Goal: Task Accomplishment & Management: Use online tool/utility

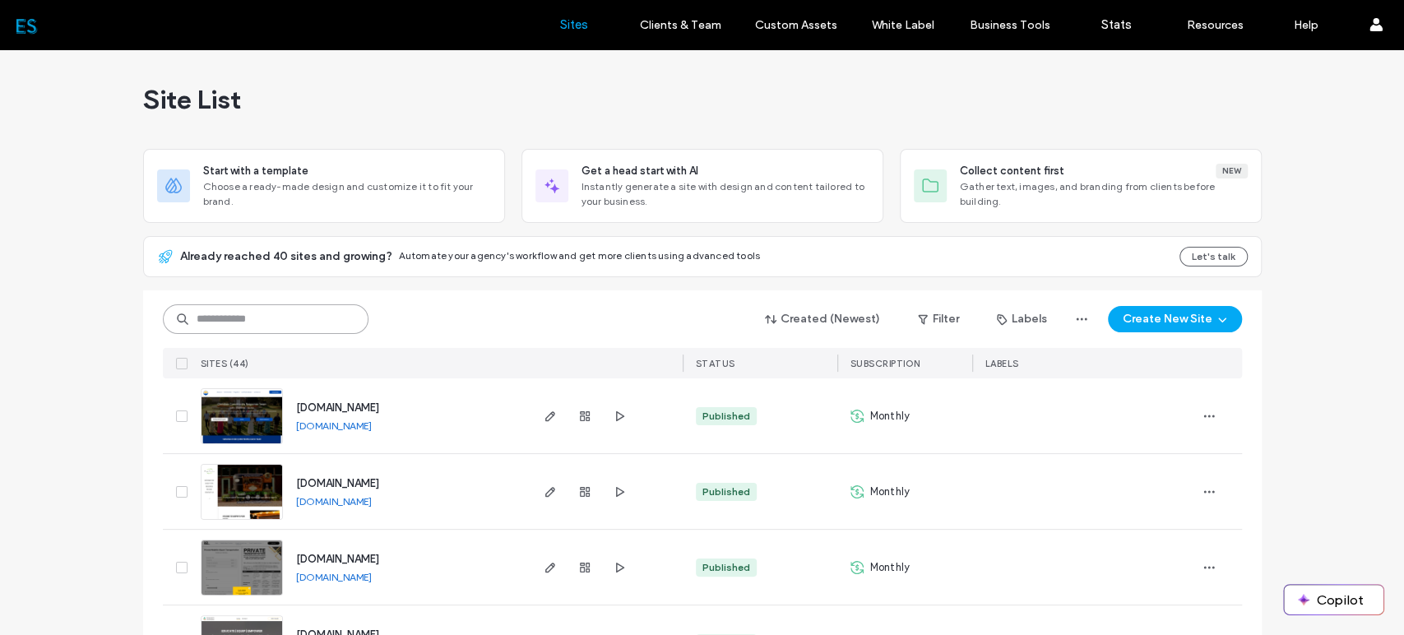
click at [278, 319] on input at bounding box center [266, 319] width 206 height 30
type input "***"
click at [264, 312] on input at bounding box center [266, 319] width 206 height 30
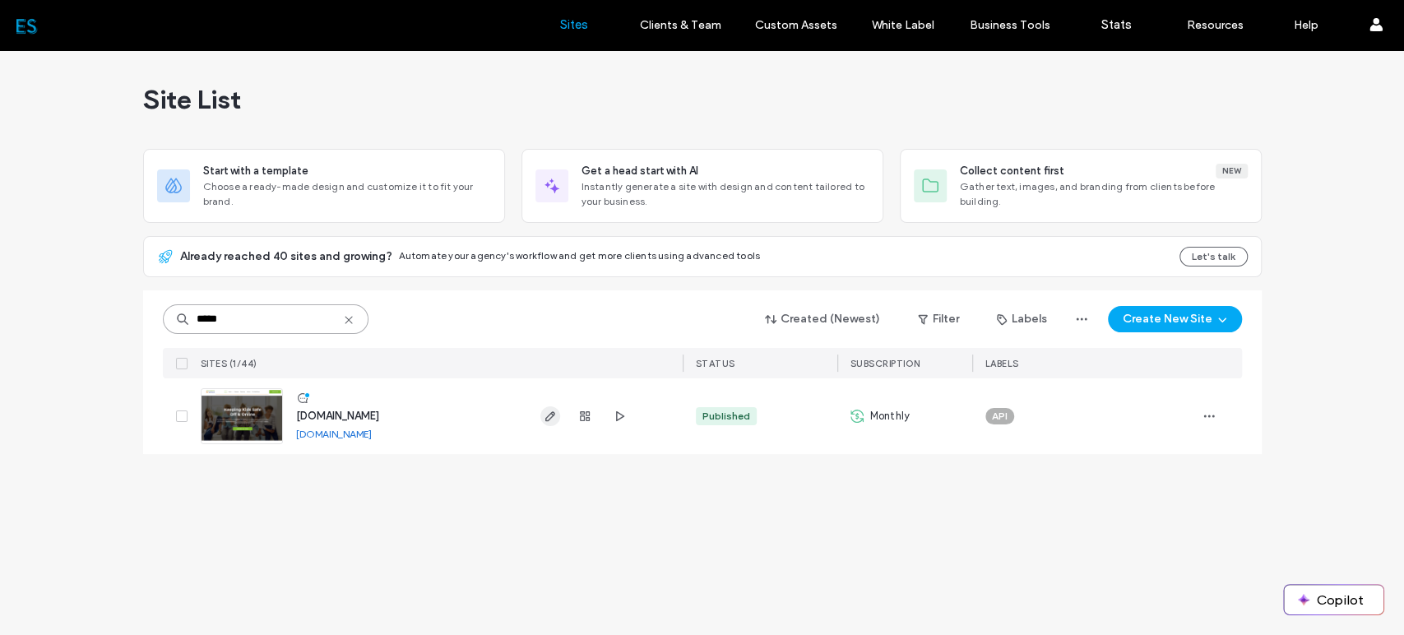
type input "*****"
click at [552, 418] on icon "button" at bounding box center [550, 416] width 13 height 13
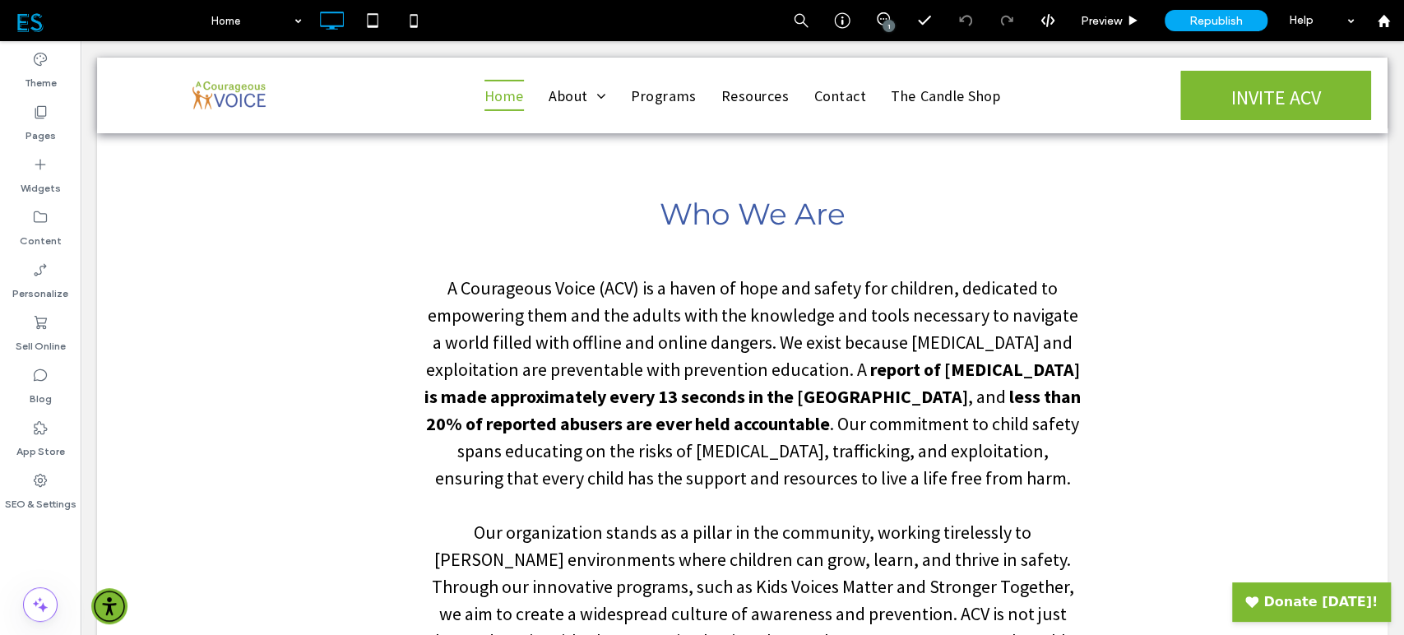
scroll to position [730, 0]
click at [40, 439] on label "App Store" at bounding box center [40, 447] width 49 height 23
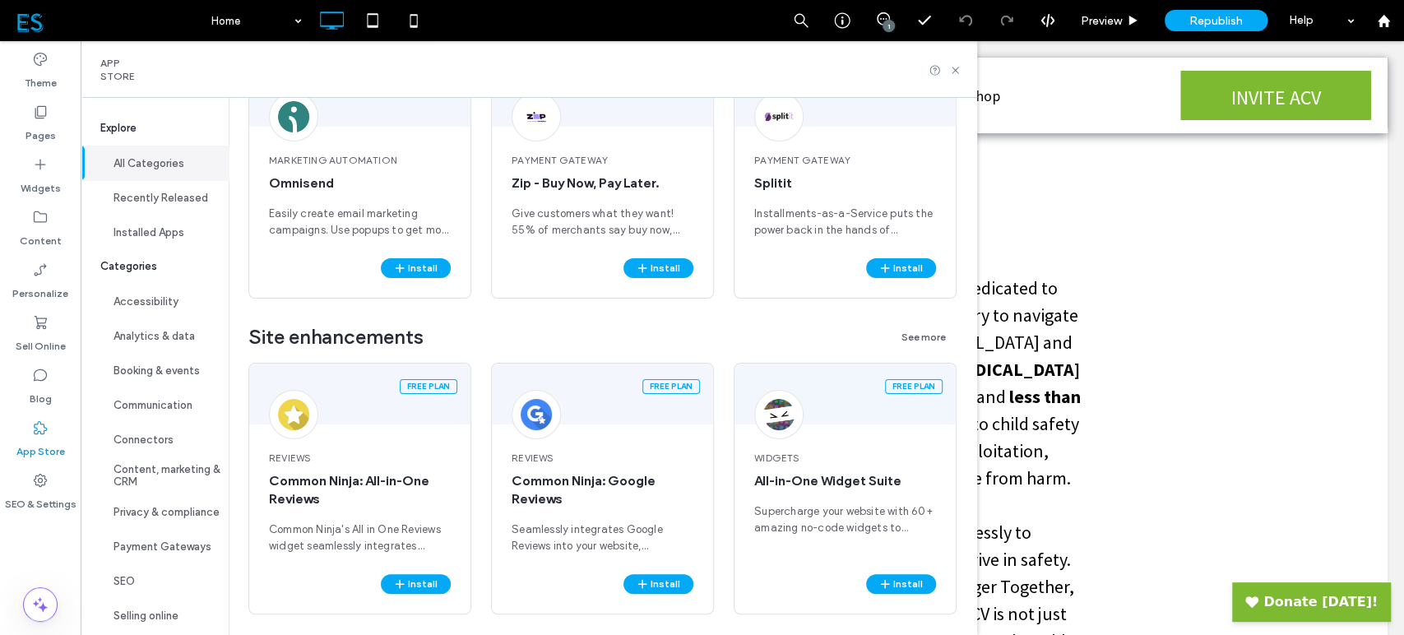
scroll to position [3658, 0]
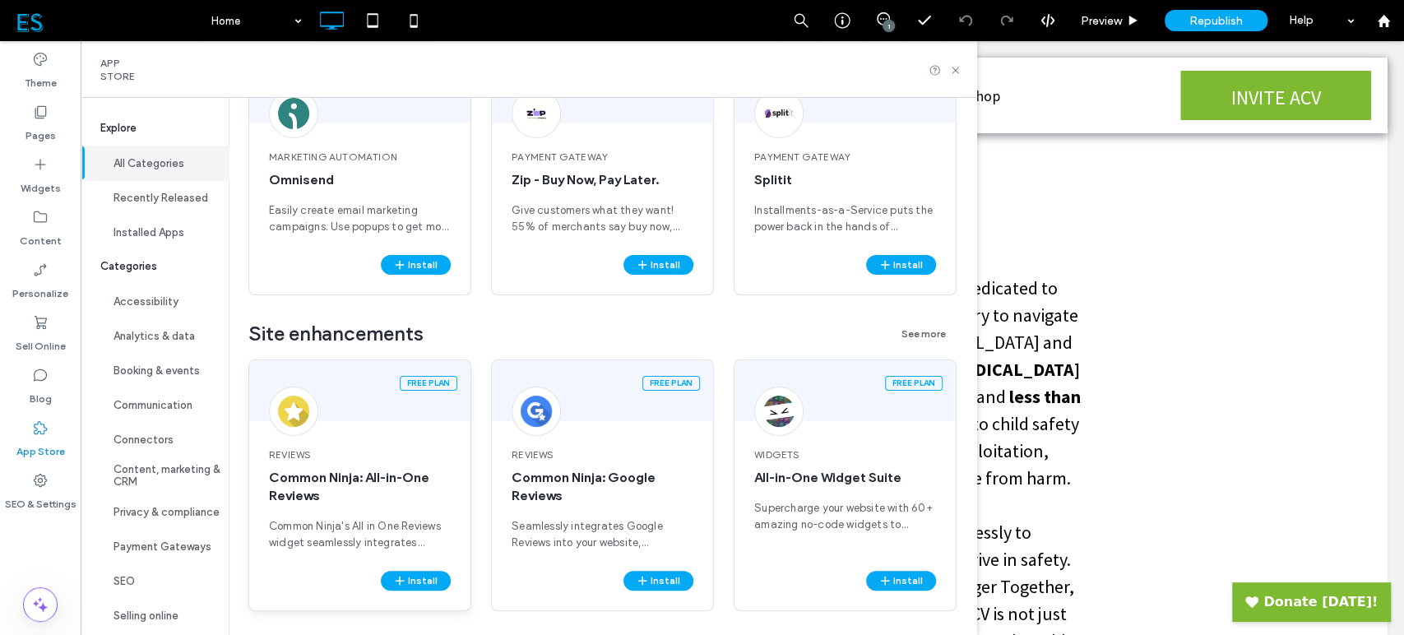
click at [358, 482] on span "Common Ninja: All-in-One Reviews" at bounding box center [360, 487] width 182 height 36
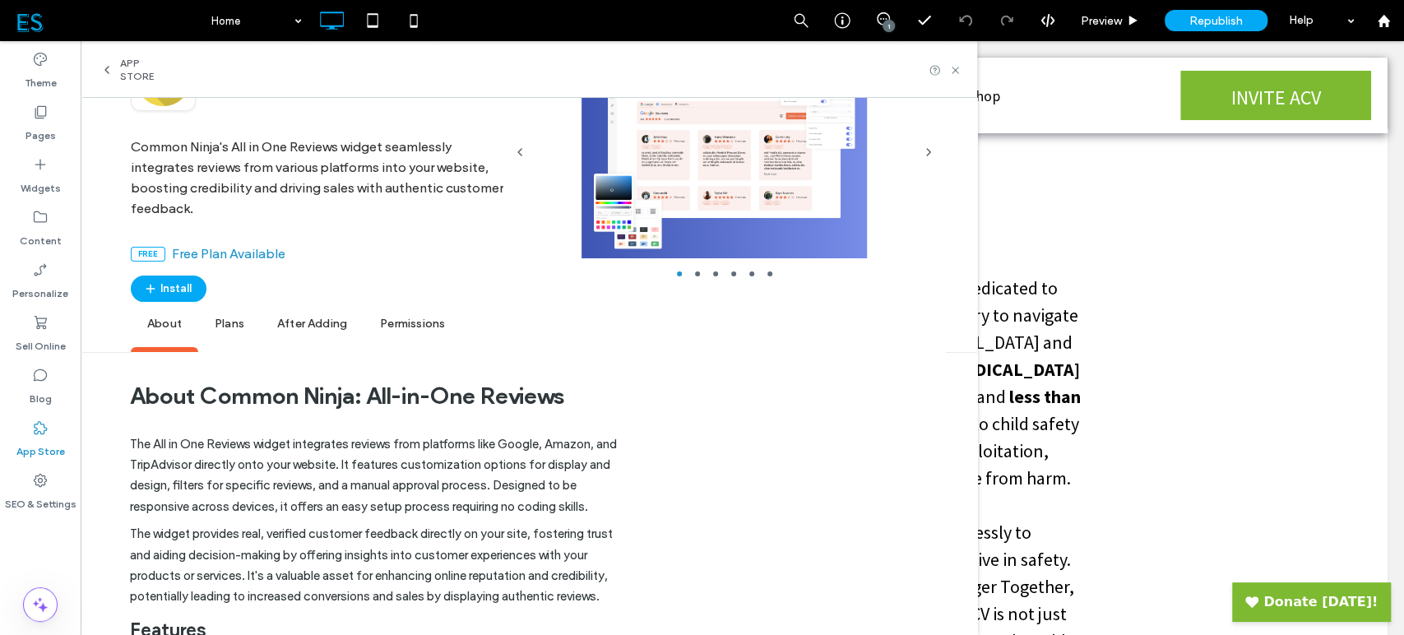
scroll to position [0, 0]
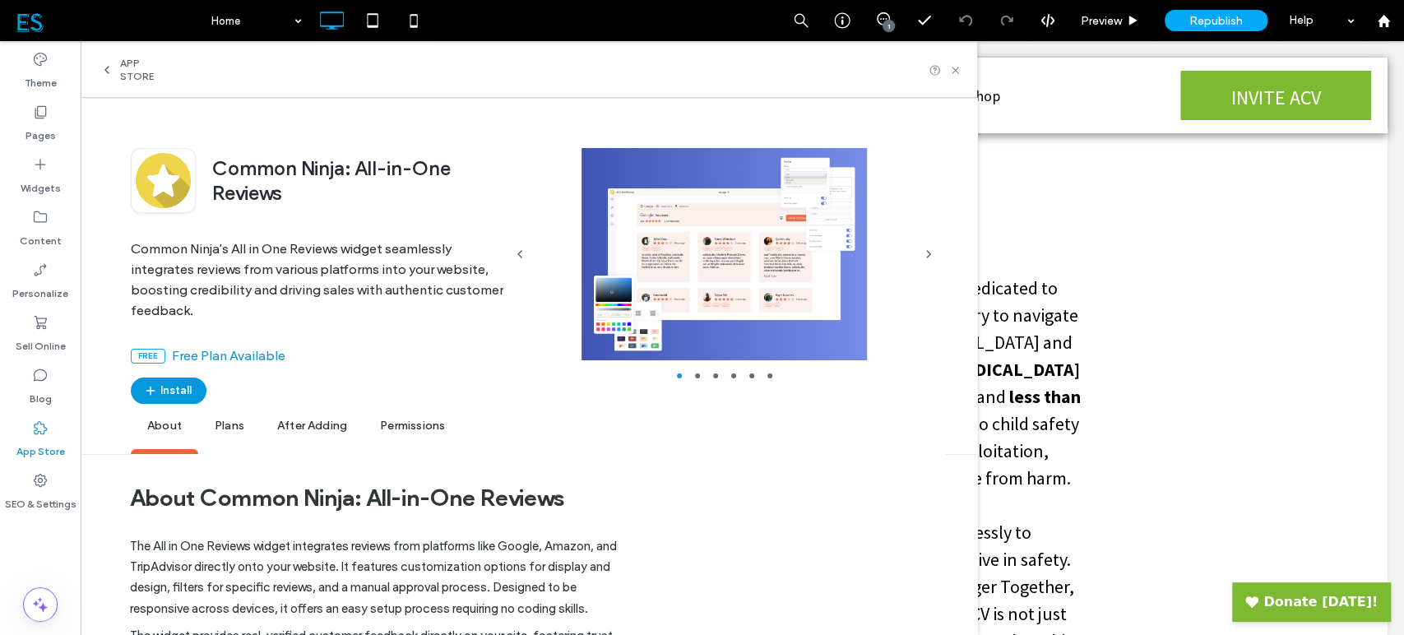
click at [190, 385] on button "Install" at bounding box center [169, 390] width 76 height 26
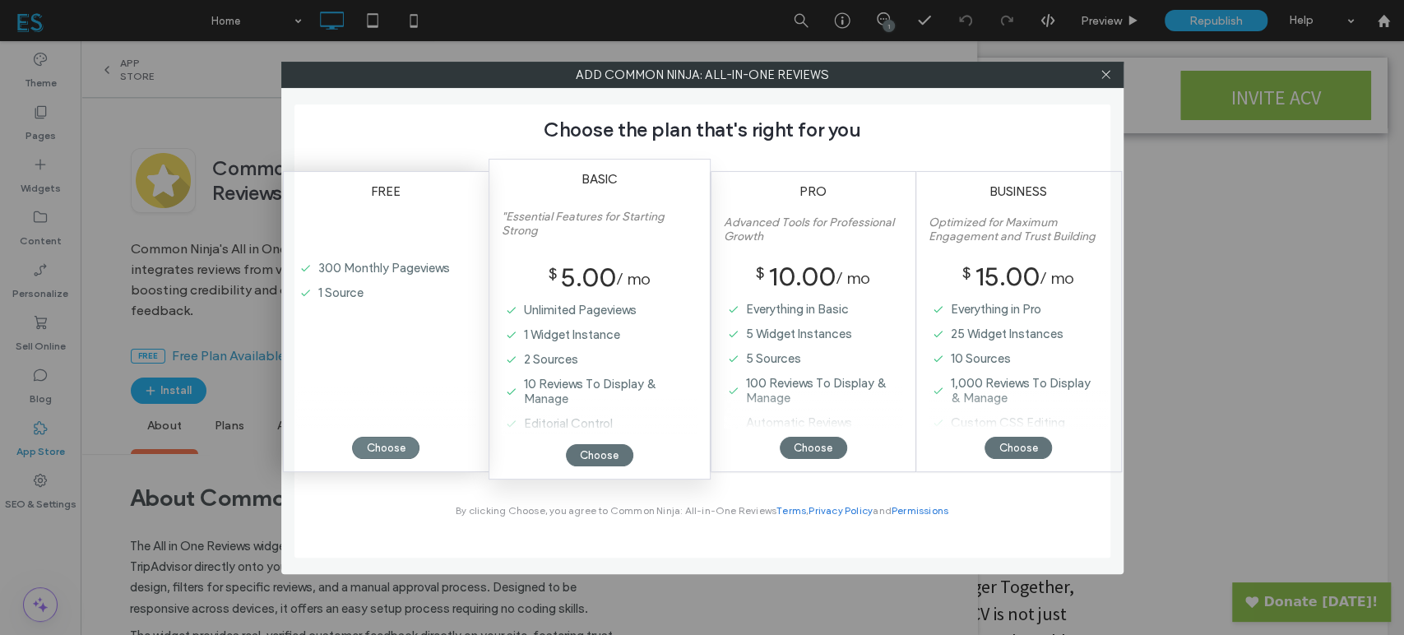
click at [383, 447] on div "Choose" at bounding box center [385, 448] width 67 height 22
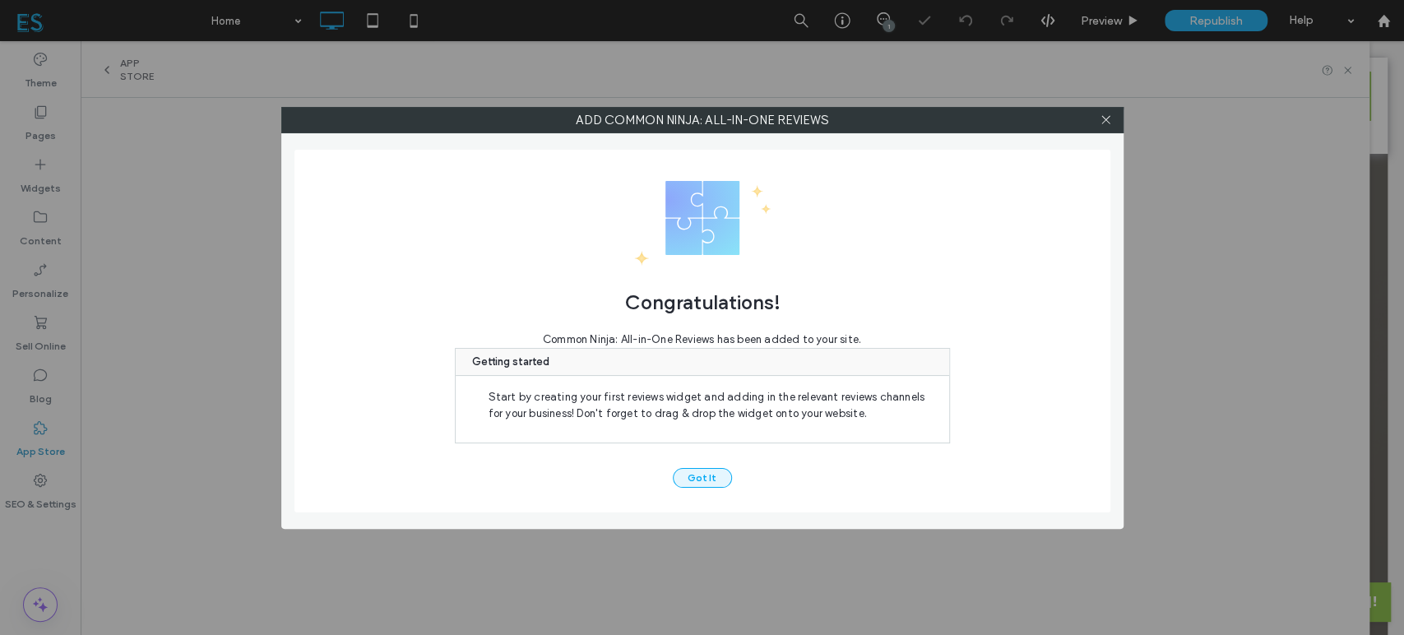
click at [696, 474] on button "Got It" at bounding box center [702, 478] width 59 height 20
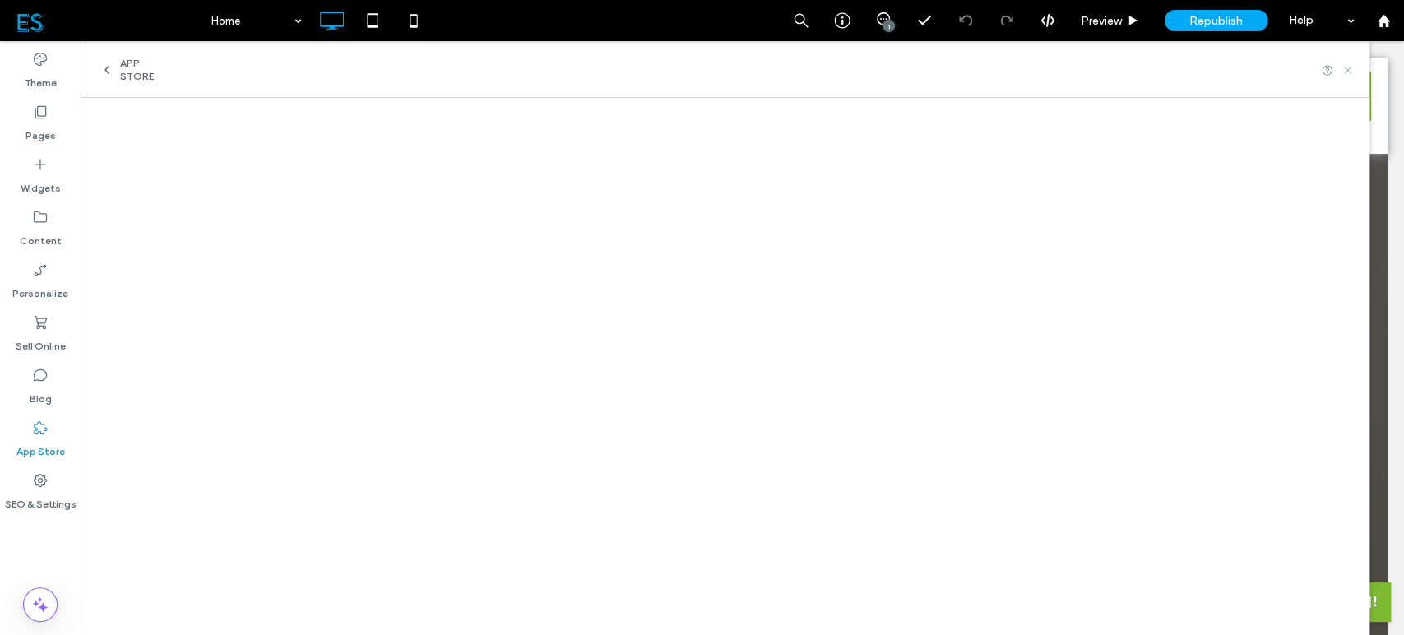
click at [1343, 68] on icon at bounding box center [1347, 70] width 12 height 12
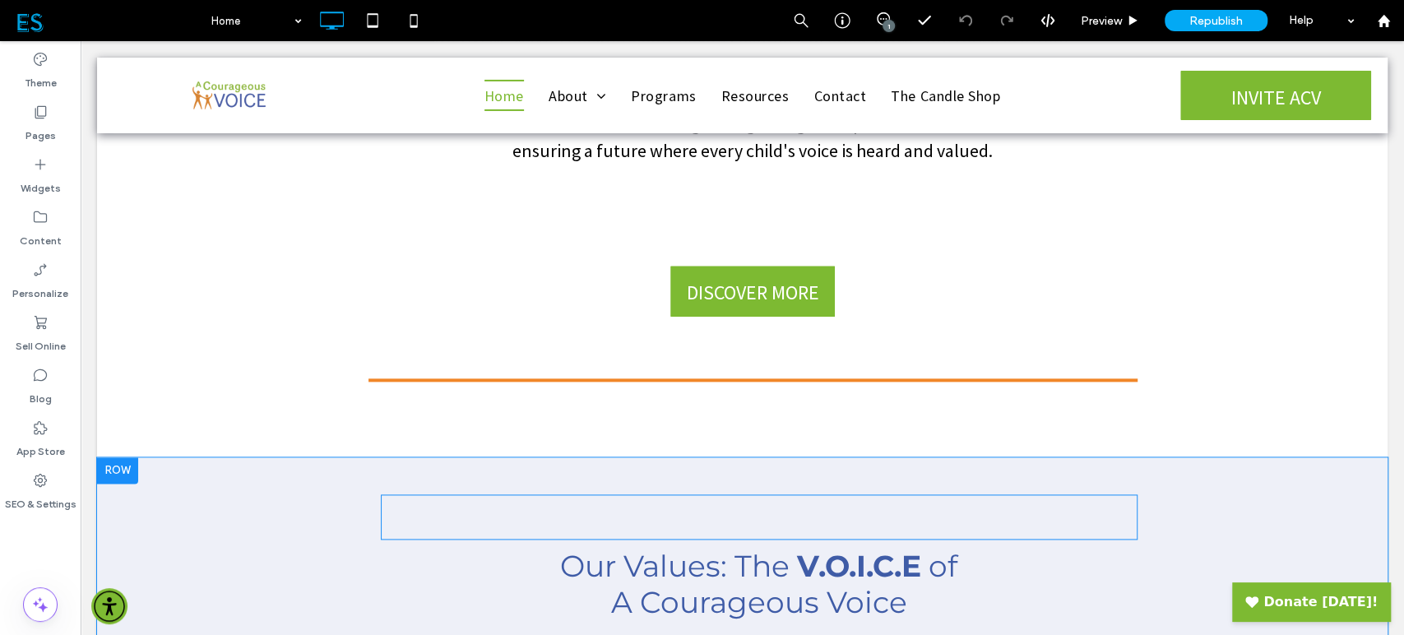
scroll to position [1279, 0]
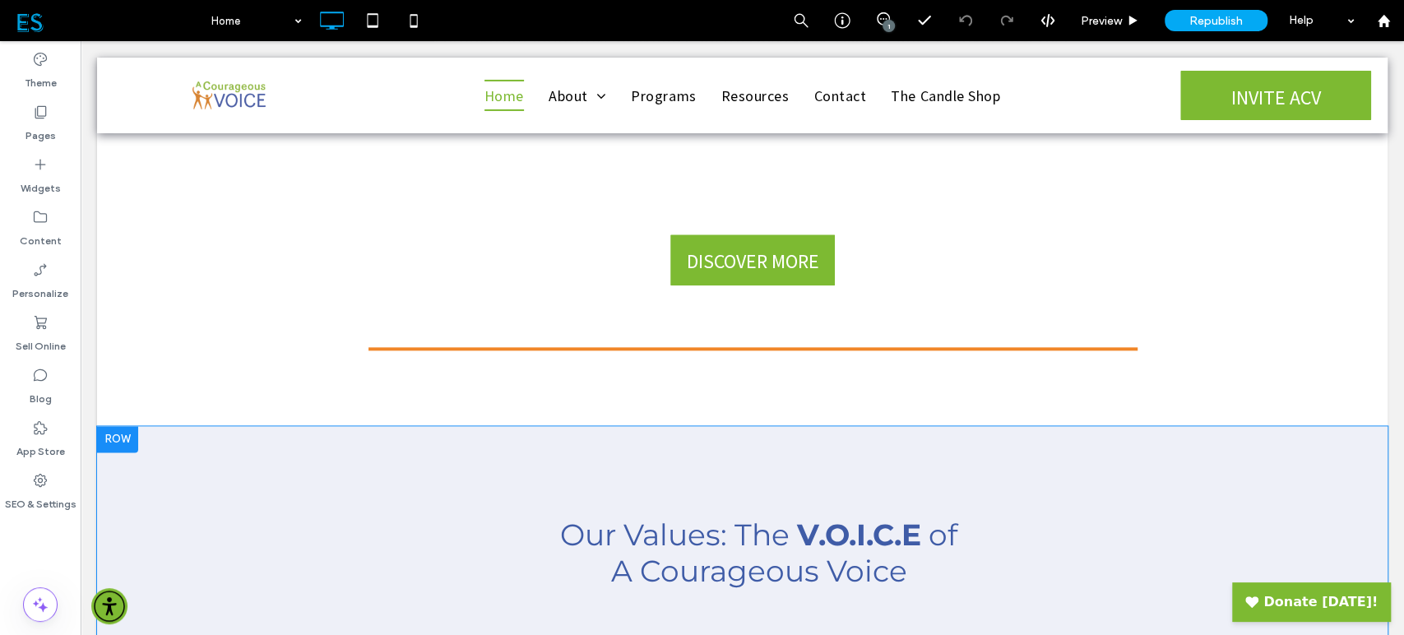
click at [114, 433] on div at bounding box center [117, 439] width 41 height 26
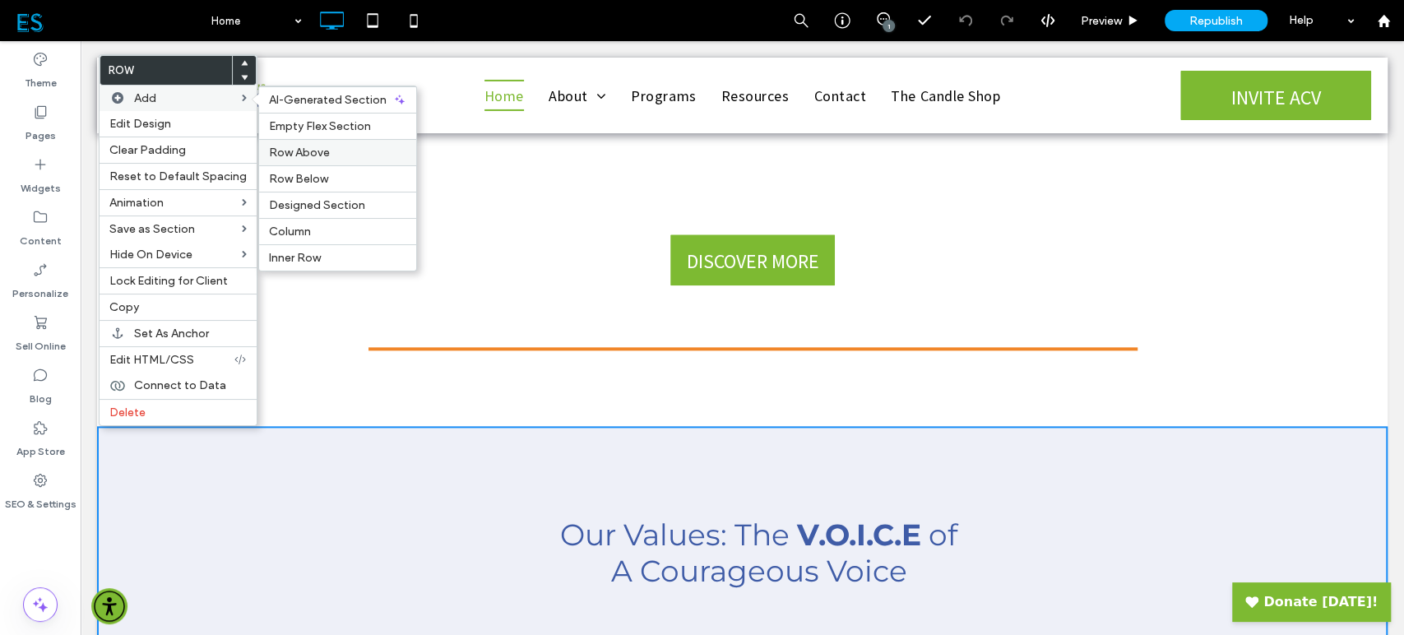
click at [333, 149] on label "Row Above" at bounding box center [337, 153] width 137 height 14
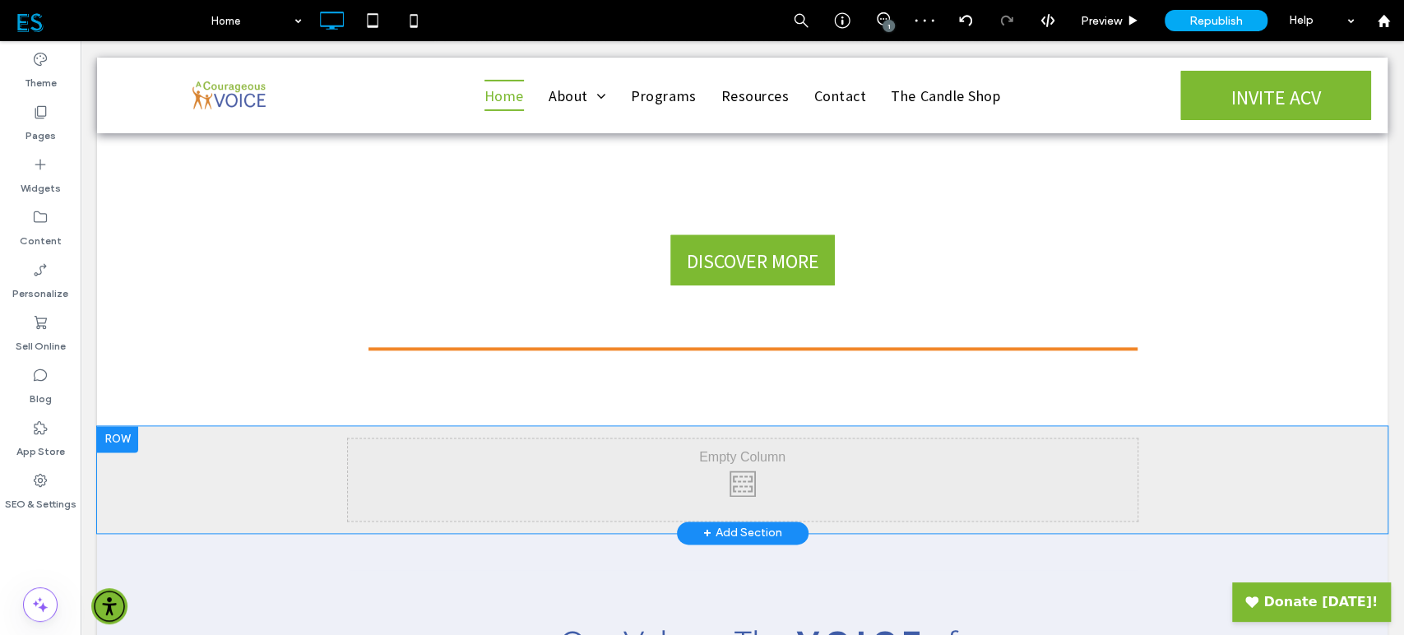
click at [115, 438] on div at bounding box center [117, 439] width 41 height 26
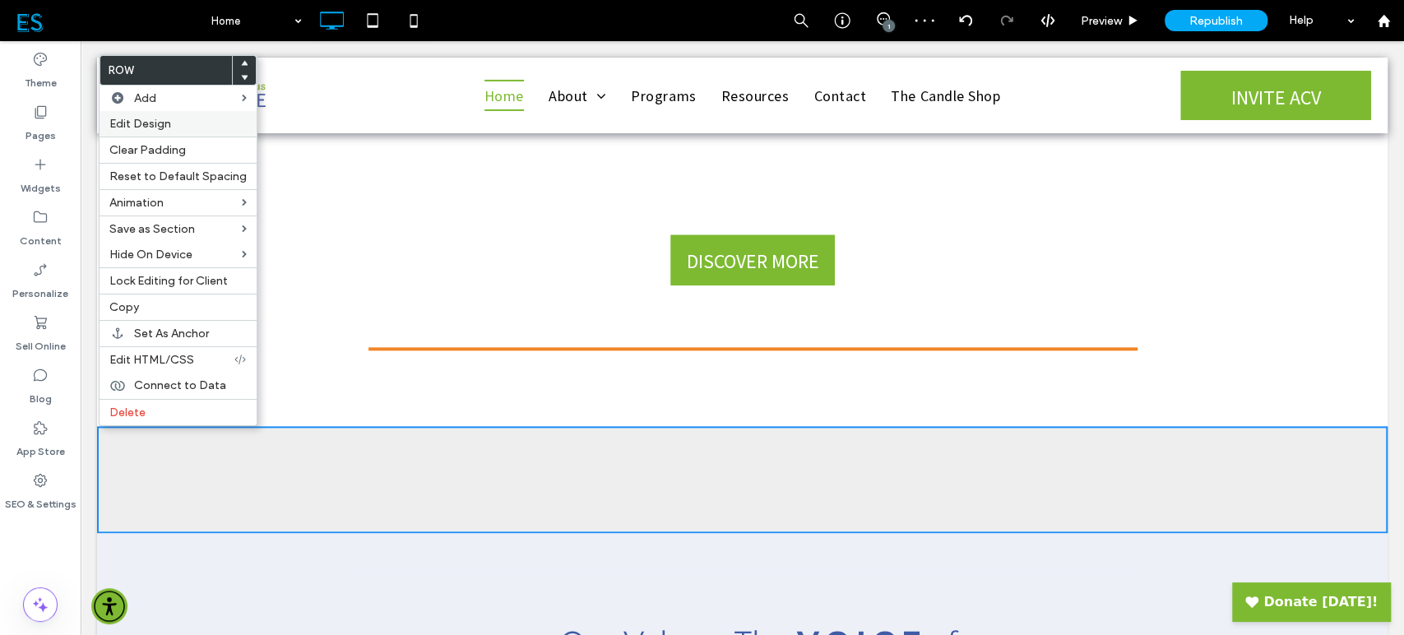
click at [191, 128] on label "Edit Design" at bounding box center [177, 124] width 137 height 14
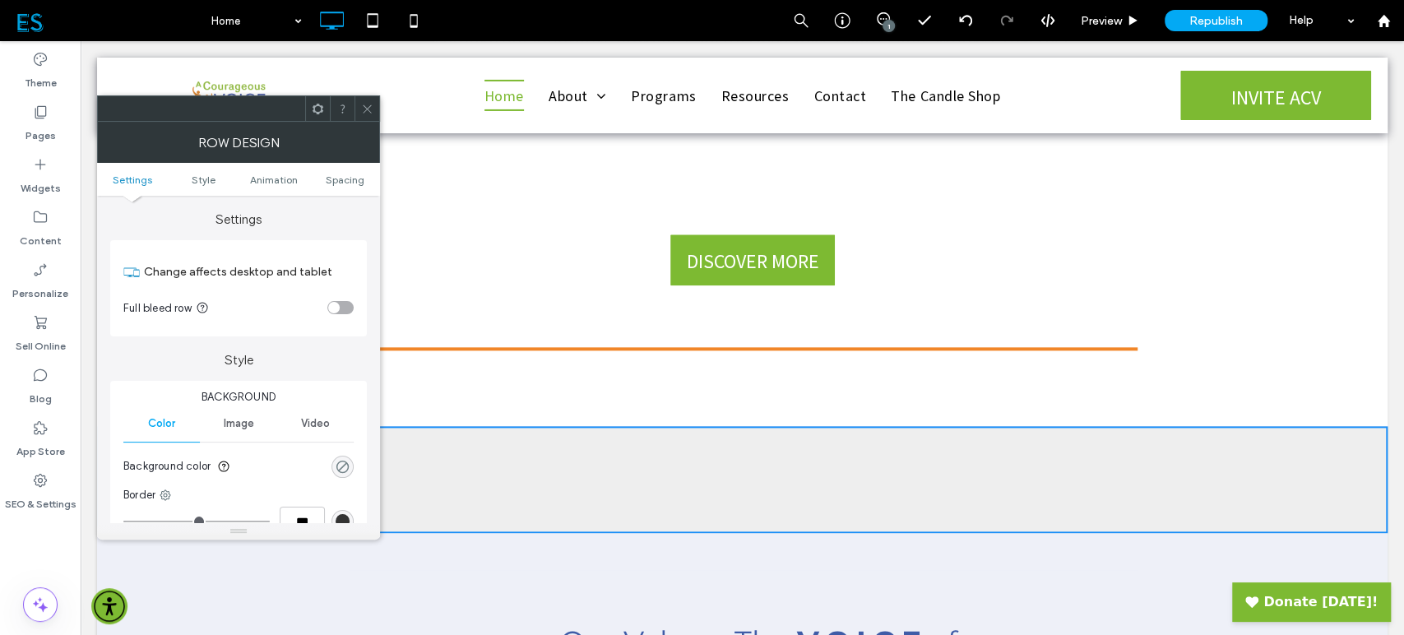
click at [342, 466] on div "rgba(0, 0, 0, 0)" at bounding box center [343, 467] width 14 height 14
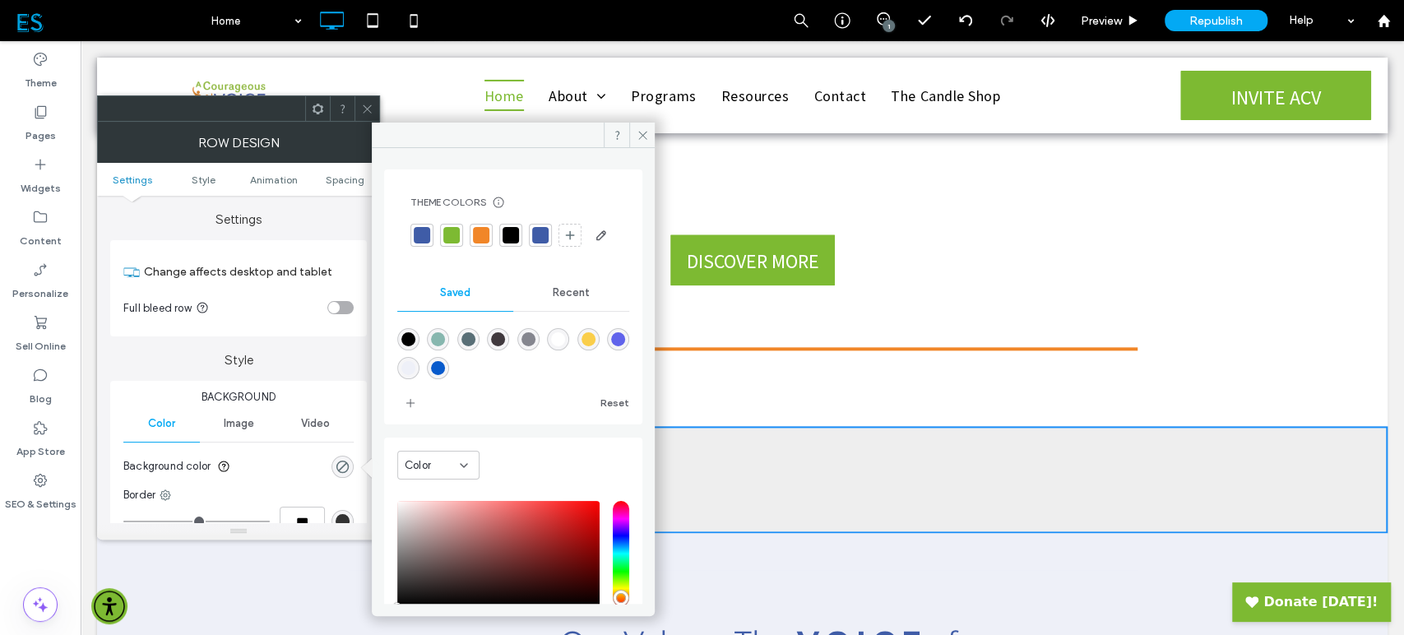
click at [565, 346] on div "rgba(255,255,255,1)" at bounding box center [558, 339] width 14 height 14
type input "*******"
type input "***"
type input "****"
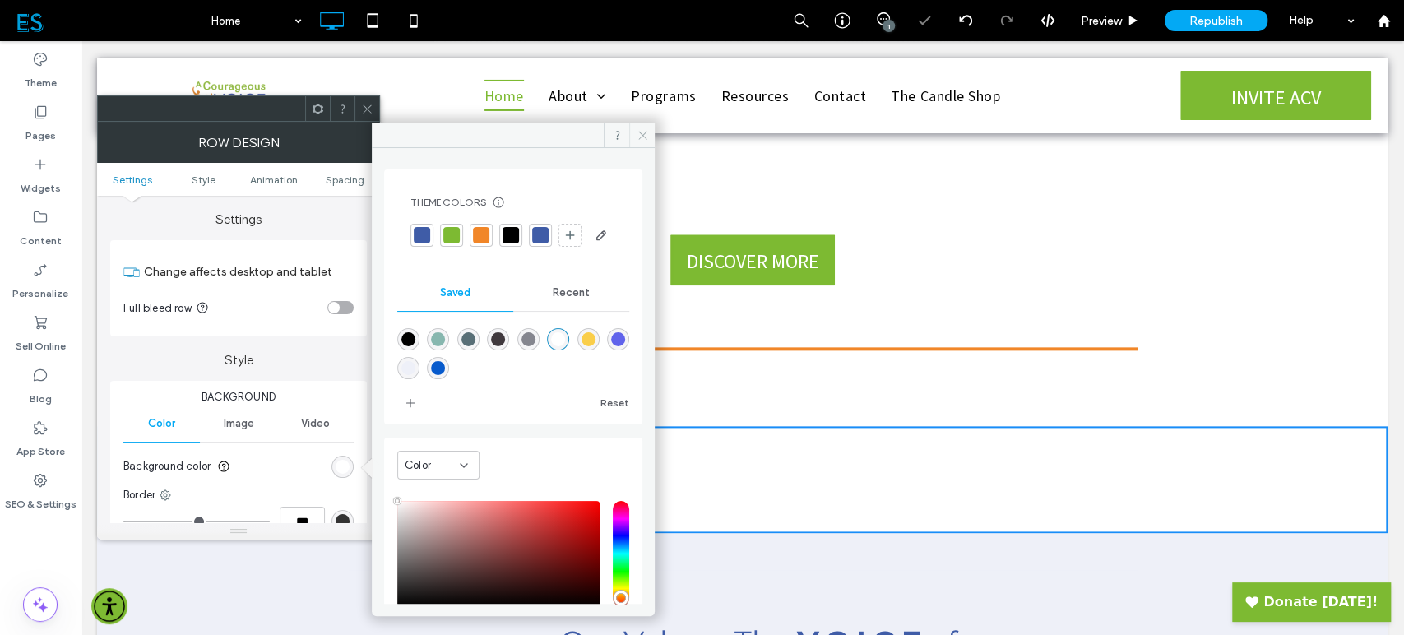
click at [646, 135] on icon at bounding box center [642, 135] width 12 height 12
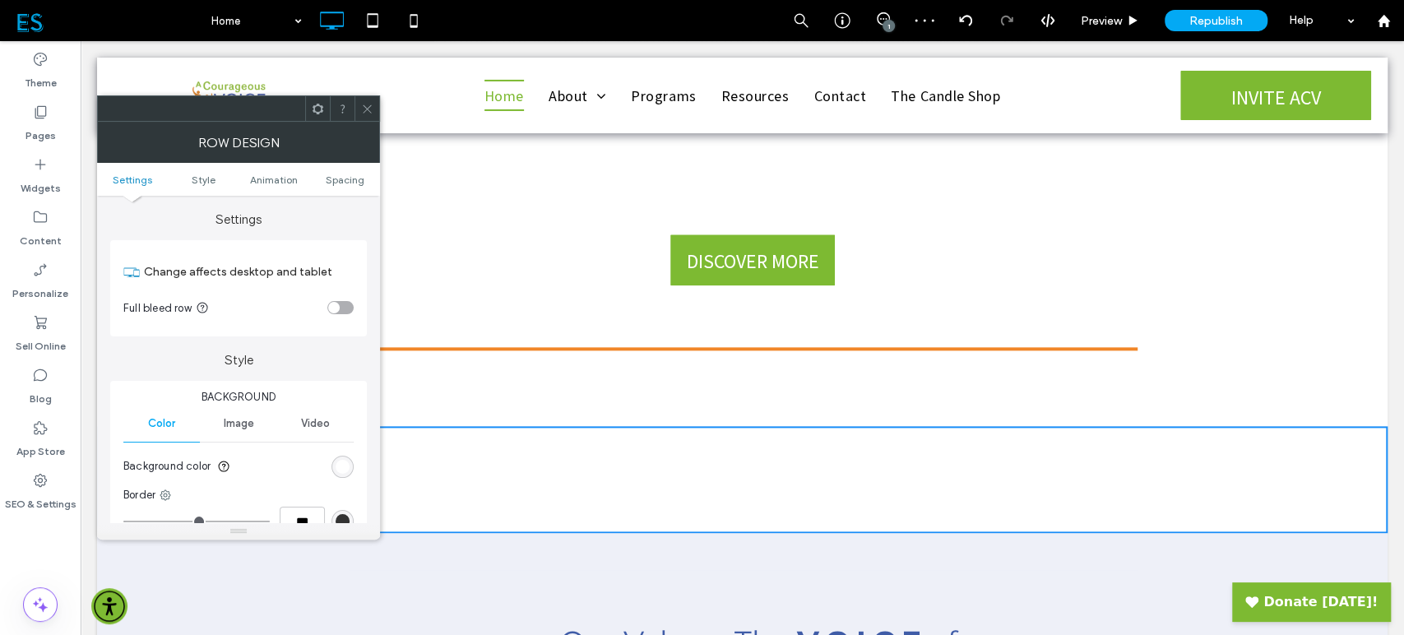
click at [367, 113] on icon at bounding box center [367, 109] width 12 height 12
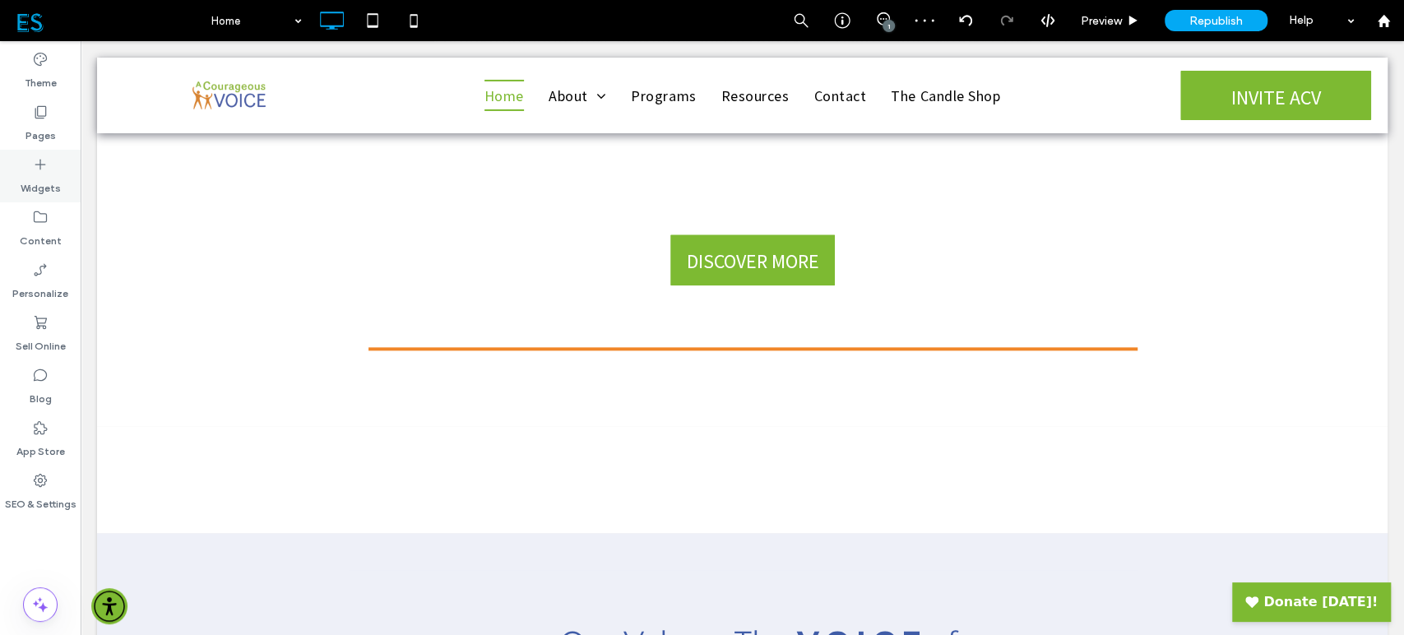
click at [28, 188] on label "Widgets" at bounding box center [41, 184] width 40 height 23
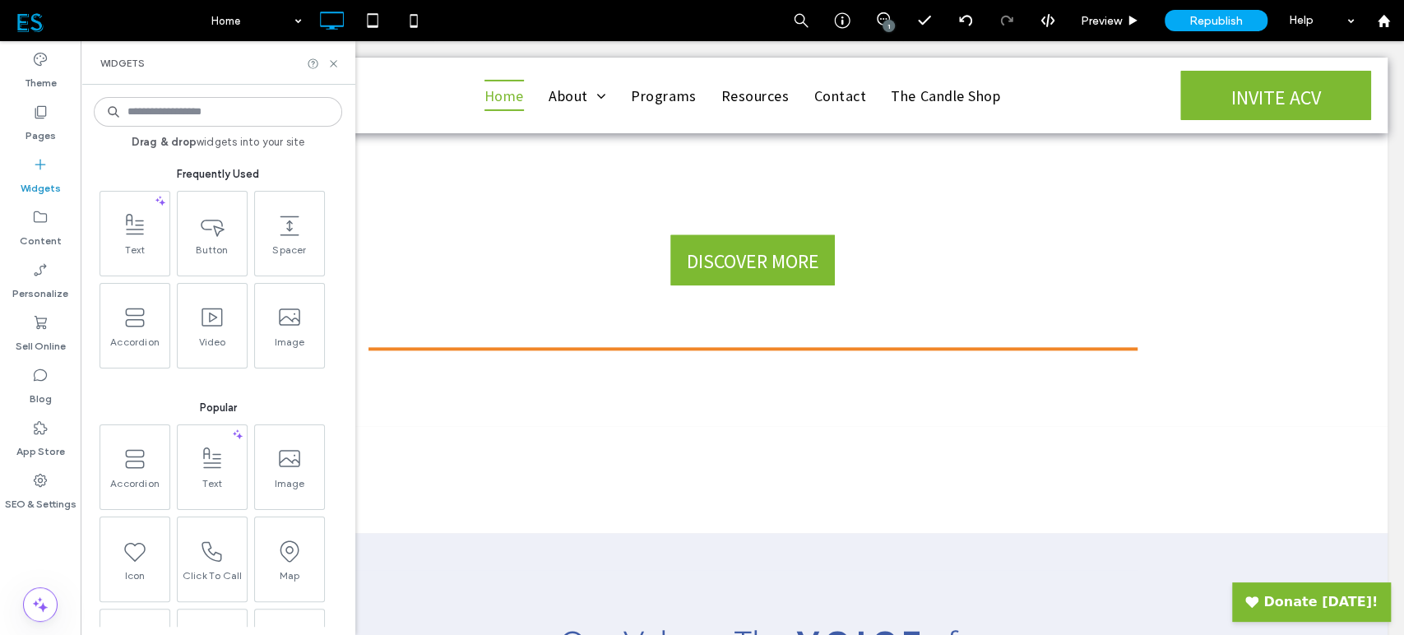
click at [179, 114] on input at bounding box center [218, 112] width 248 height 30
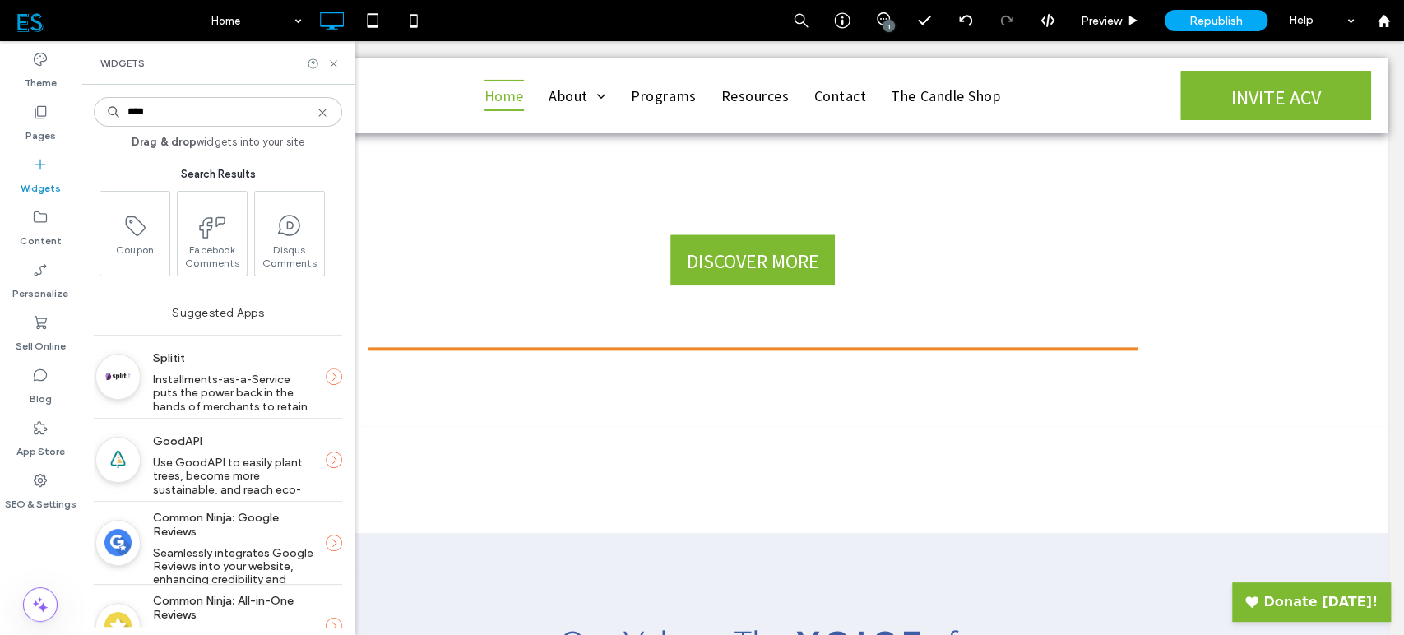
type input "****"
drag, startPoint x: 216, startPoint y: 538, endPoint x: 245, endPoint y: 533, distance: 29.2
click at [245, 533] on label "Common Ninja: Google Reviews" at bounding box center [233, 524] width 160 height 44
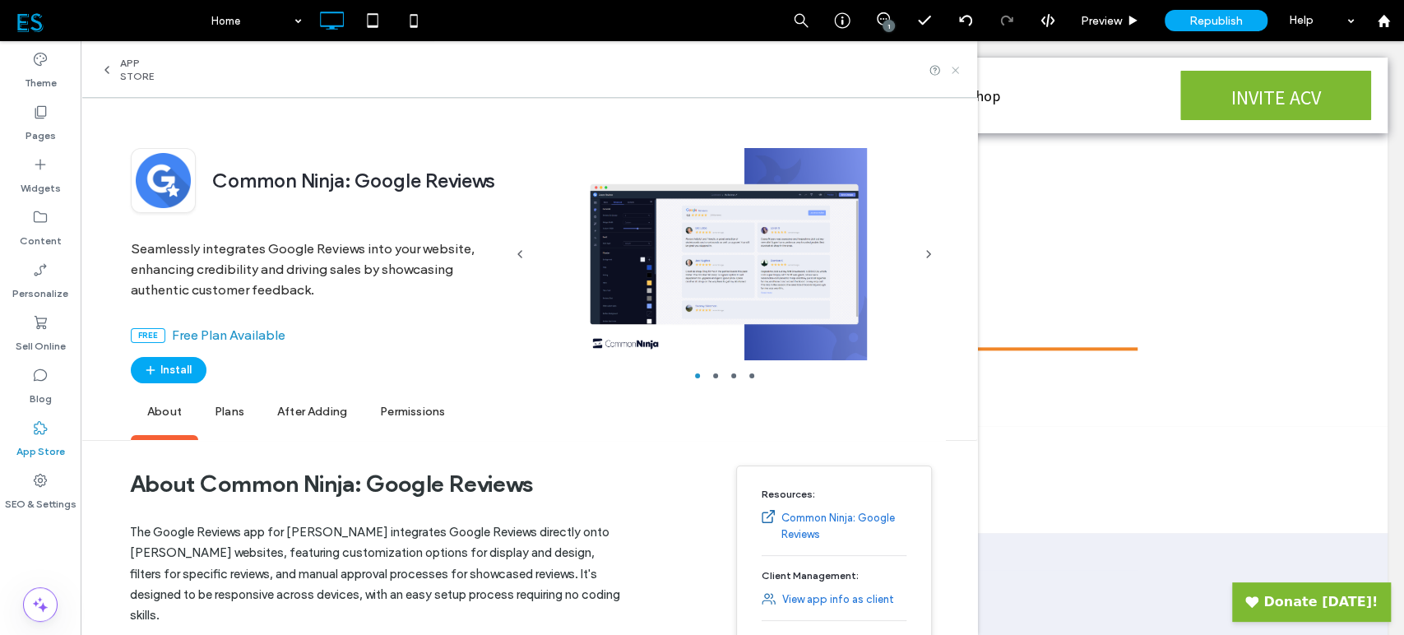
click at [961, 71] on icon at bounding box center [955, 70] width 12 height 12
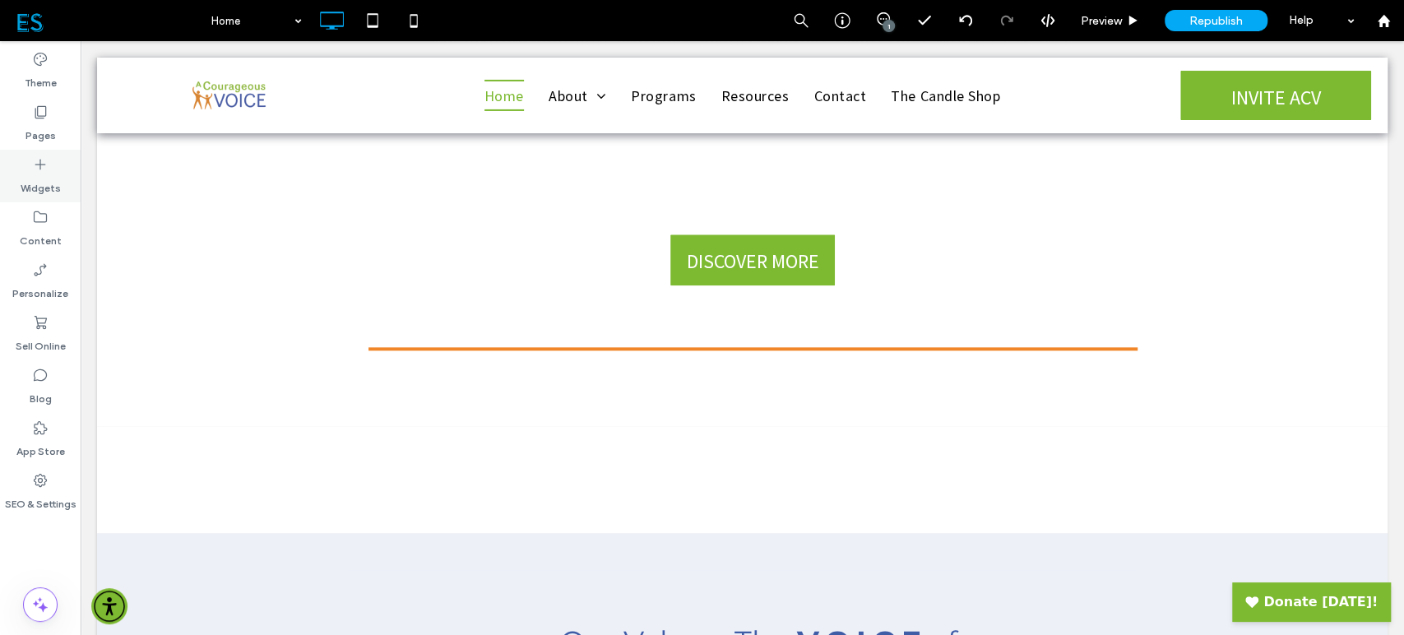
click at [33, 186] on label "Widgets" at bounding box center [41, 184] width 40 height 23
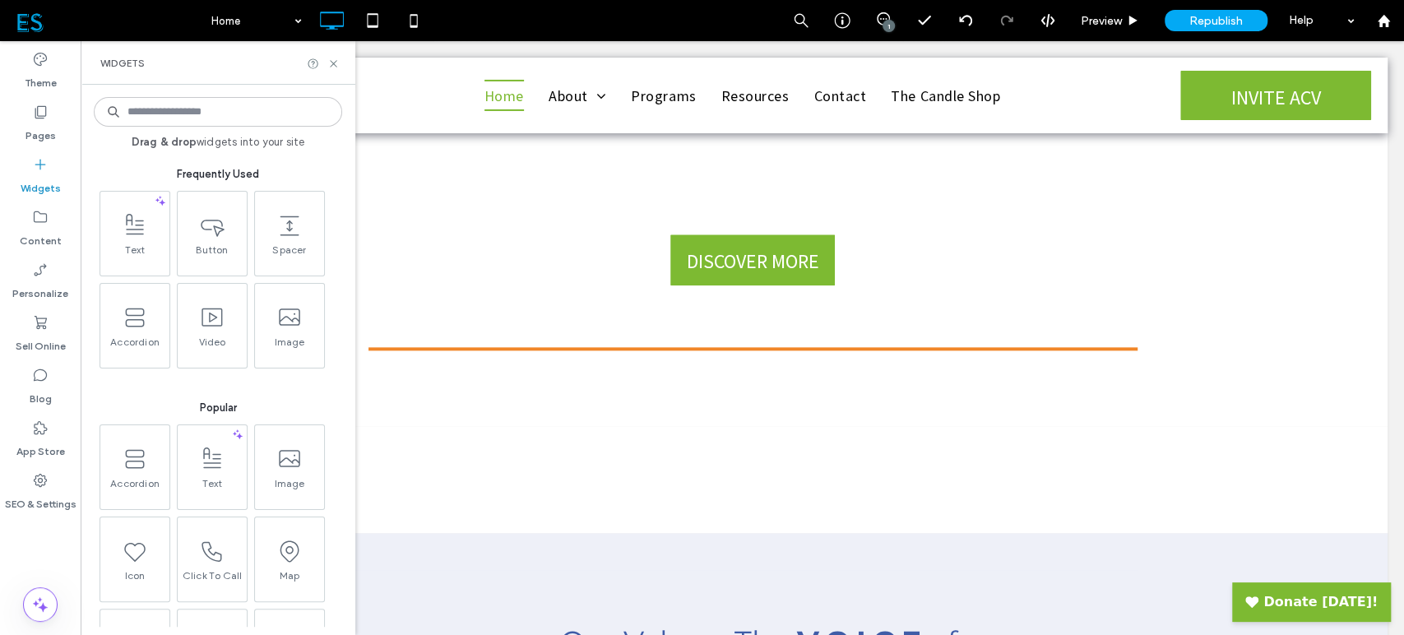
click at [188, 108] on input at bounding box center [218, 112] width 248 height 30
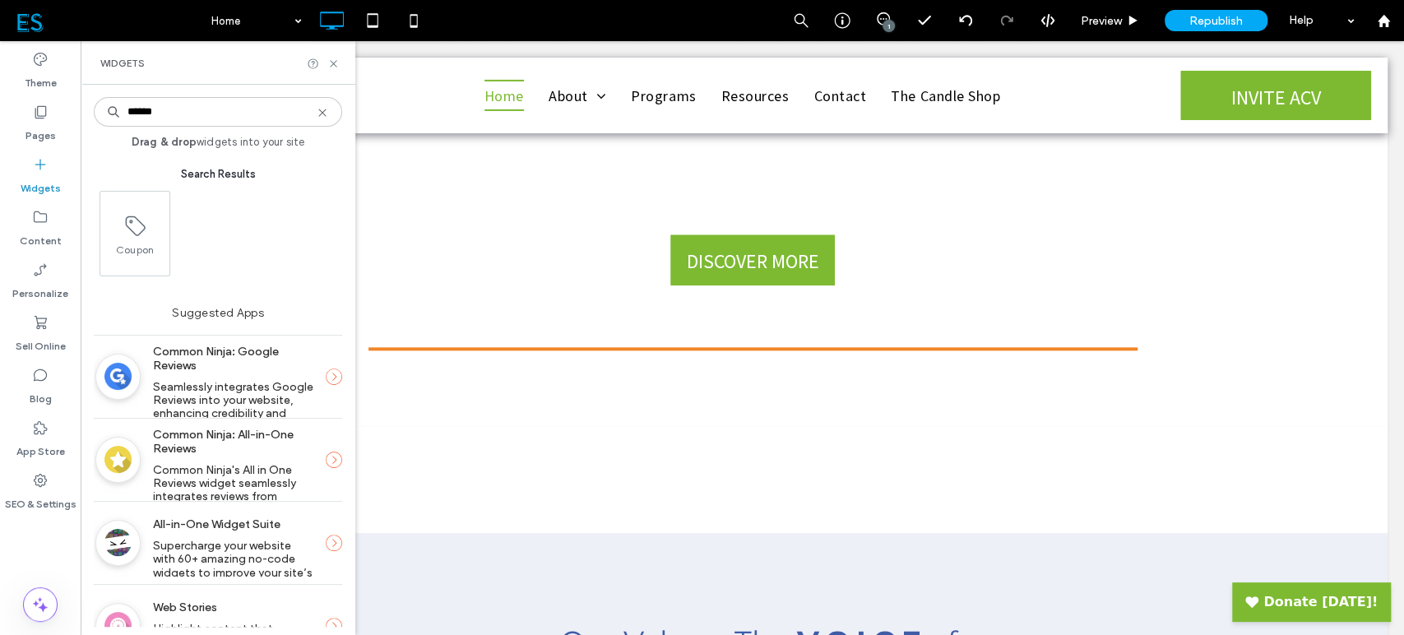
type input "******"
click at [327, 380] on icon at bounding box center [334, 376] width 16 height 16
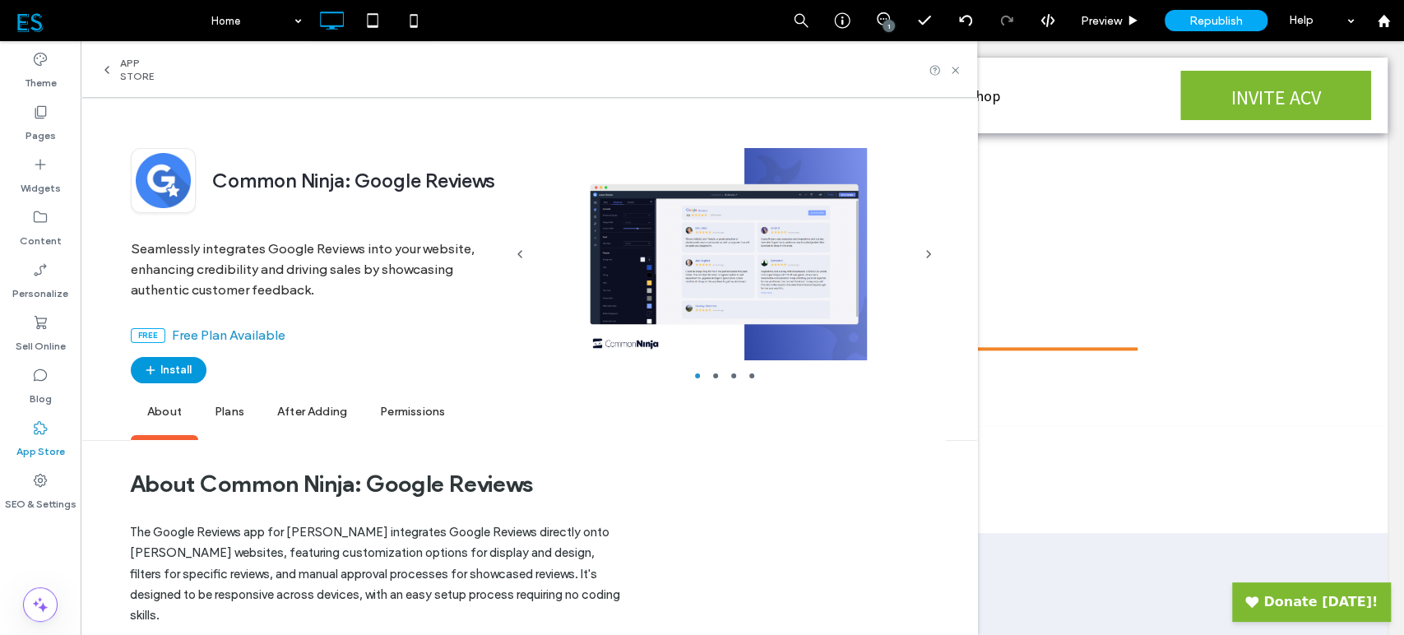
click at [171, 366] on button "Install" at bounding box center [169, 370] width 76 height 26
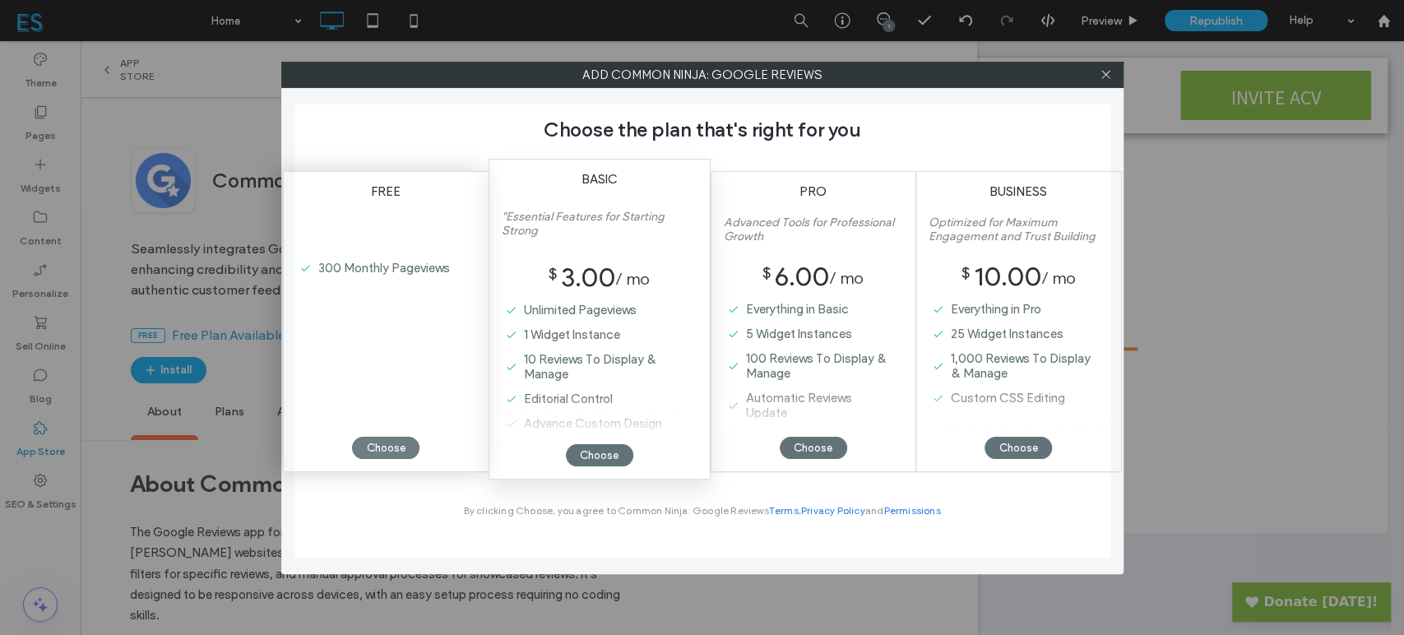
click at [398, 446] on div "Choose" at bounding box center [385, 448] width 67 height 22
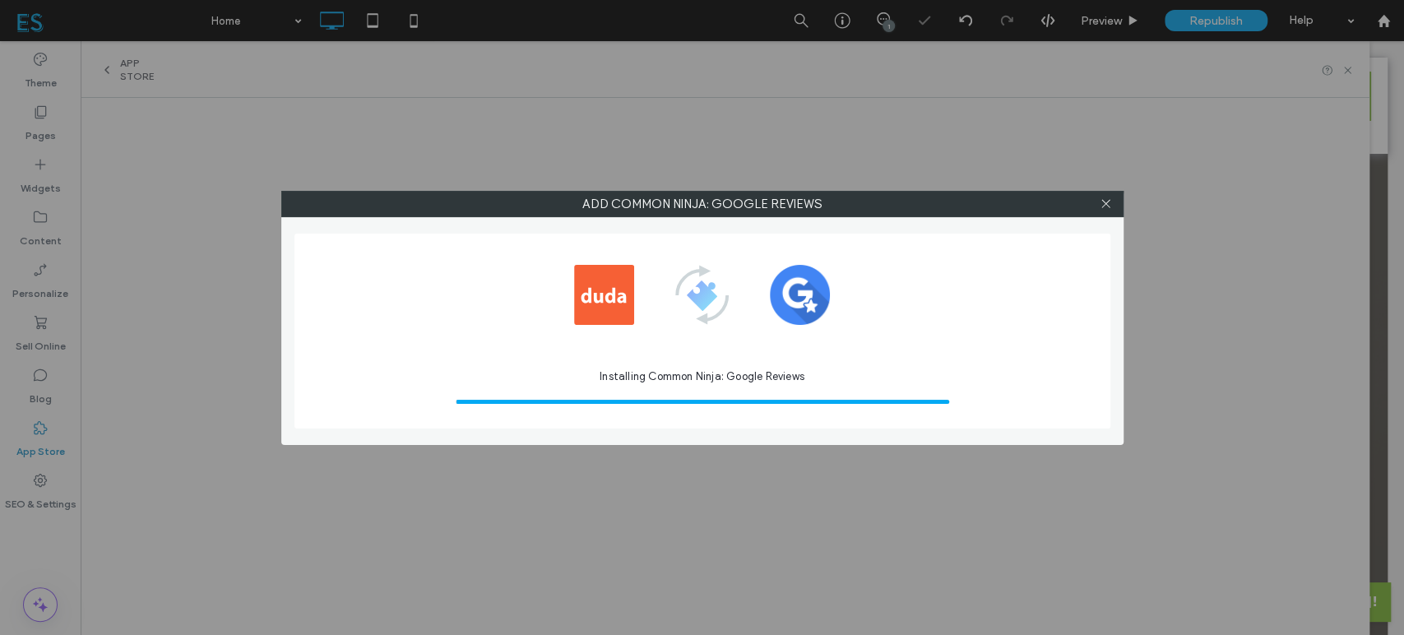
scroll to position [0, 0]
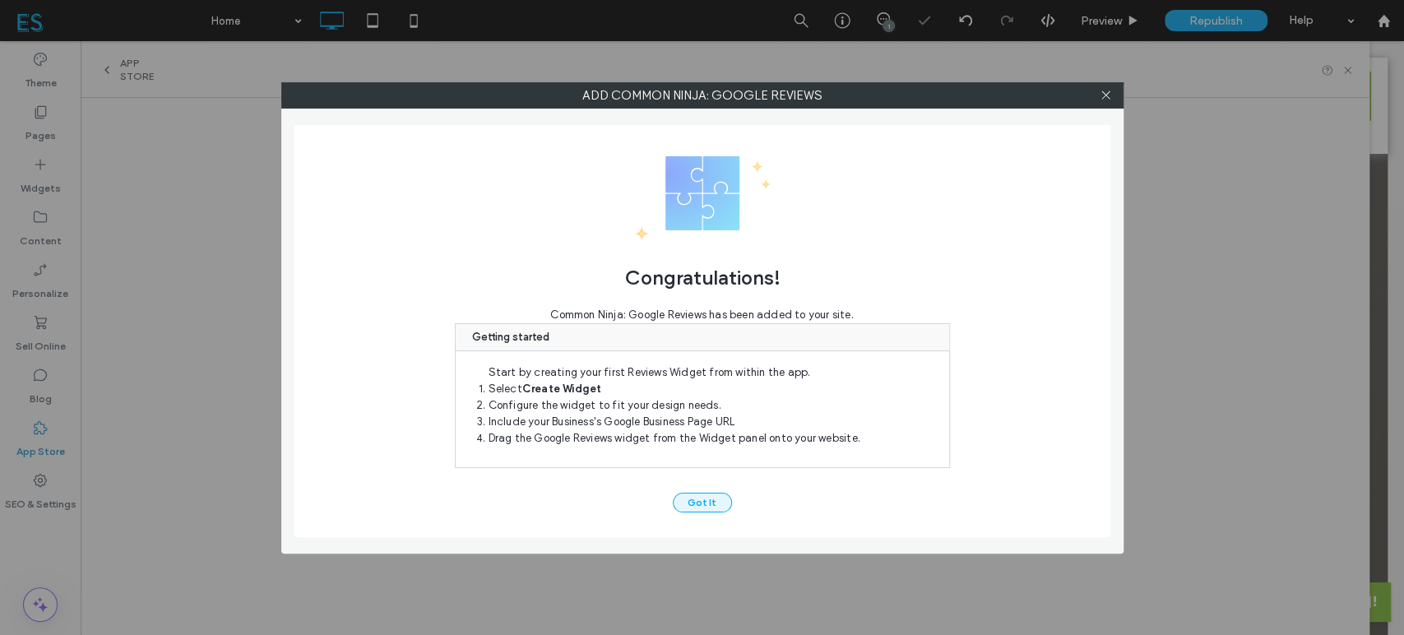
click at [702, 499] on button "Got It" at bounding box center [702, 503] width 59 height 20
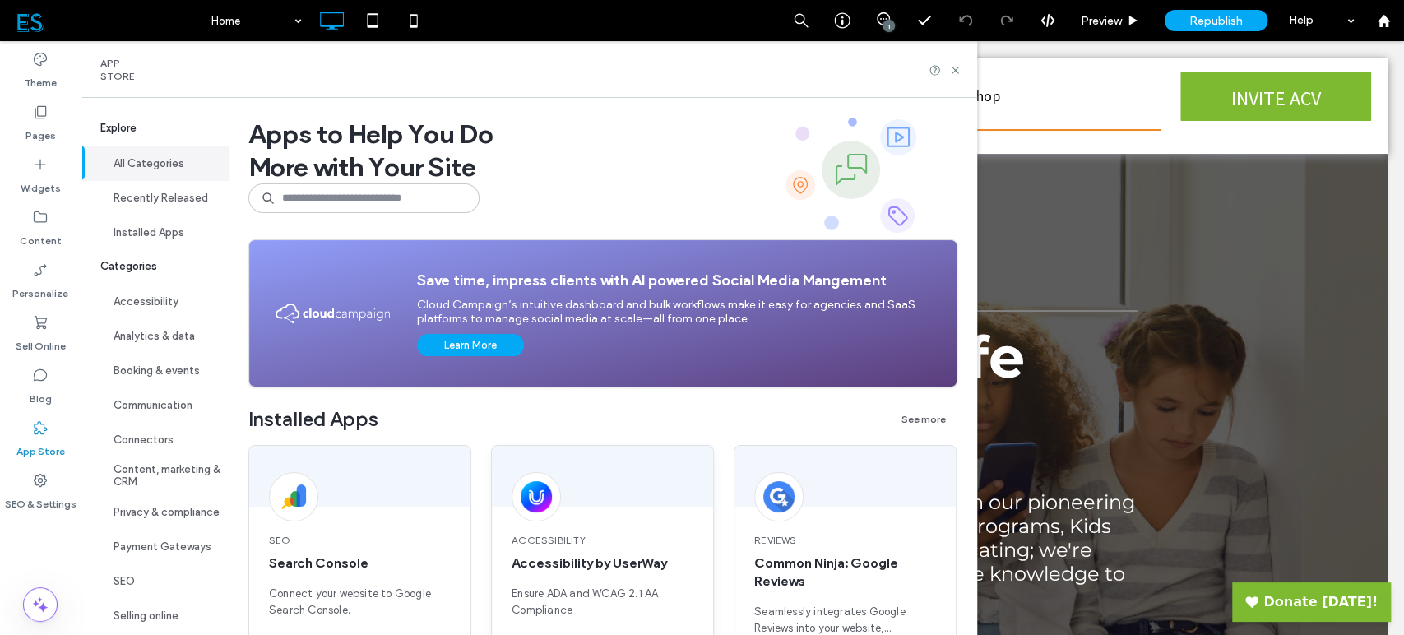
scroll to position [91, 0]
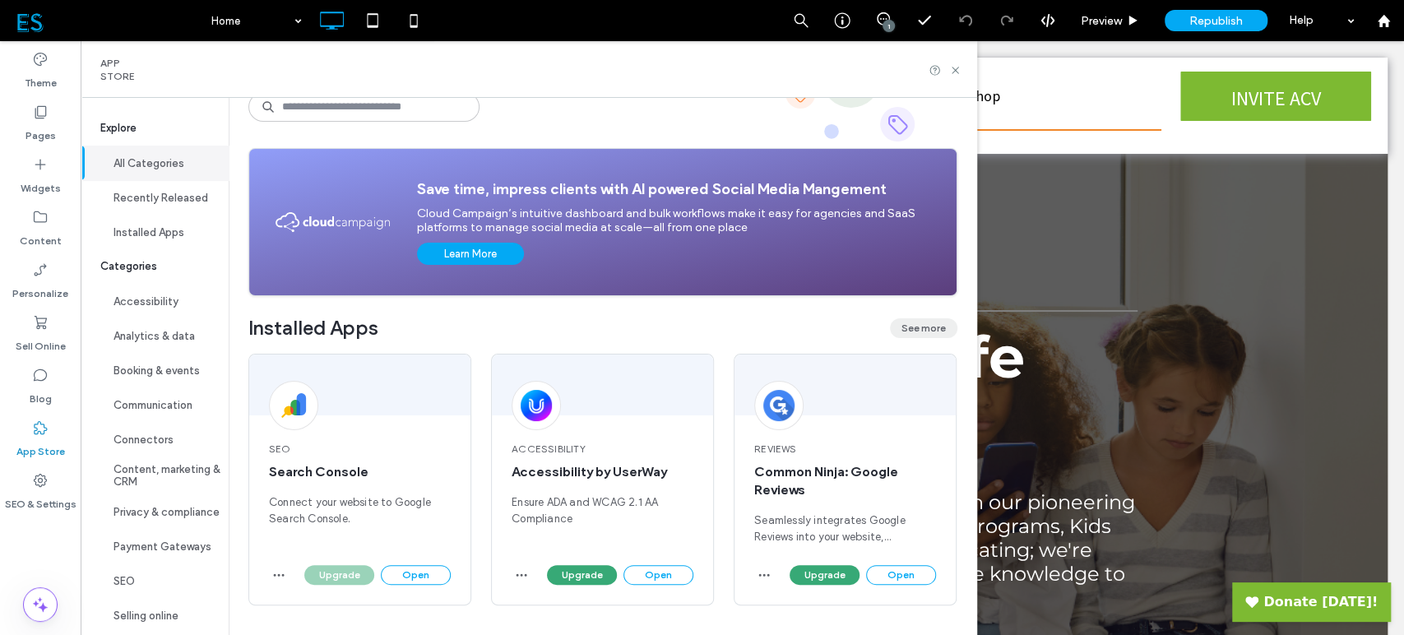
click at [915, 334] on button "See more" at bounding box center [923, 328] width 67 height 20
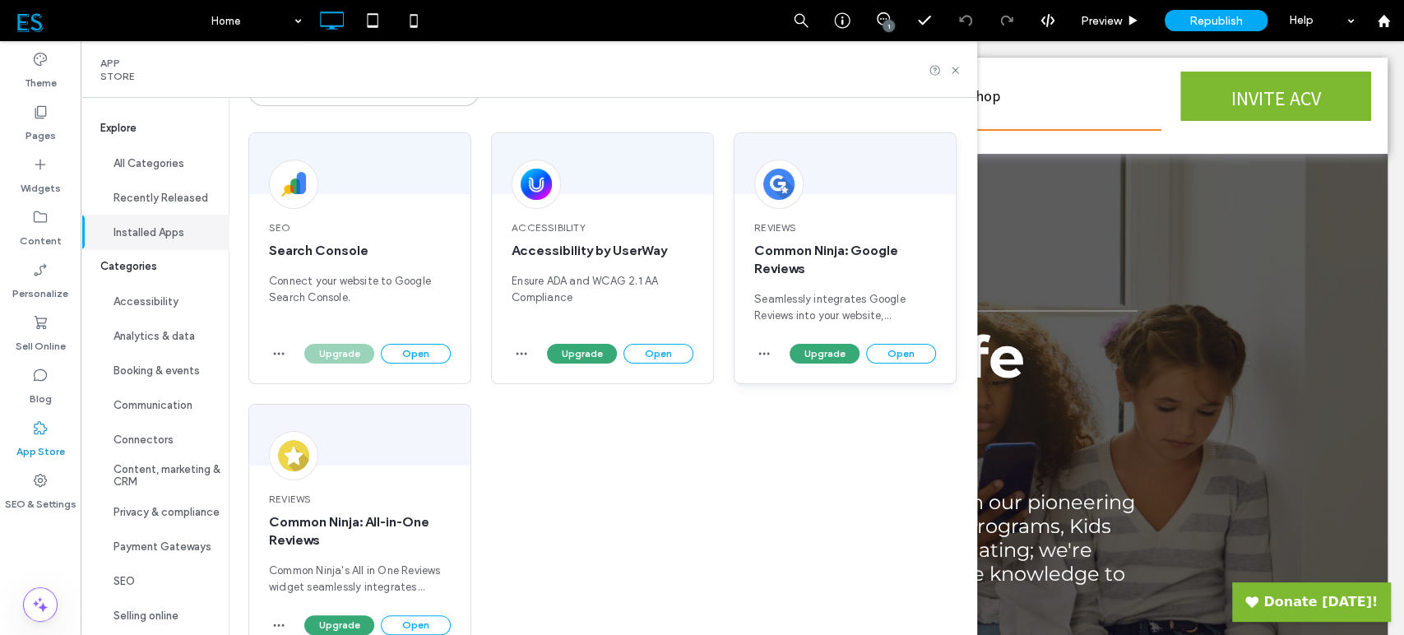
scroll to position [64, 0]
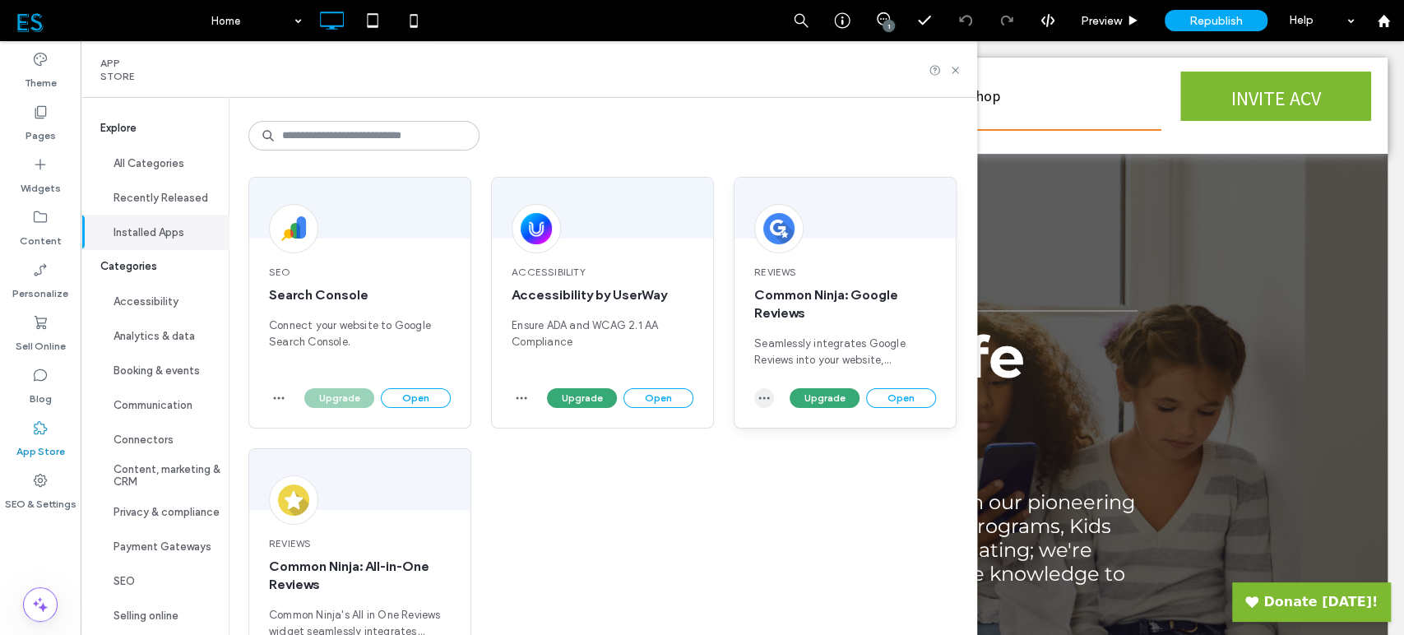
click at [768, 394] on icon "button" at bounding box center [763, 397] width 13 height 13
click at [782, 441] on span "Uninstall app" at bounding box center [800, 437] width 67 height 16
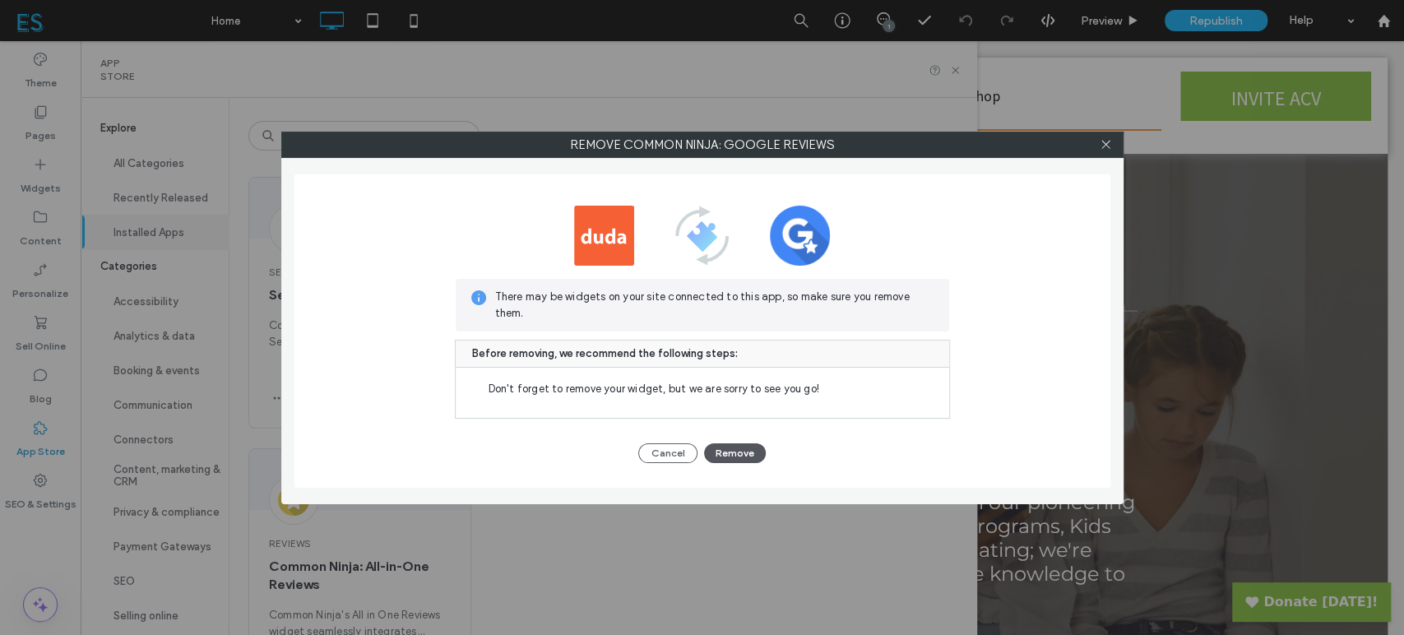
click at [743, 446] on button "Remove" at bounding box center [735, 453] width 62 height 20
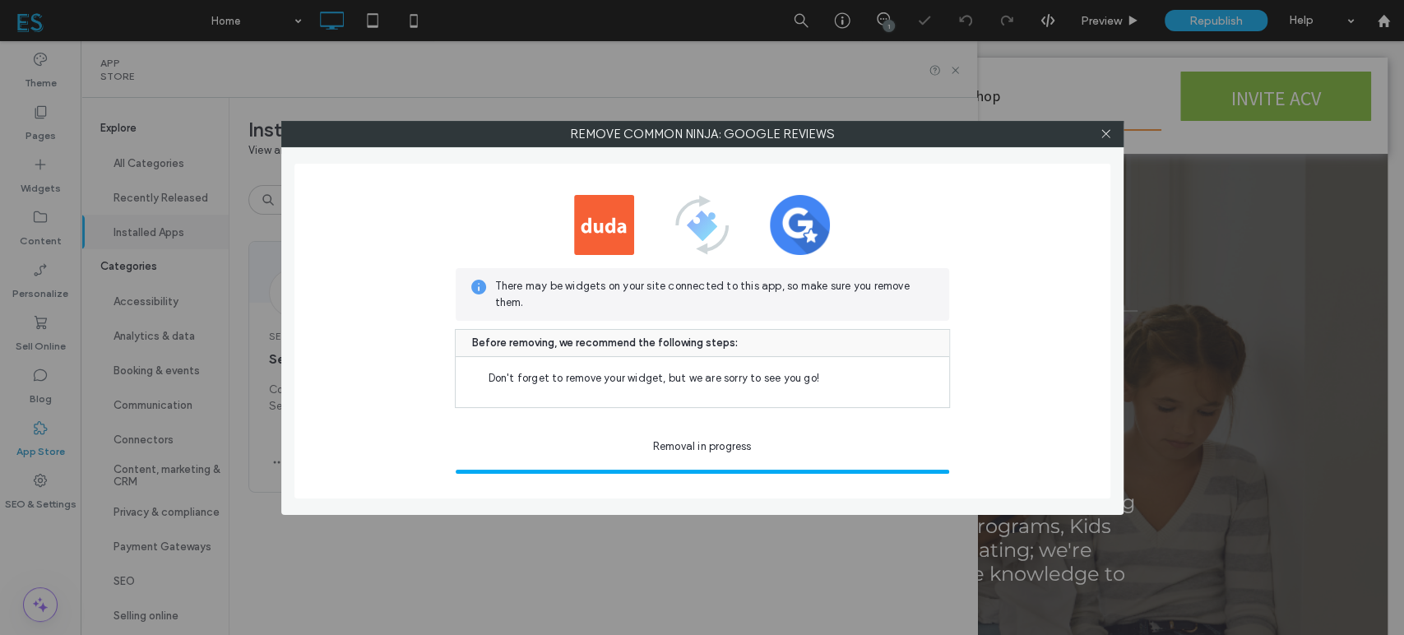
scroll to position [0, 0]
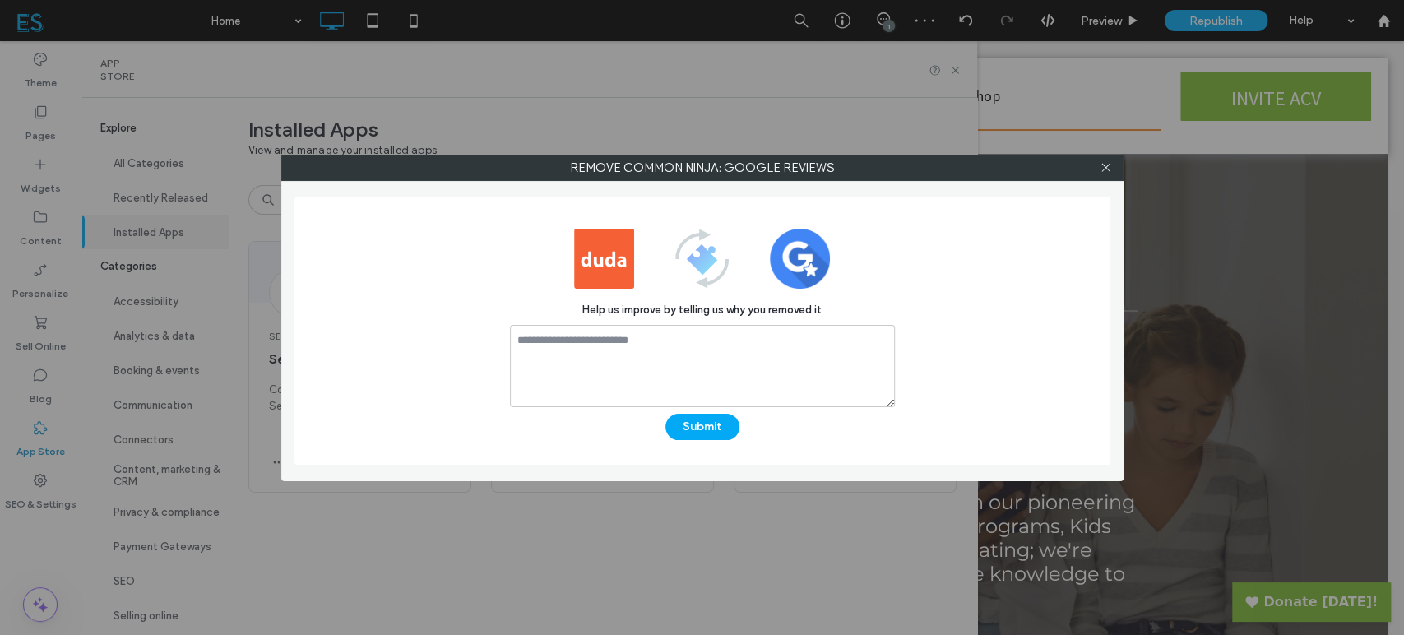
click at [1112, 168] on div at bounding box center [1106, 167] width 25 height 25
click at [1105, 169] on icon at bounding box center [1105, 167] width 12 height 12
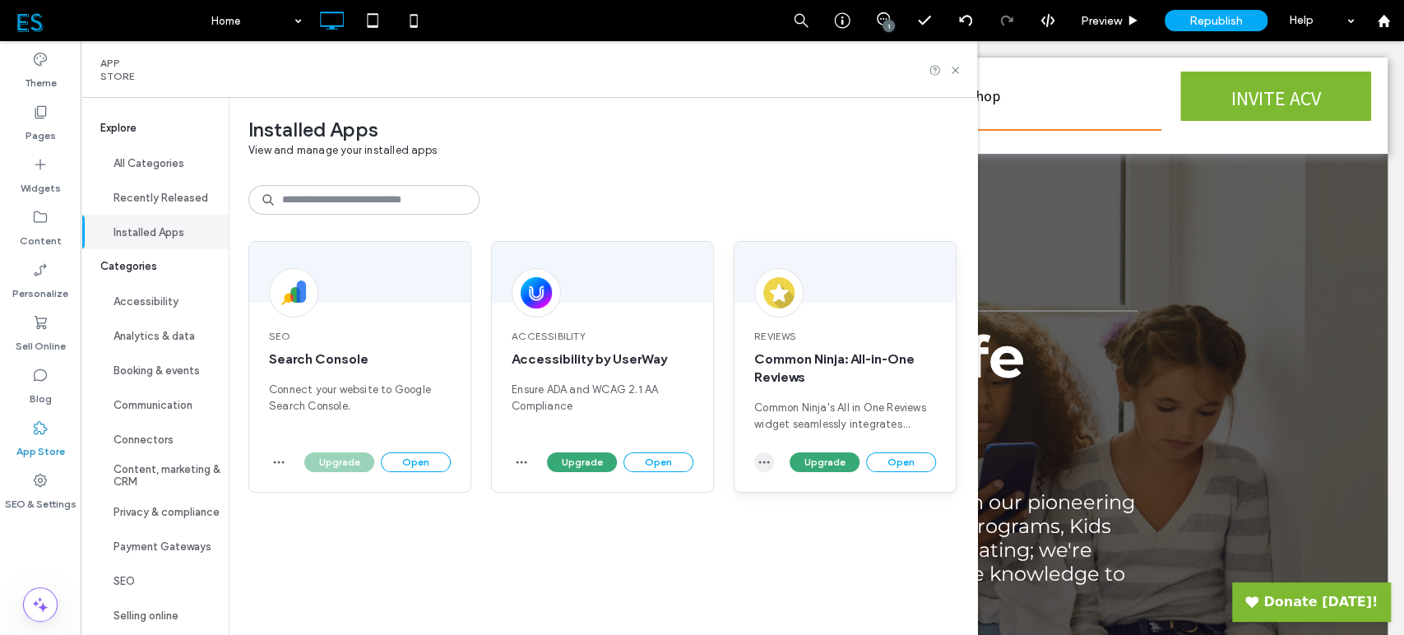
click at [767, 463] on icon "button" at bounding box center [763, 462] width 13 height 13
click at [636, 548] on div "Installed Apps View and manage your installed apps SEO Search Console Connect y…" at bounding box center [603, 366] width 748 height 537
click at [956, 71] on icon at bounding box center [955, 70] width 12 height 12
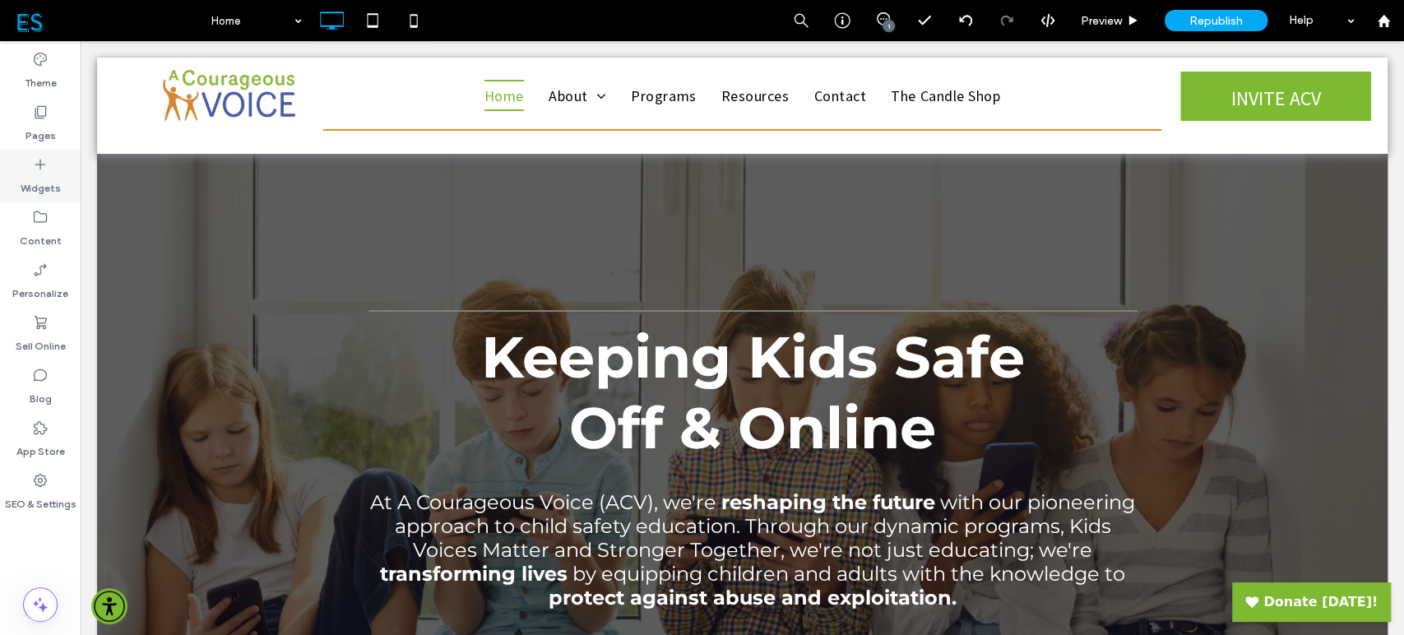
click at [45, 179] on label "Widgets" at bounding box center [41, 184] width 40 height 23
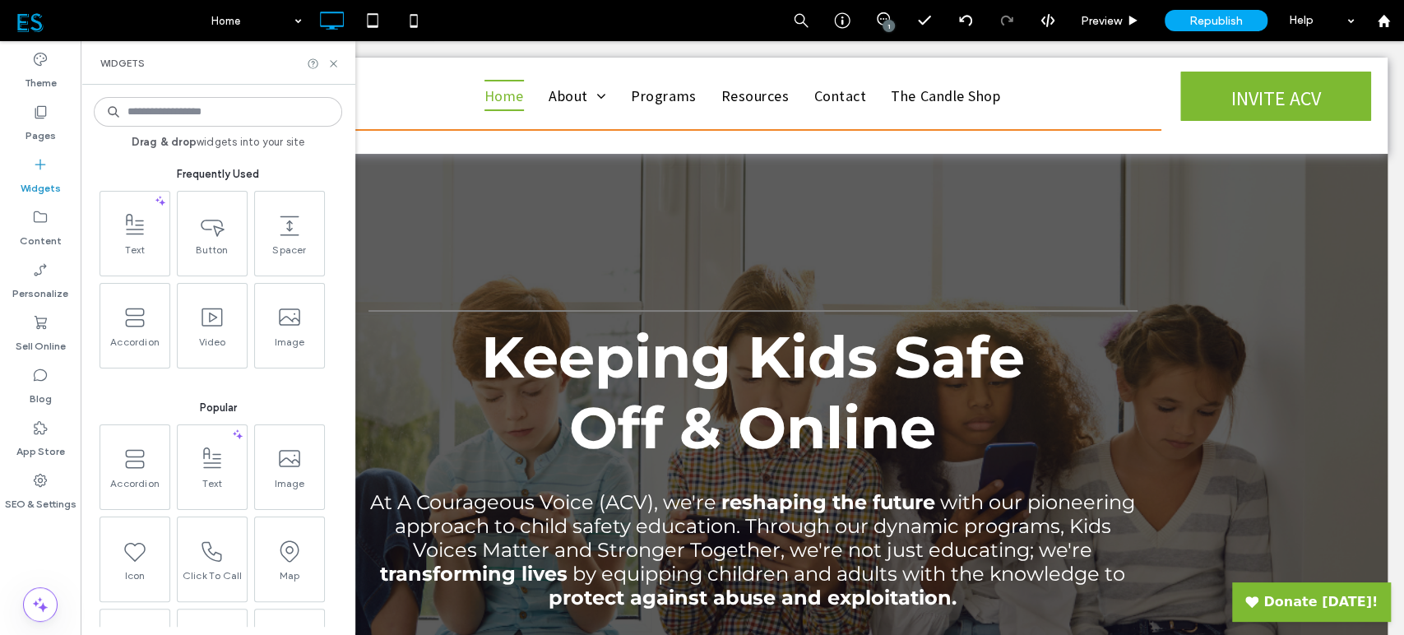
click at [200, 97] on div at bounding box center [218, 112] width 248 height 30
click at [209, 121] on input at bounding box center [218, 112] width 248 height 30
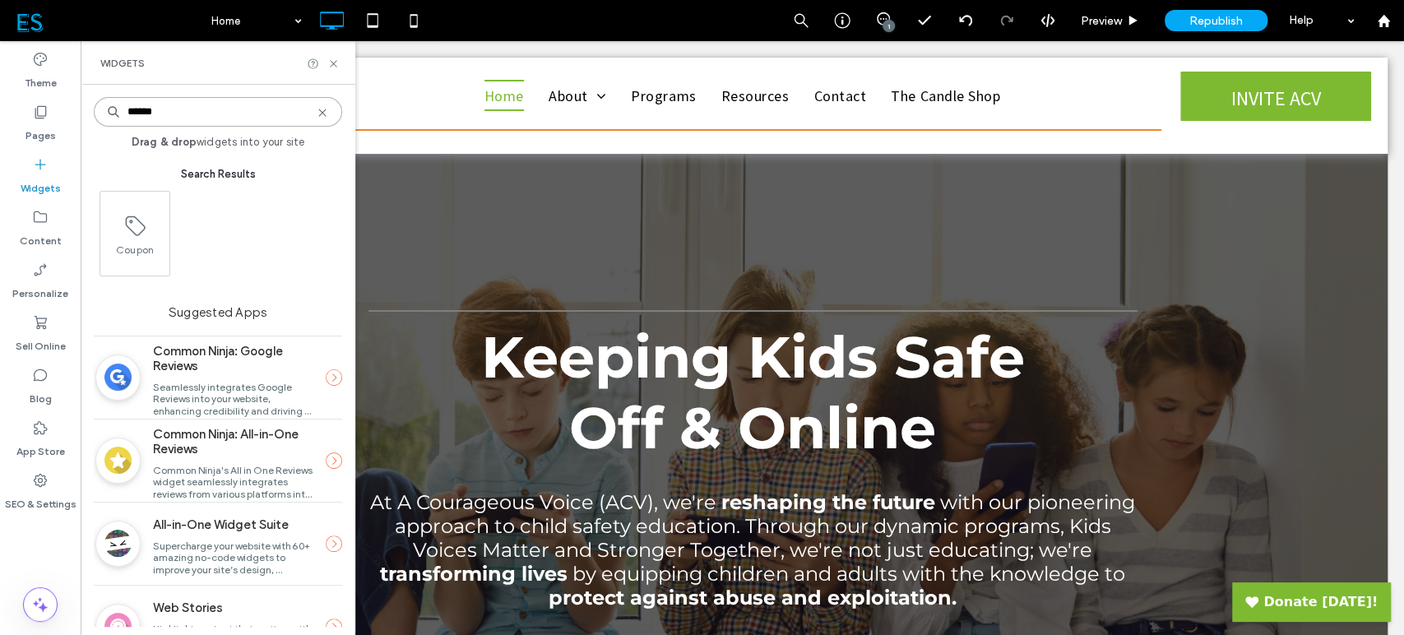
type input "******"
click at [215, 447] on label "Common Ninja: All-in-One Reviews" at bounding box center [233, 442] width 160 height 46
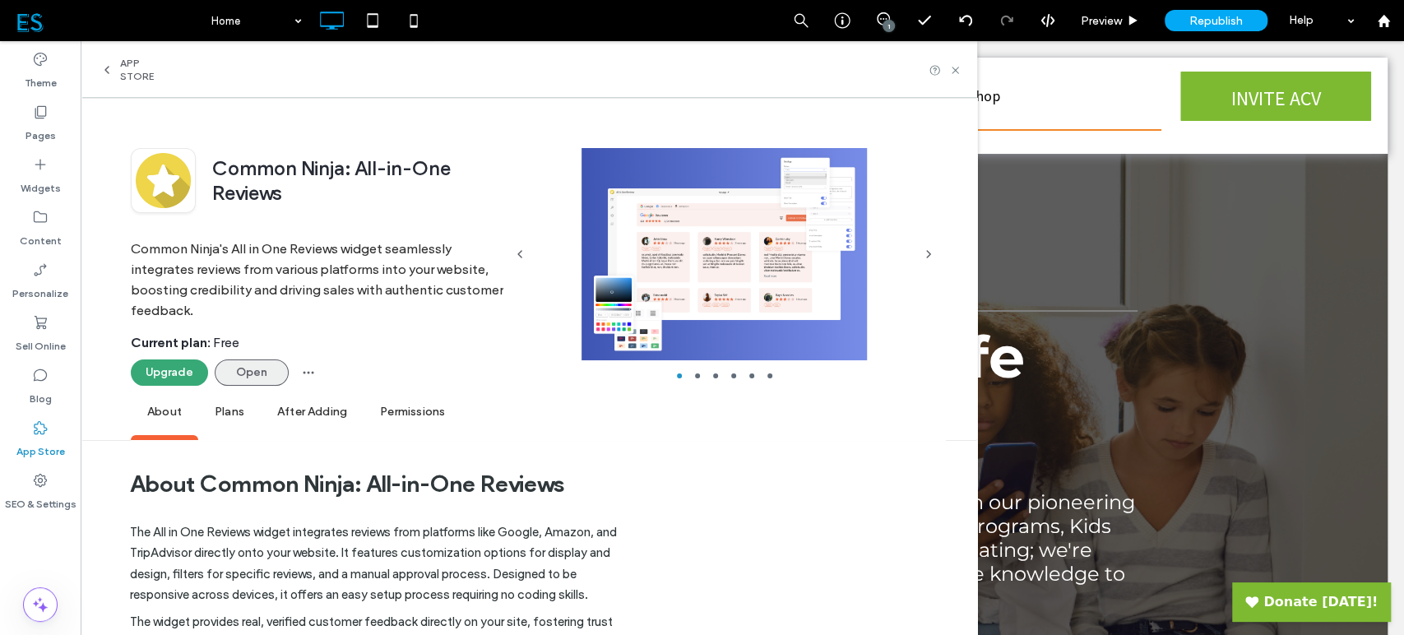
click at [243, 376] on button "Open" at bounding box center [252, 372] width 74 height 26
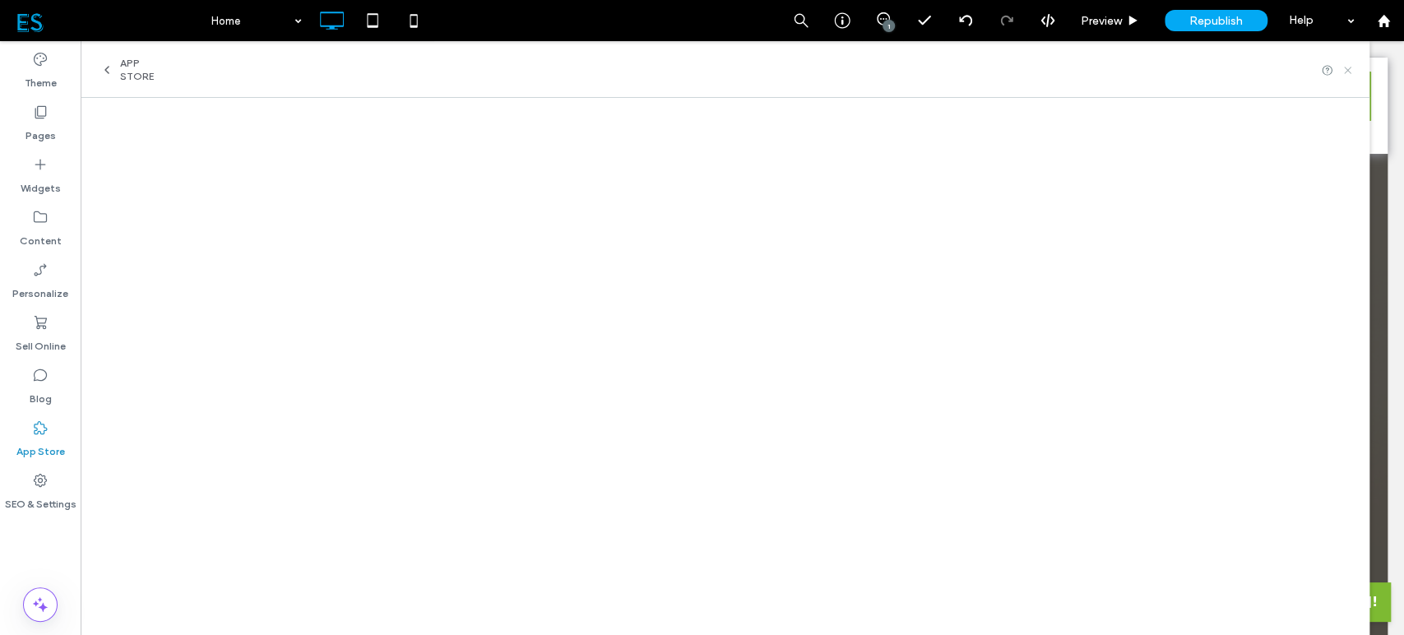
click at [1349, 71] on icon at bounding box center [1347, 70] width 12 height 12
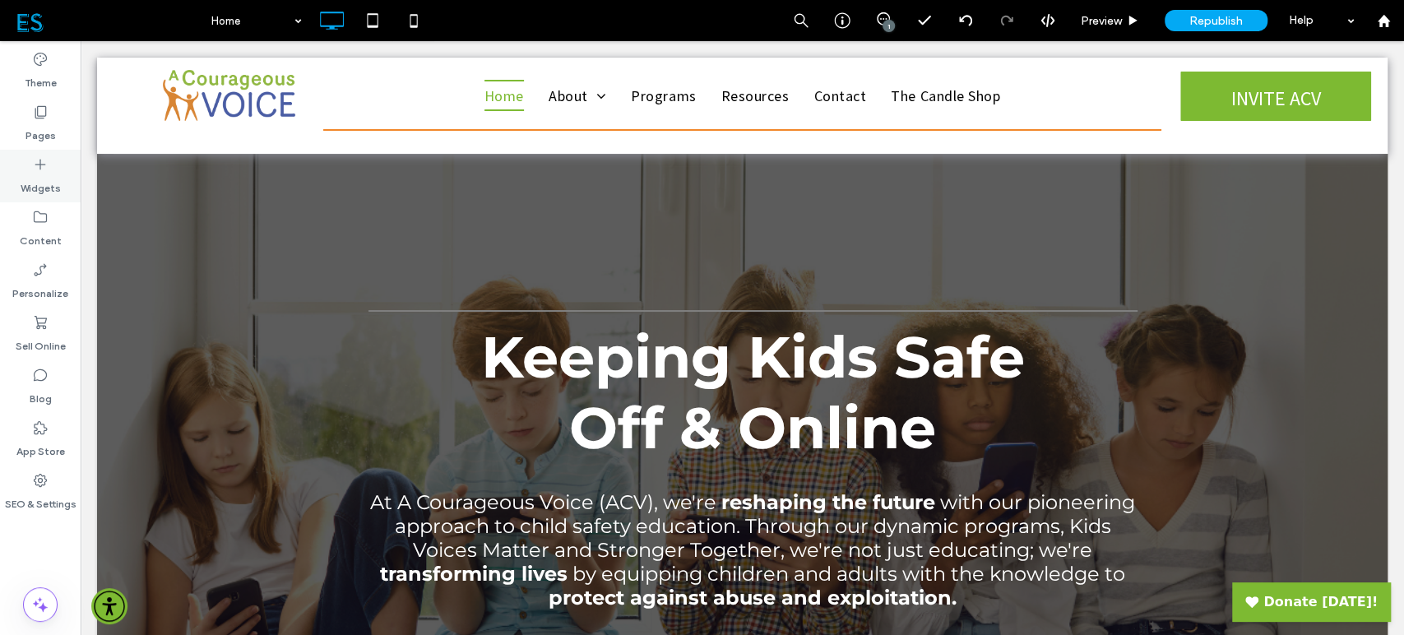
click at [59, 190] on label "Widgets" at bounding box center [41, 184] width 40 height 23
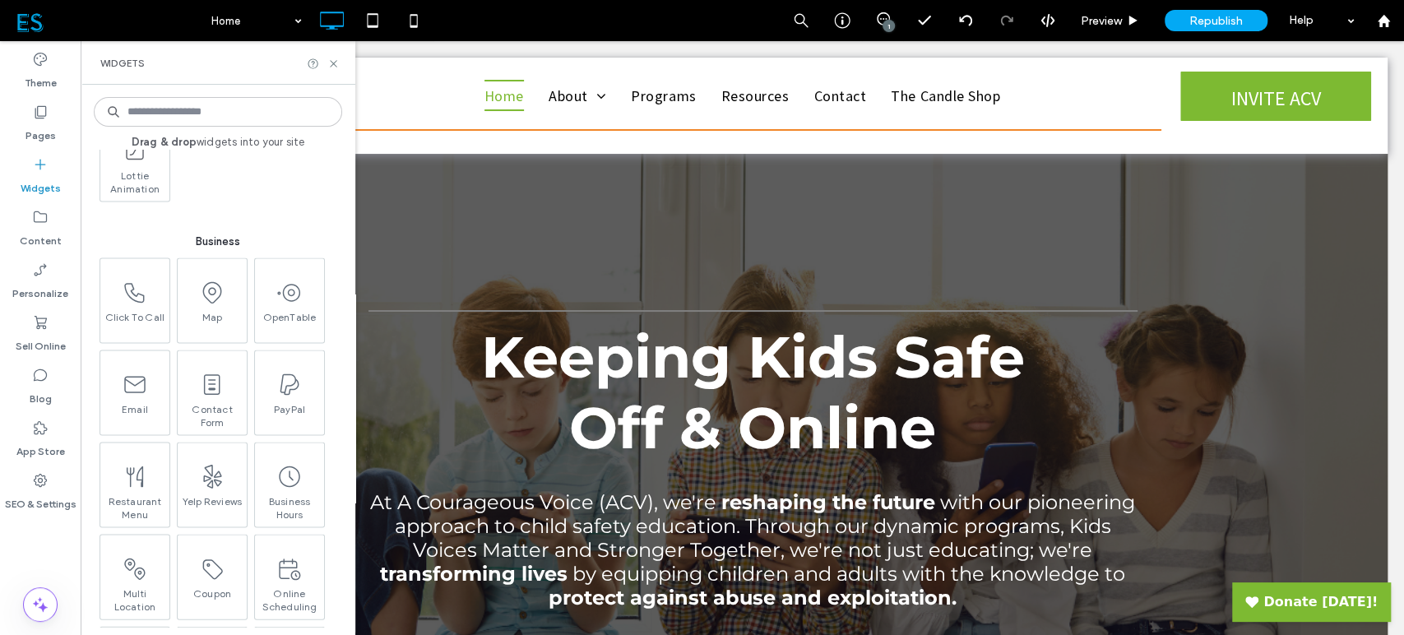
scroll to position [2284, 0]
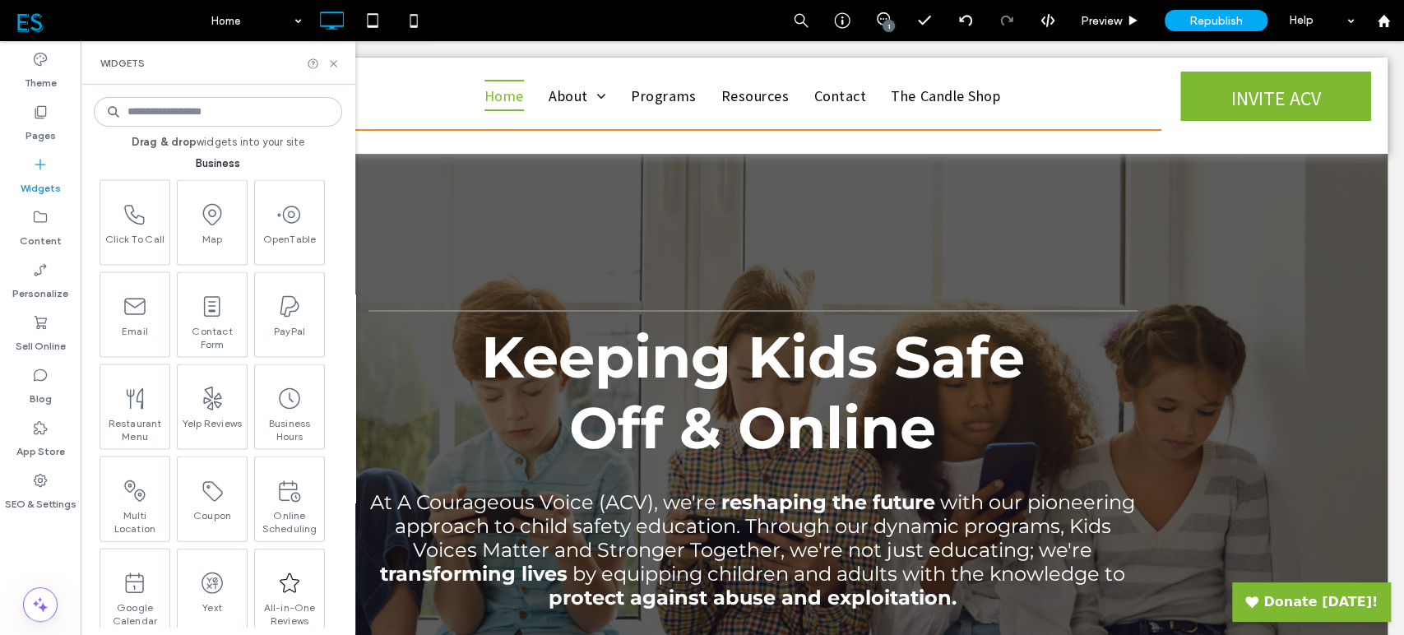
click at [196, 98] on input at bounding box center [218, 112] width 248 height 30
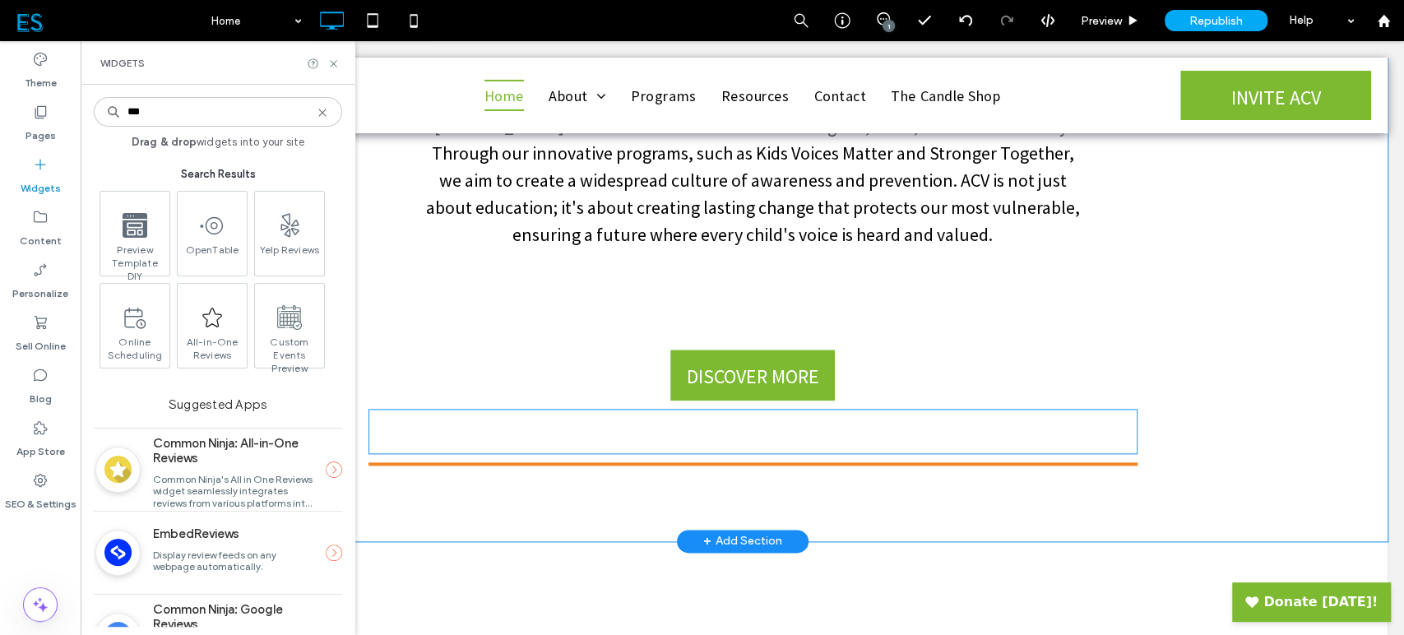
scroll to position [1279, 0]
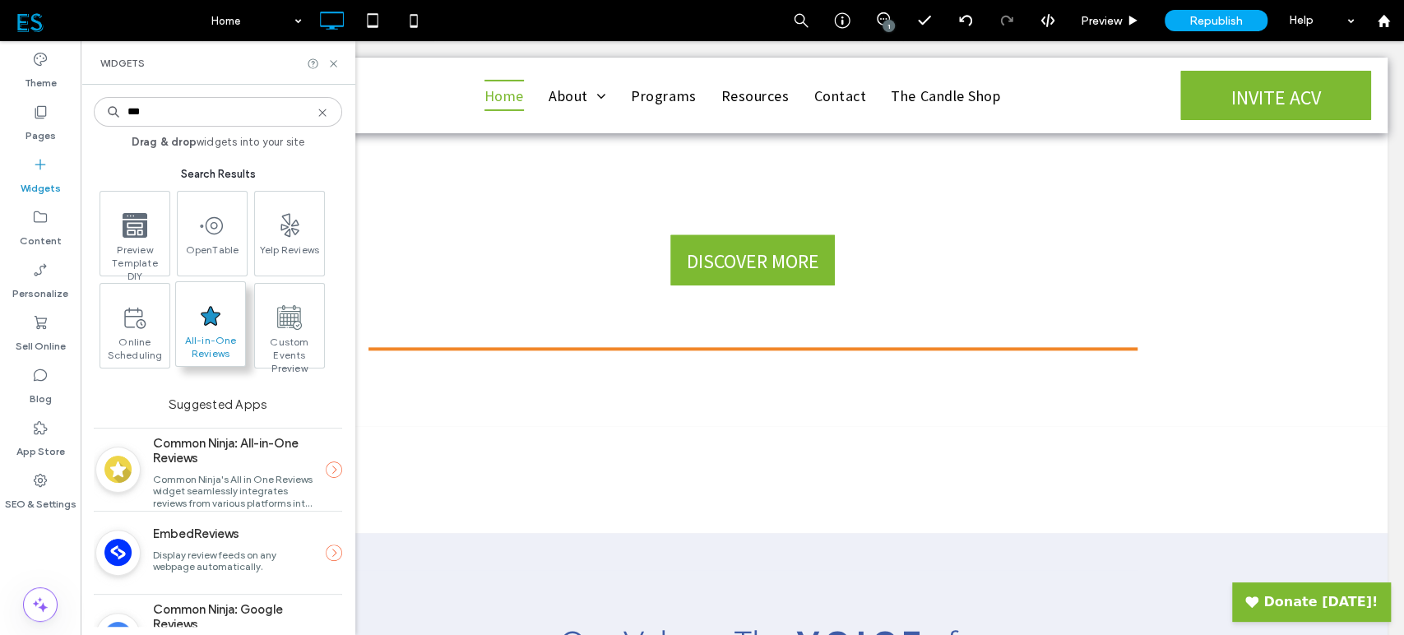
type input "***"
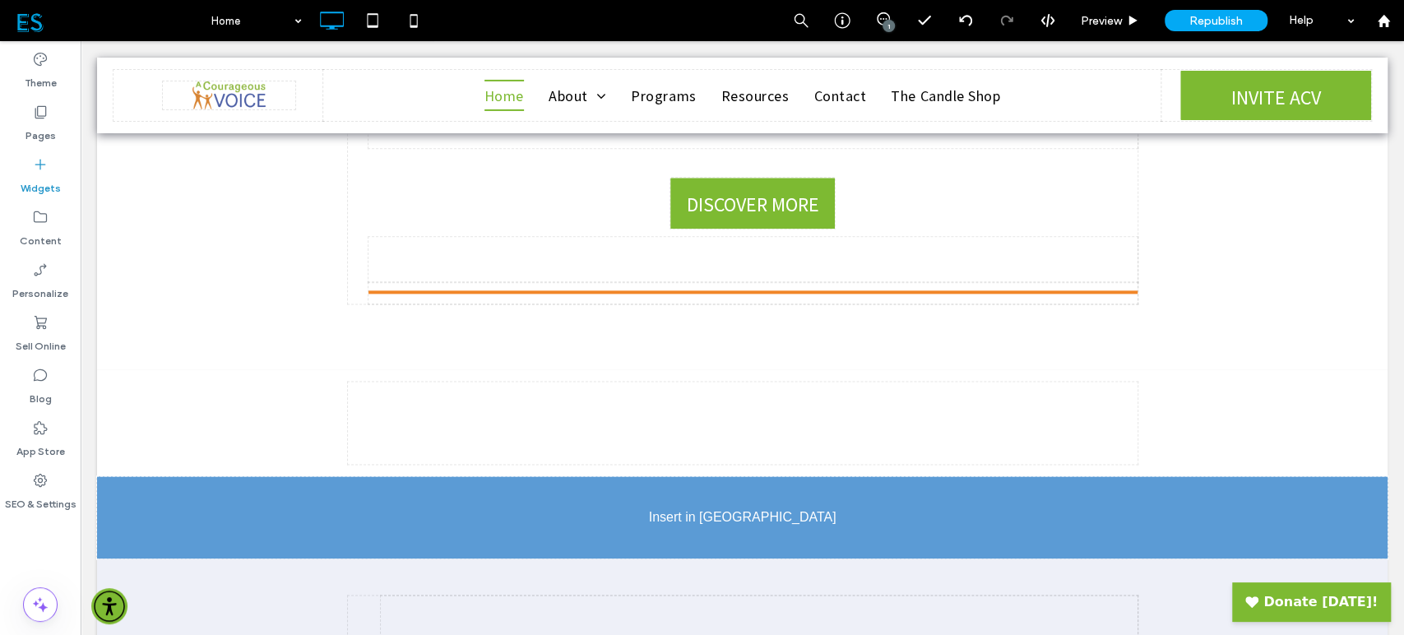
scroll to position [1349, 0]
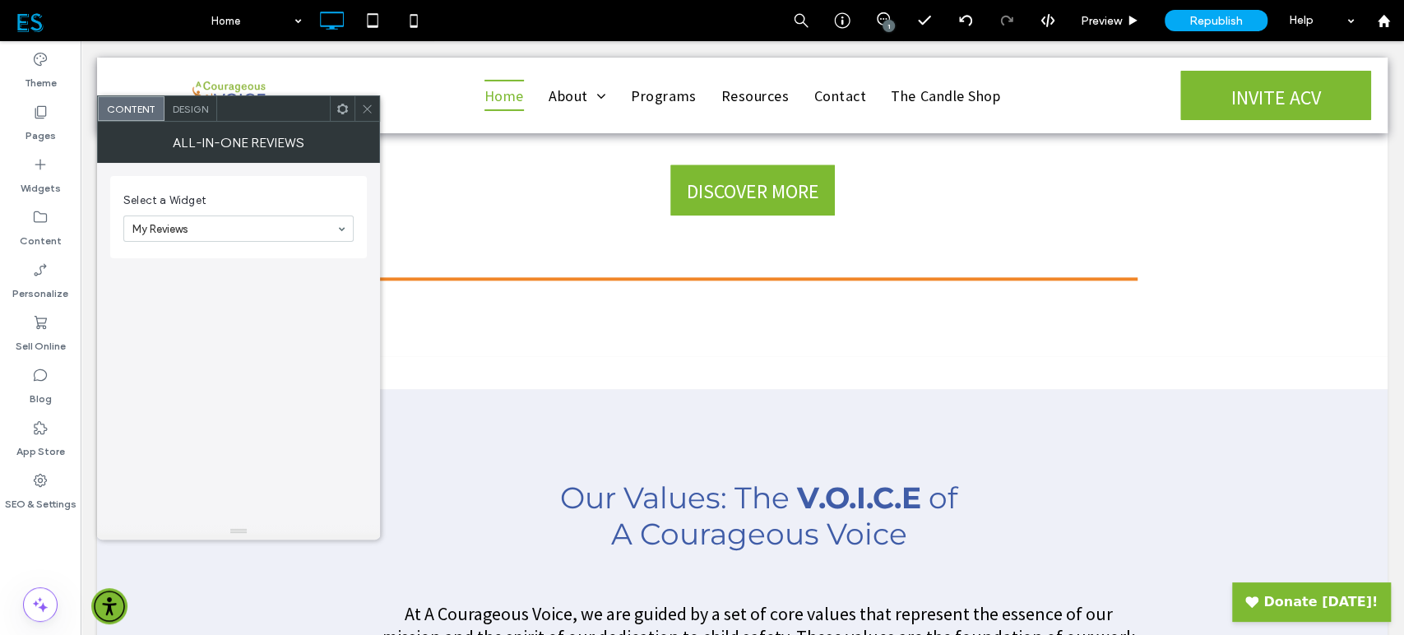
click at [368, 109] on use at bounding box center [367, 108] width 8 height 8
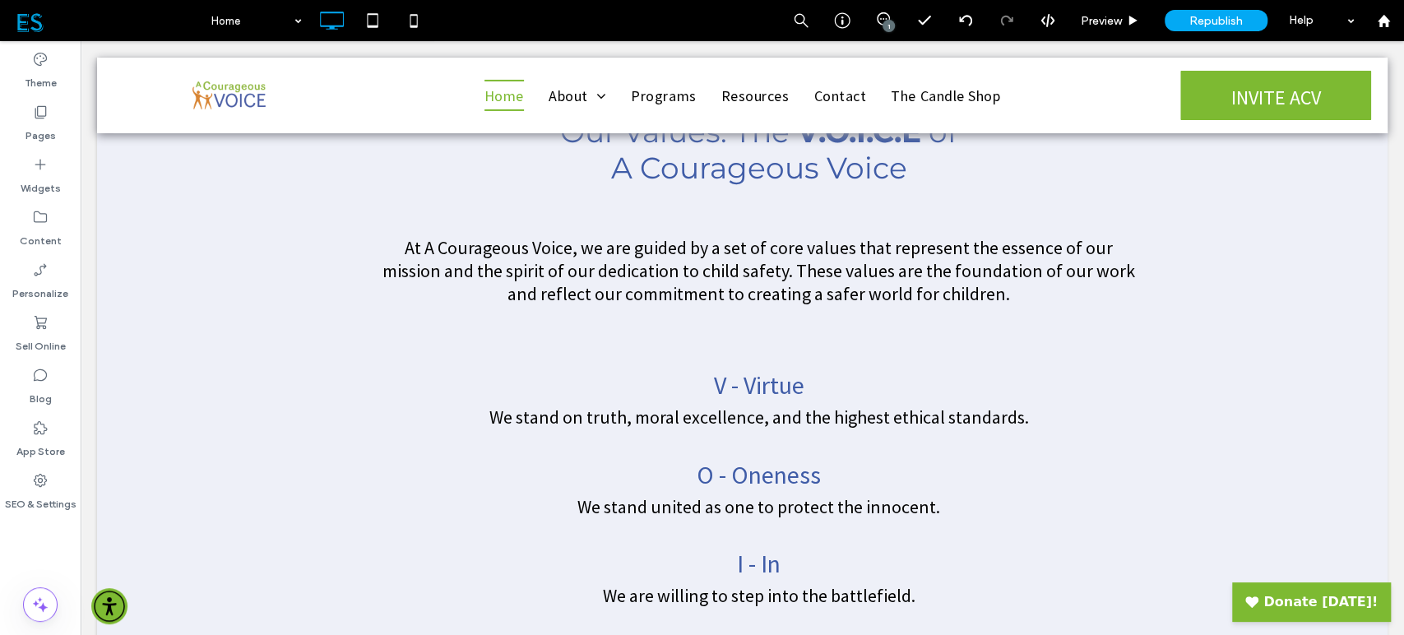
scroll to position [1532, 0]
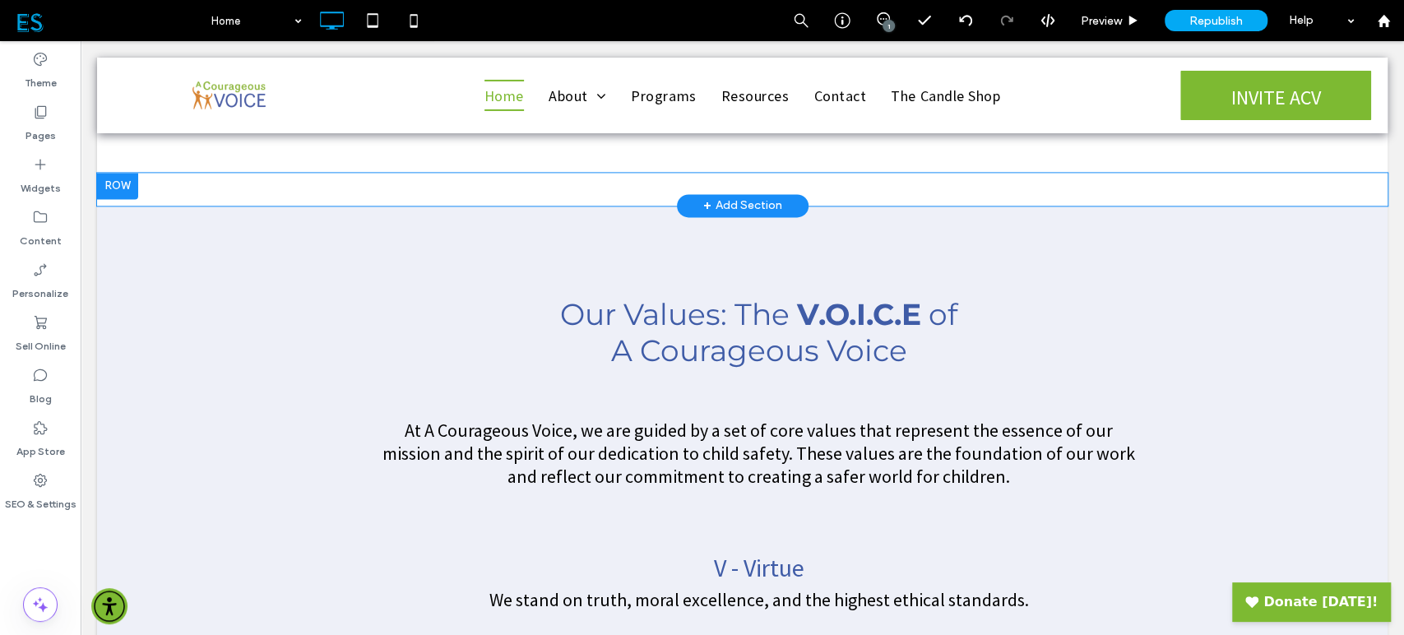
click at [123, 189] on div at bounding box center [117, 186] width 41 height 26
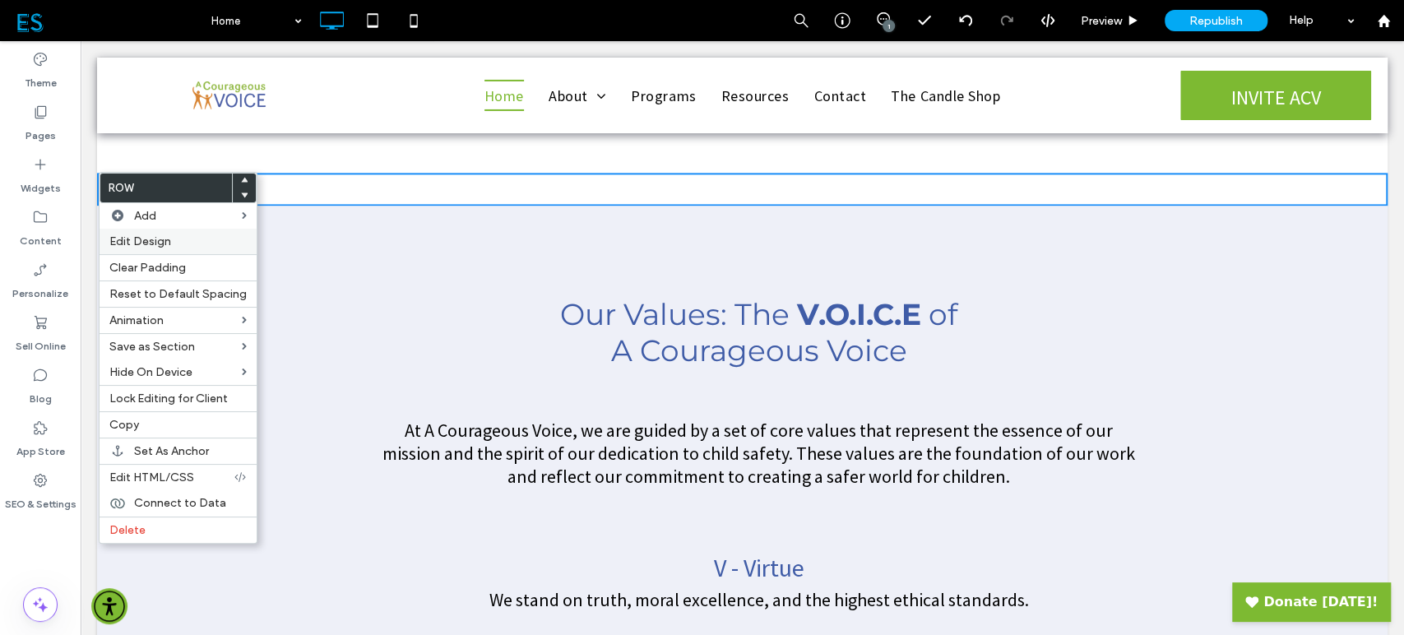
click at [165, 236] on span "Edit Design" at bounding box center [140, 241] width 62 height 14
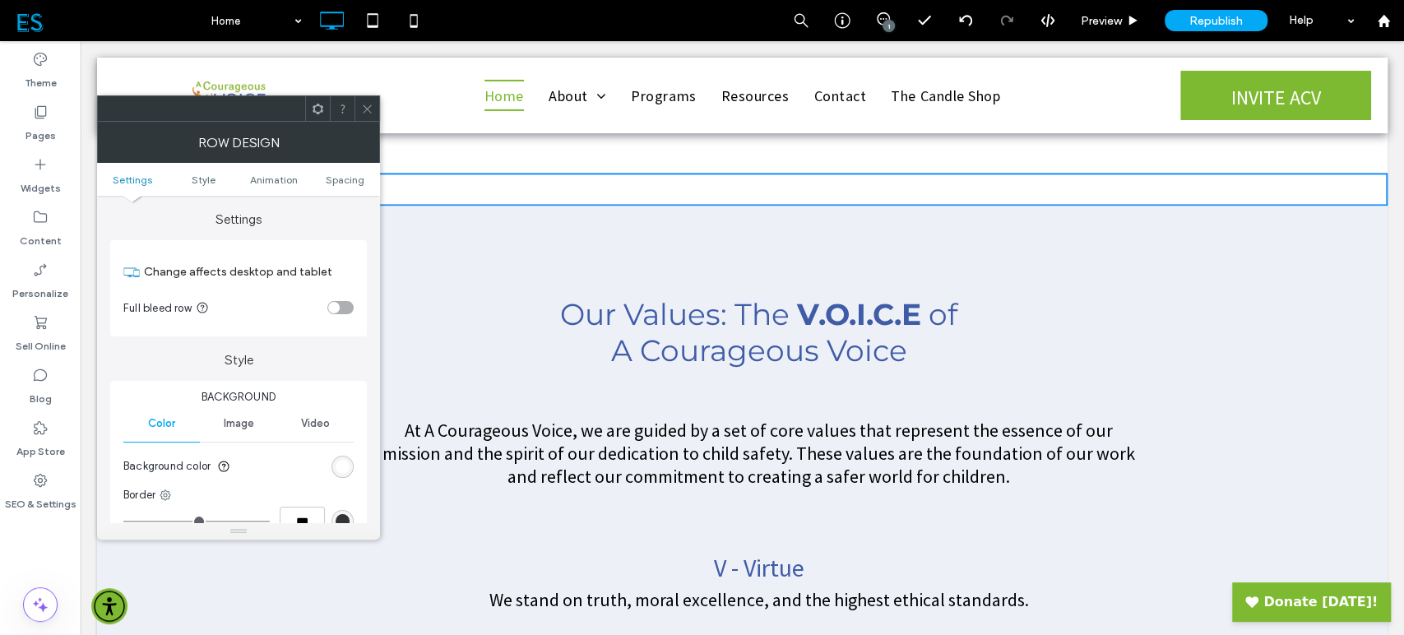
click at [336, 304] on div "toggle" at bounding box center [334, 308] width 12 height 12
click at [364, 106] on use at bounding box center [367, 108] width 8 height 8
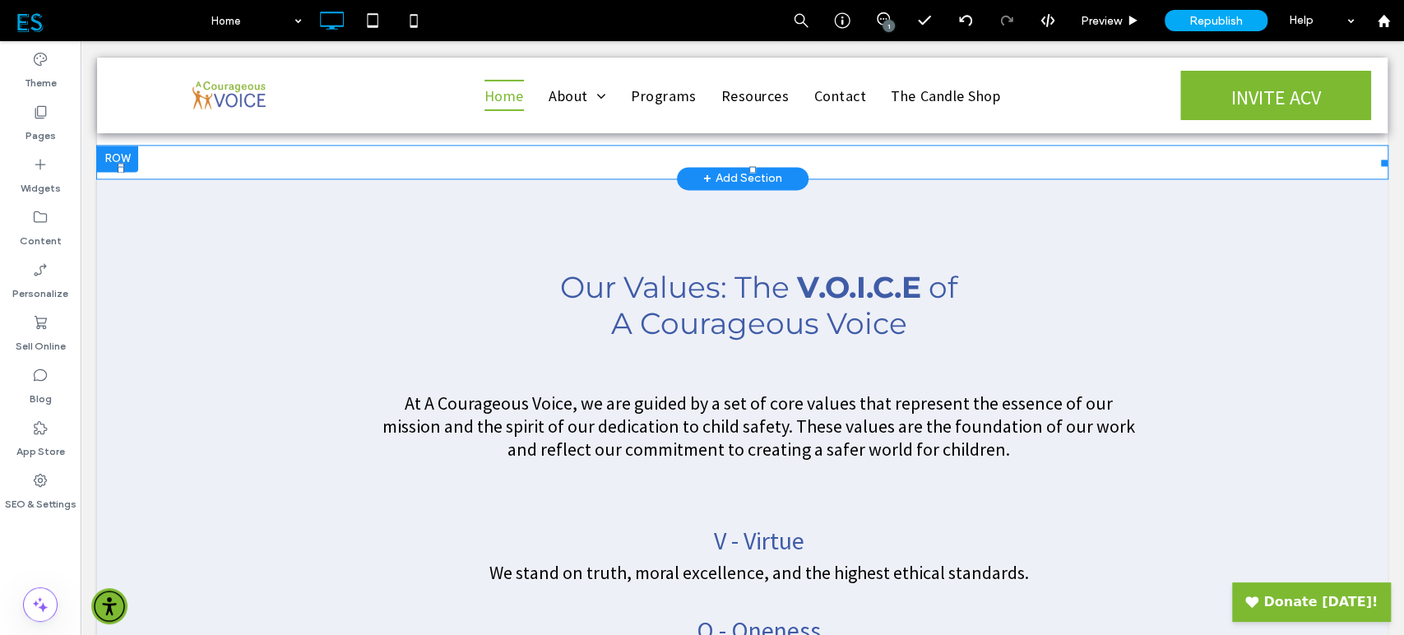
scroll to position [1441, 0]
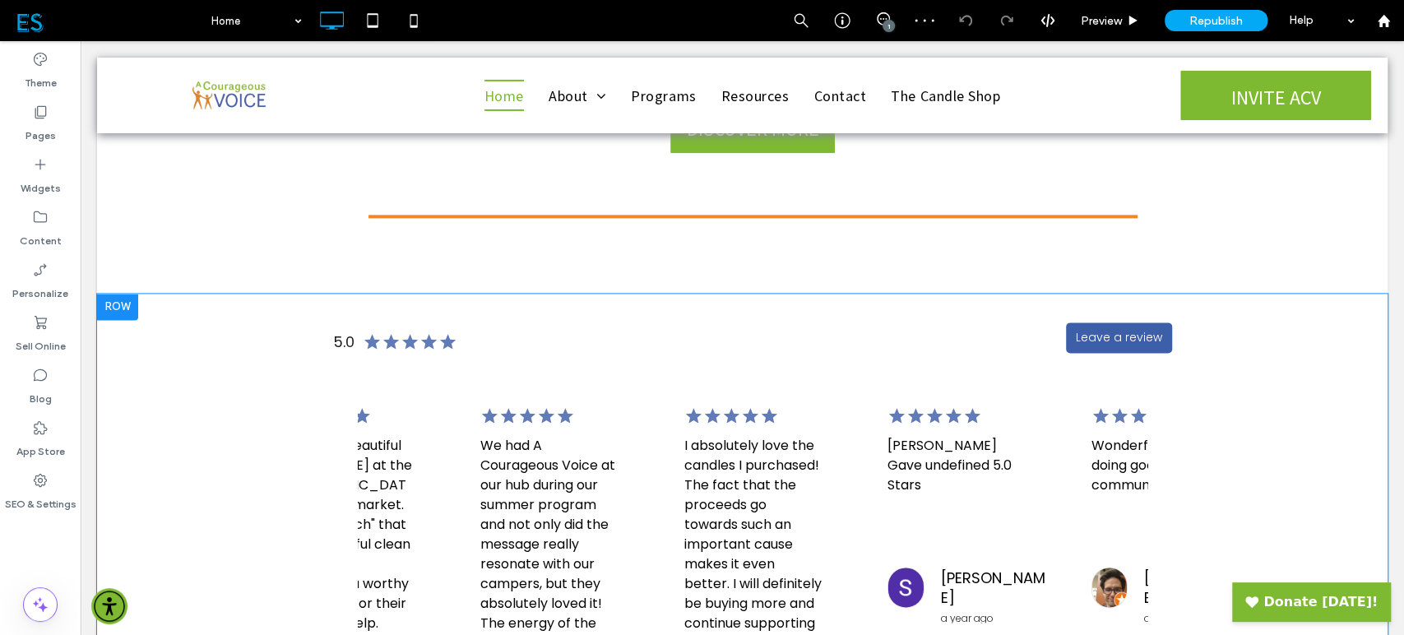
scroll to position [1349, 0]
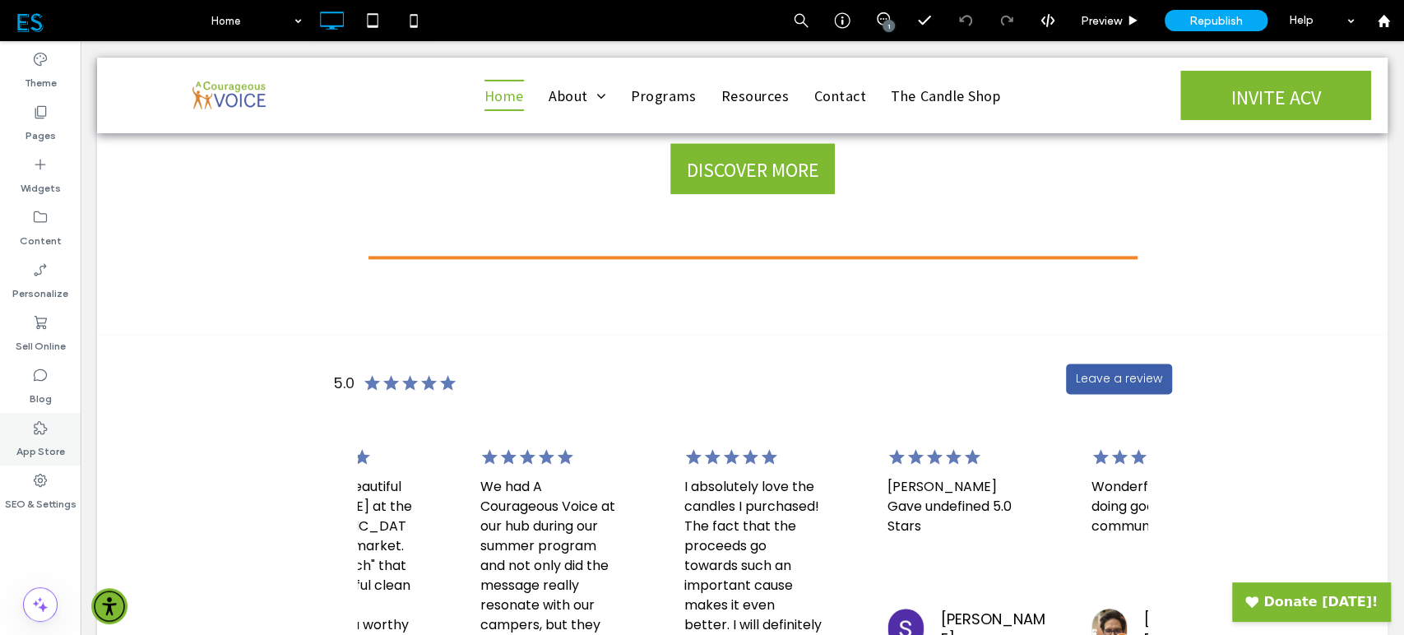
click at [44, 428] on icon at bounding box center [40, 427] width 16 height 16
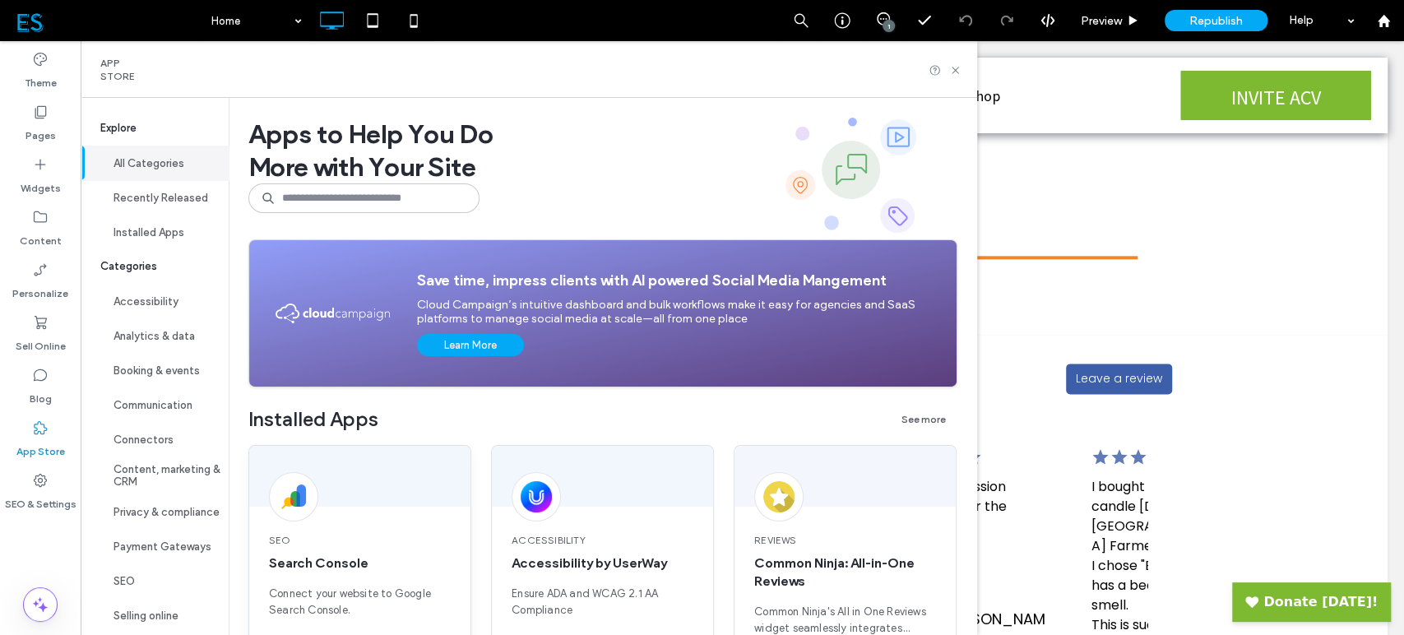
scroll to position [274, 0]
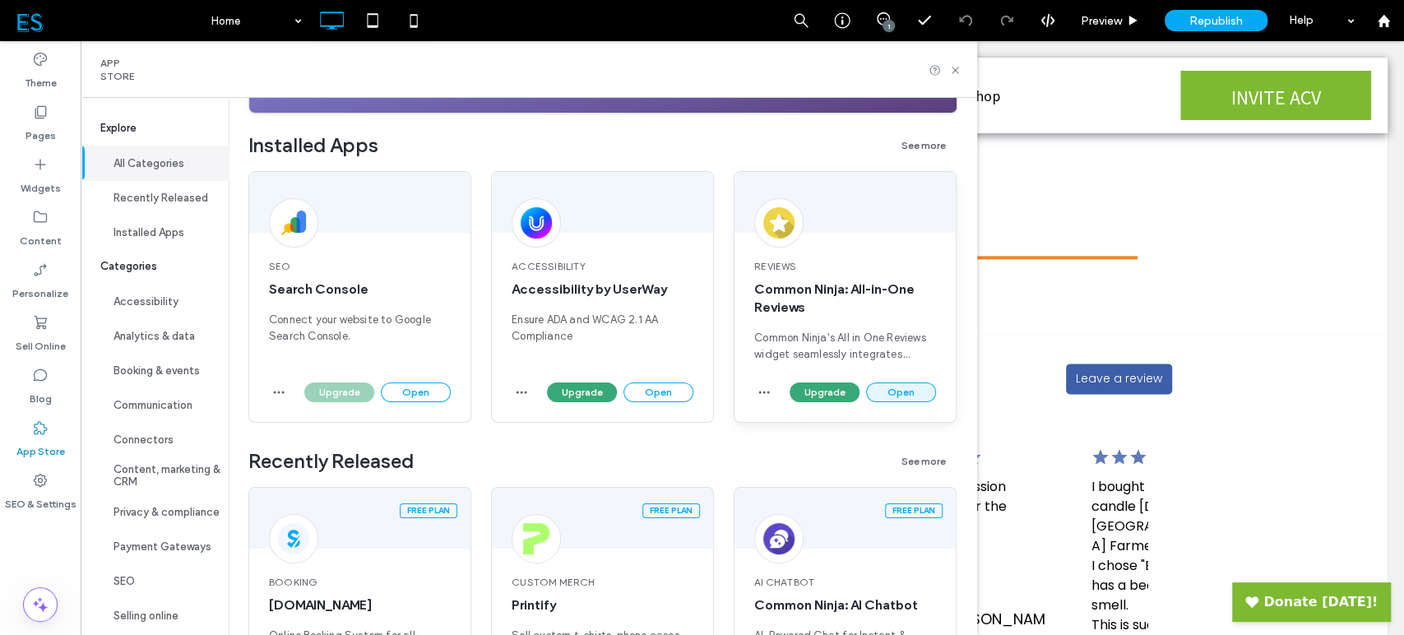
click at [904, 395] on button "Open" at bounding box center [901, 392] width 70 height 20
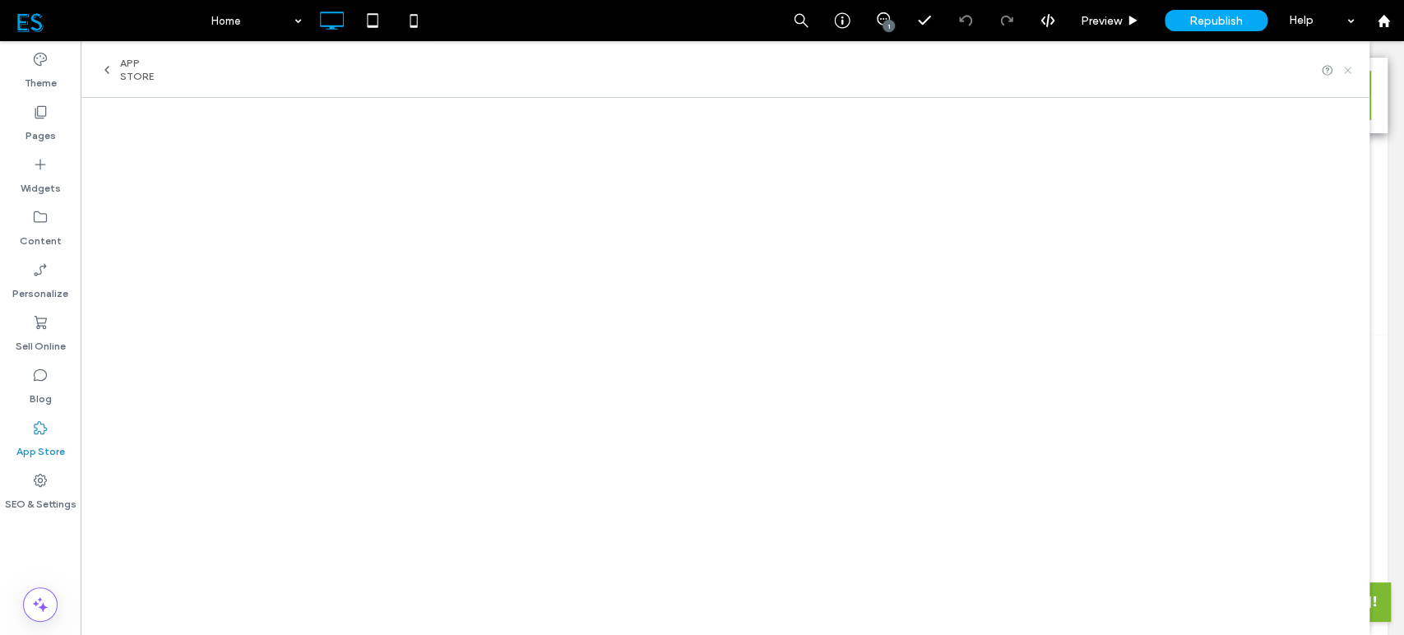
click at [1349, 74] on icon at bounding box center [1347, 70] width 12 height 12
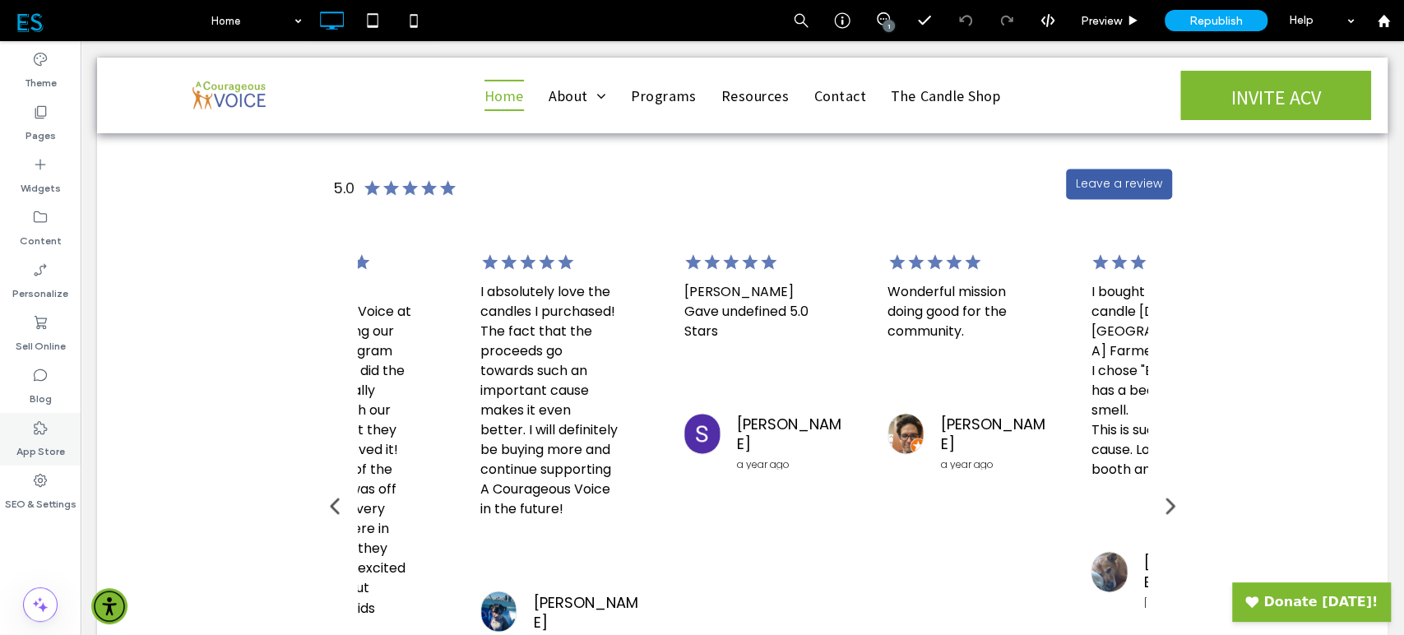
click at [48, 428] on icon at bounding box center [40, 427] width 16 height 16
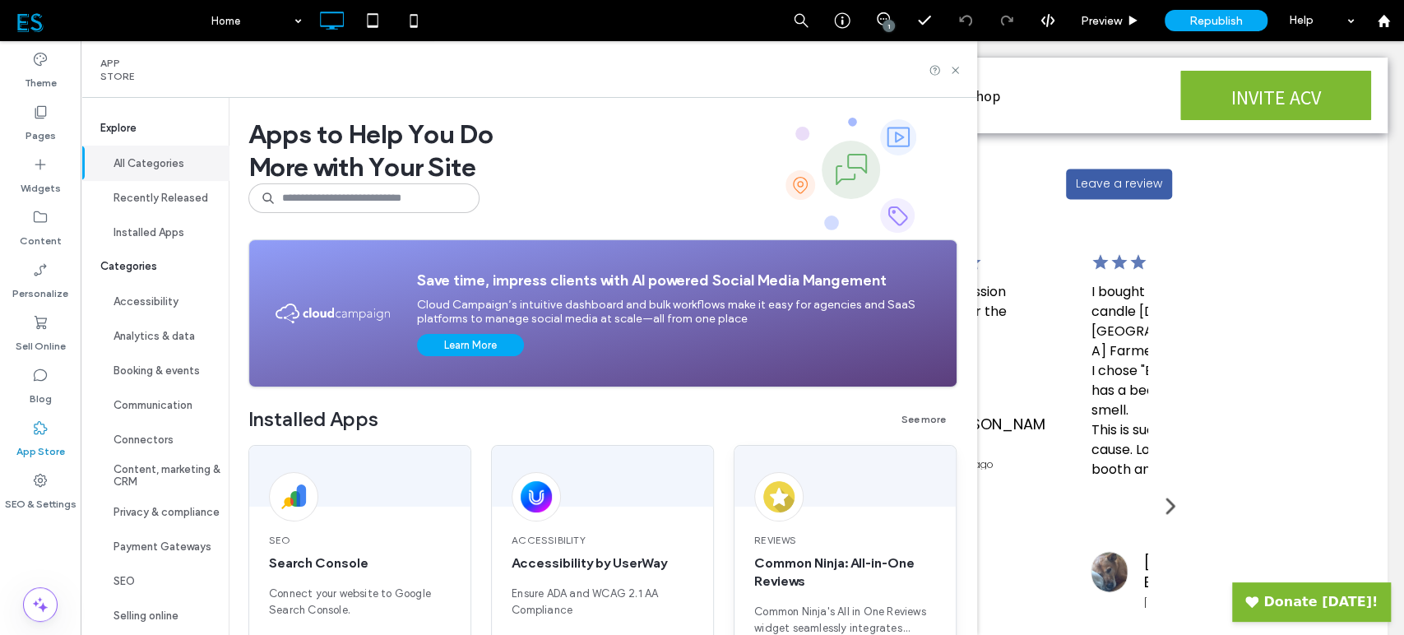
scroll to position [91, 0]
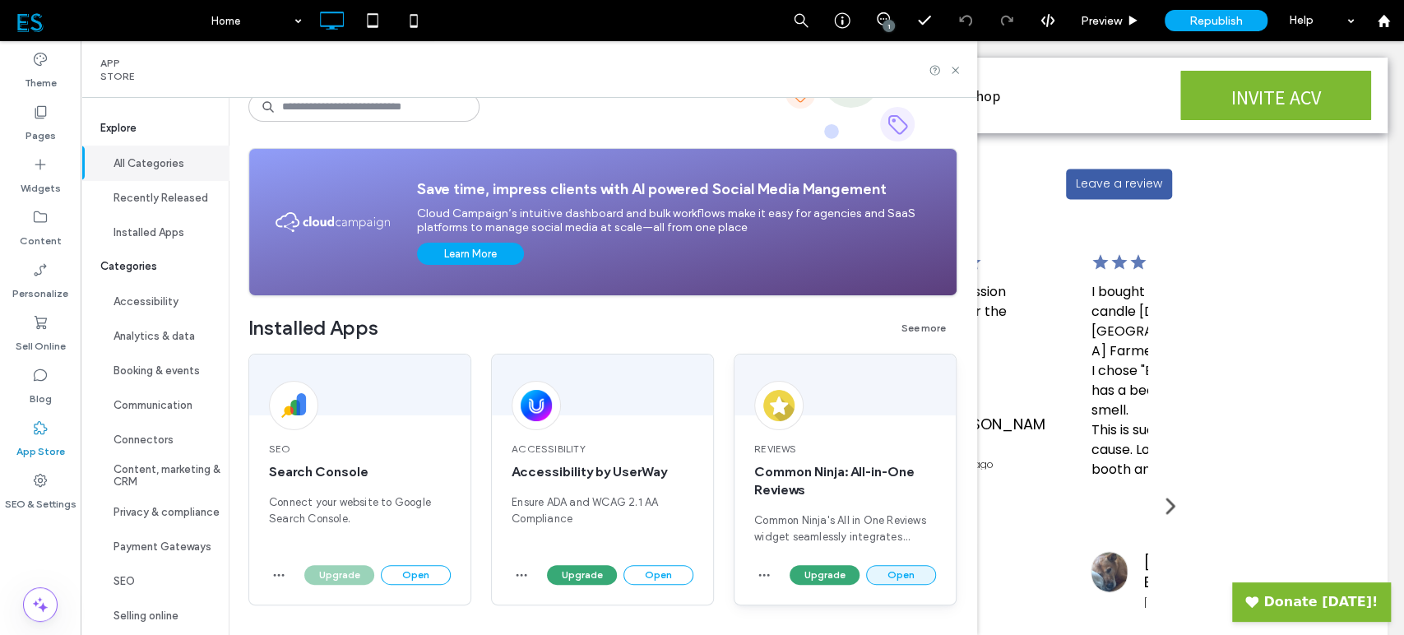
click at [891, 579] on button "Open" at bounding box center [901, 575] width 70 height 20
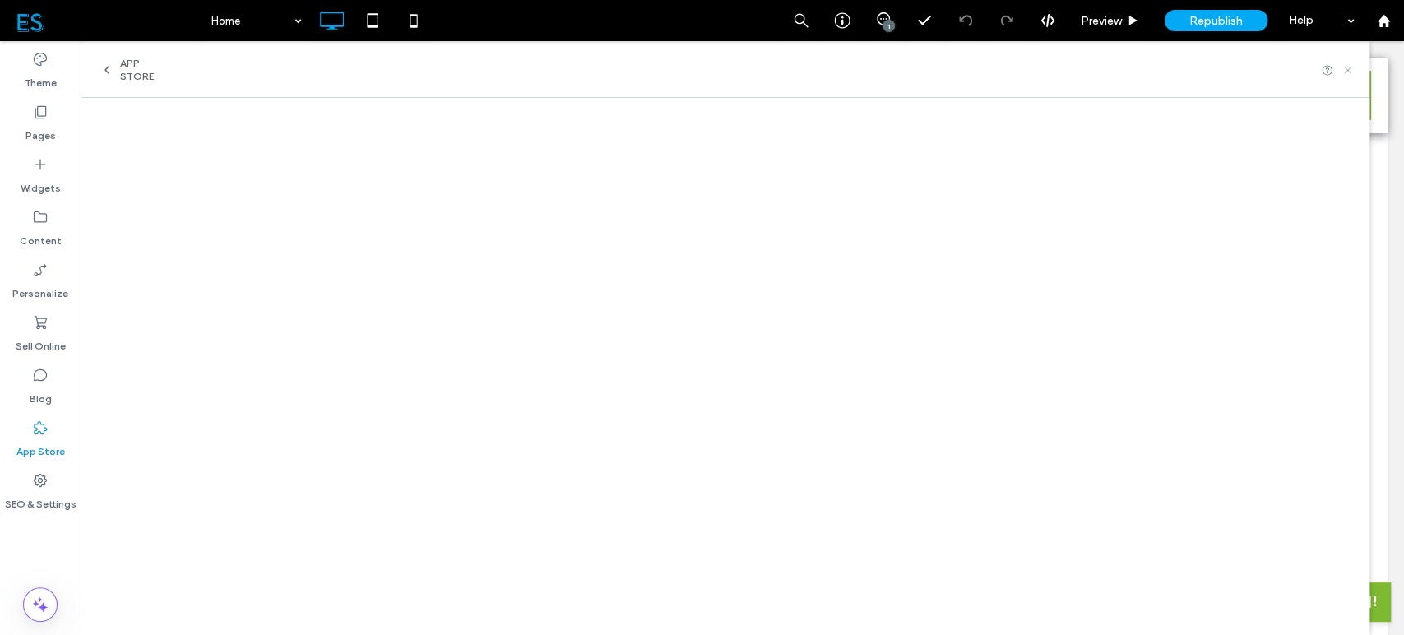
click at [1346, 70] on icon at bounding box center [1347, 70] width 12 height 12
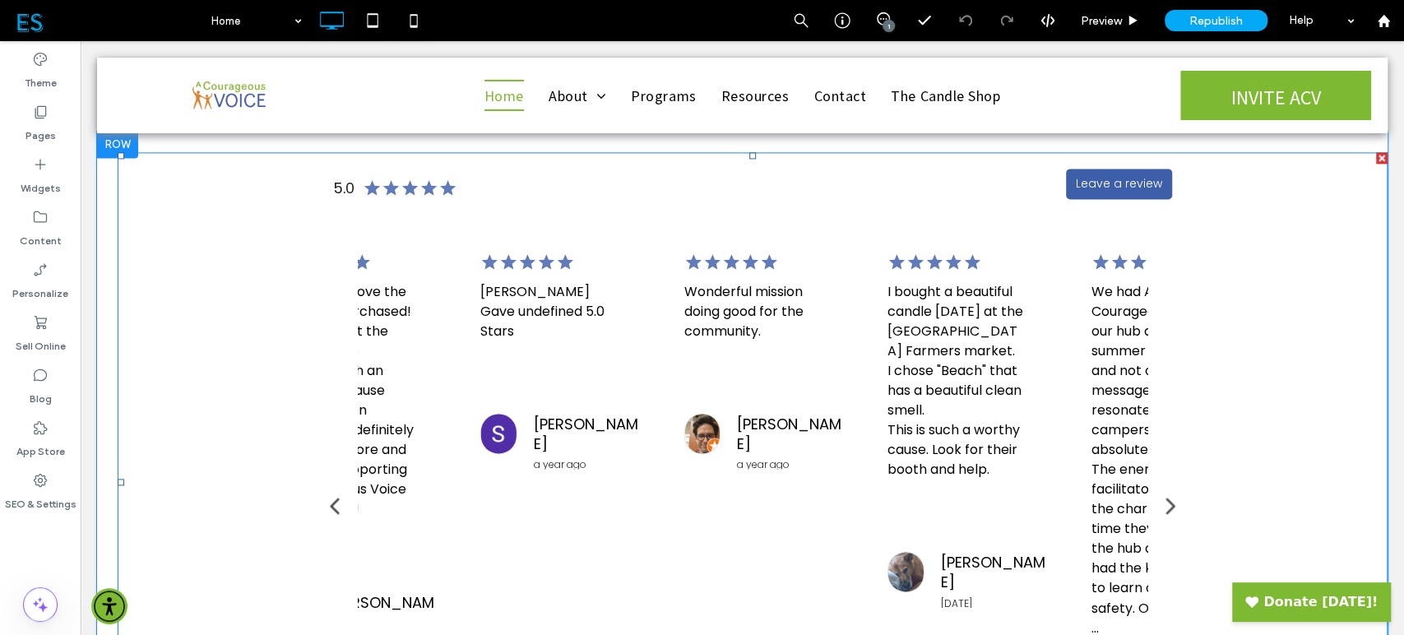
click at [577, 305] on span at bounding box center [753, 482] width 1270 height 660
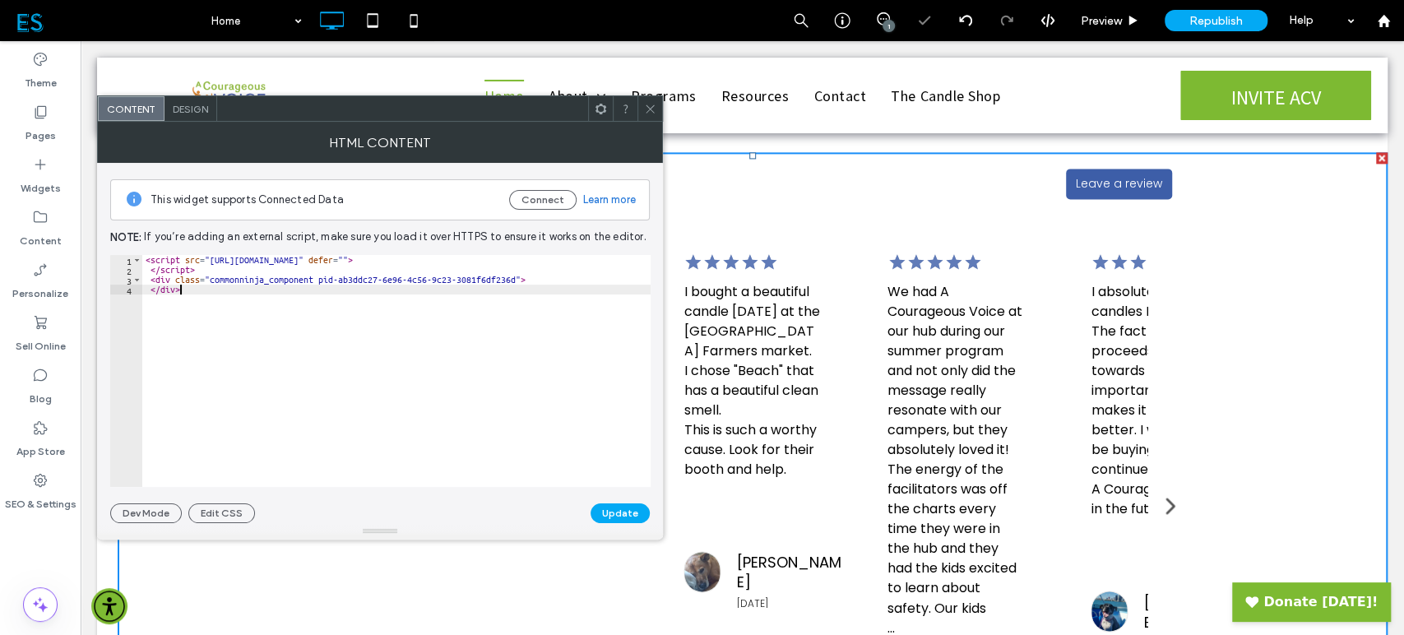
click at [247, 294] on div "< script src = "https://cdn.commoninja.com/sdk/latest/commonninja.js" defer = "…" at bounding box center [396, 381] width 508 height 252
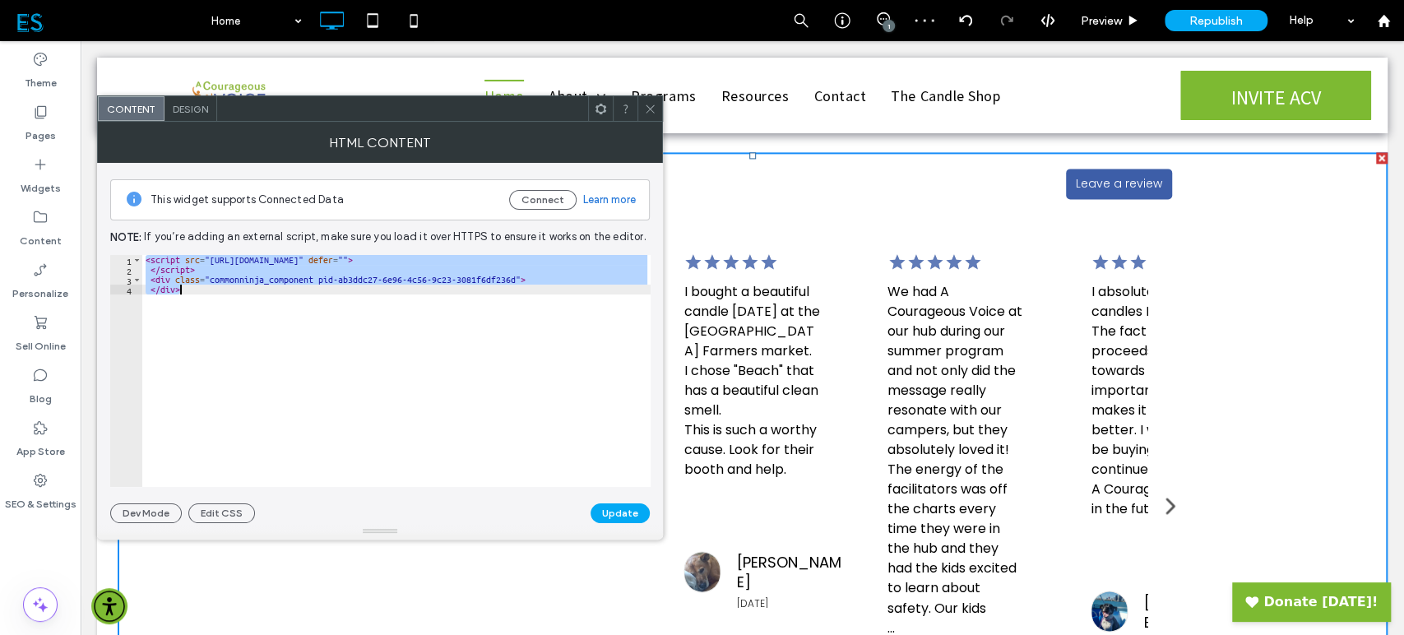
paste textarea "Cursor at row 4"
type textarea "**********"
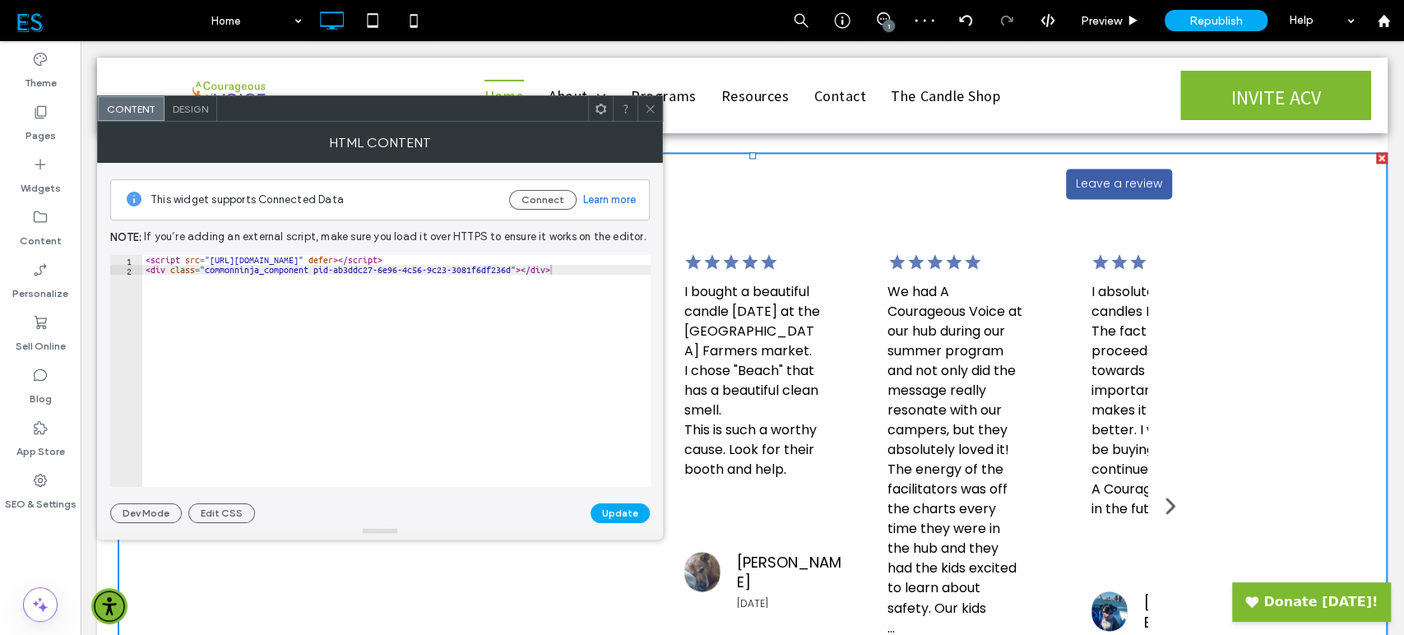
click at [613, 504] on button "Update" at bounding box center [619, 513] width 59 height 20
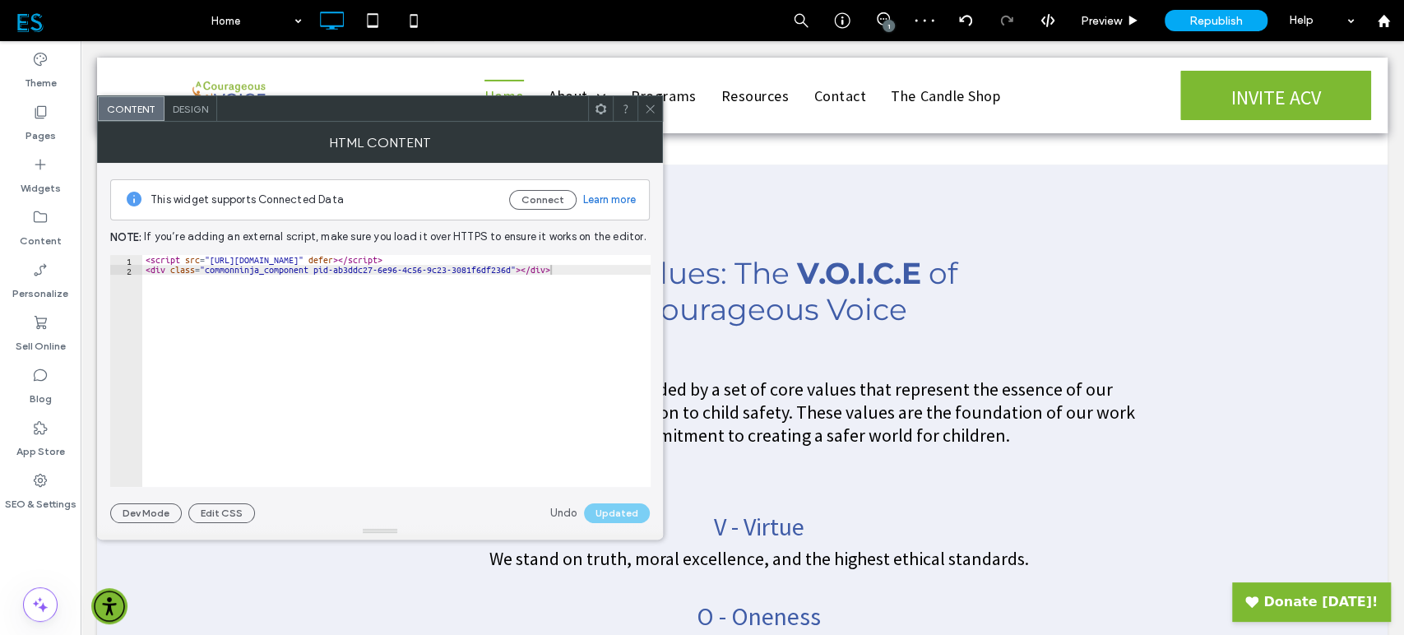
click at [654, 117] on span at bounding box center [650, 108] width 12 height 25
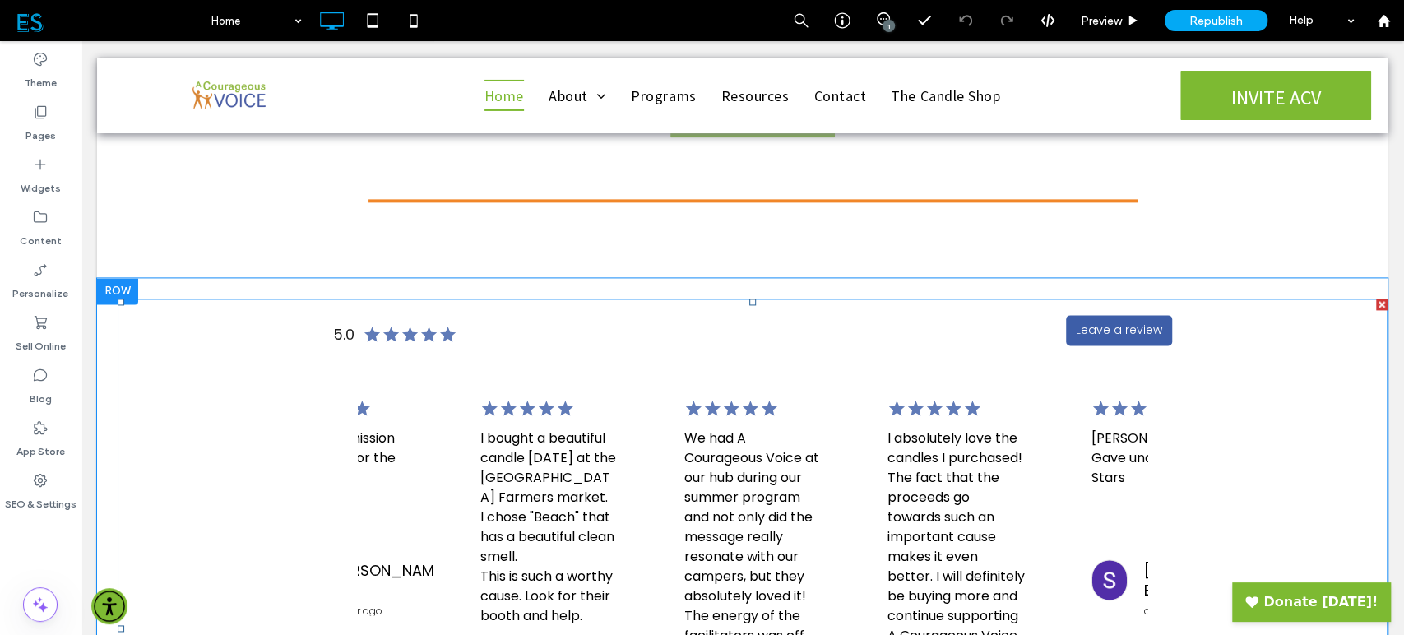
scroll to position [1370, 0]
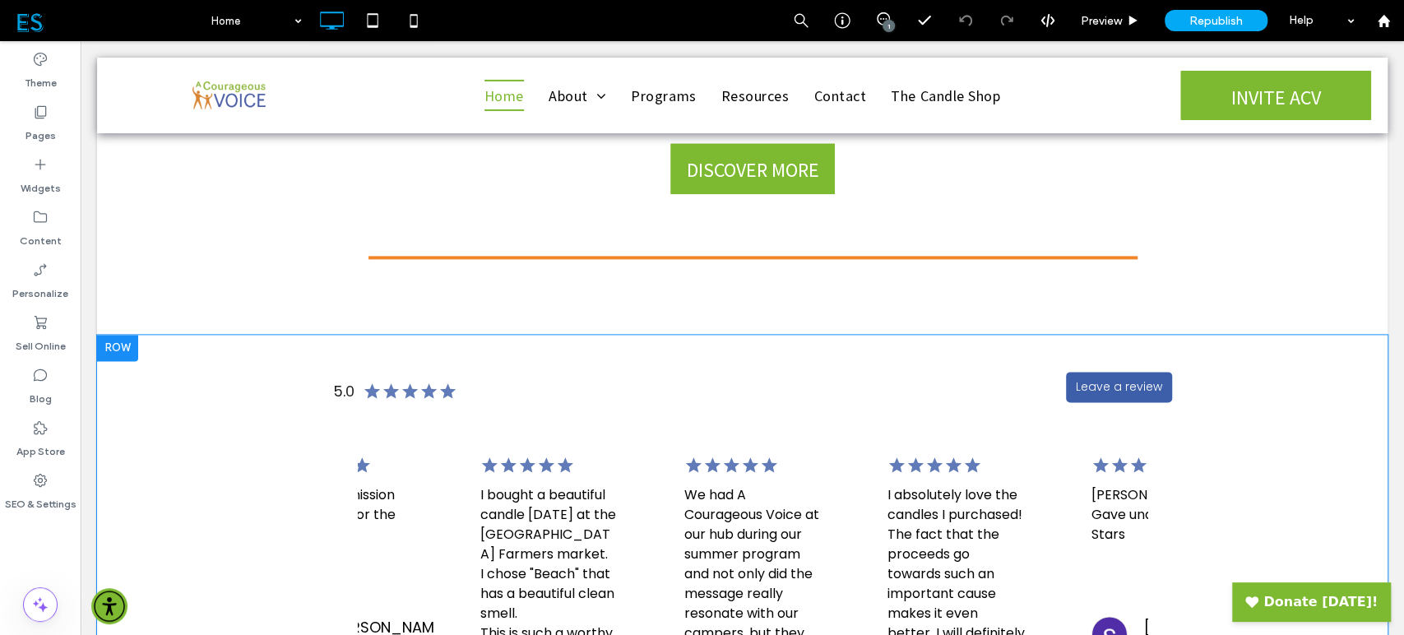
click at [113, 345] on div at bounding box center [117, 348] width 41 height 26
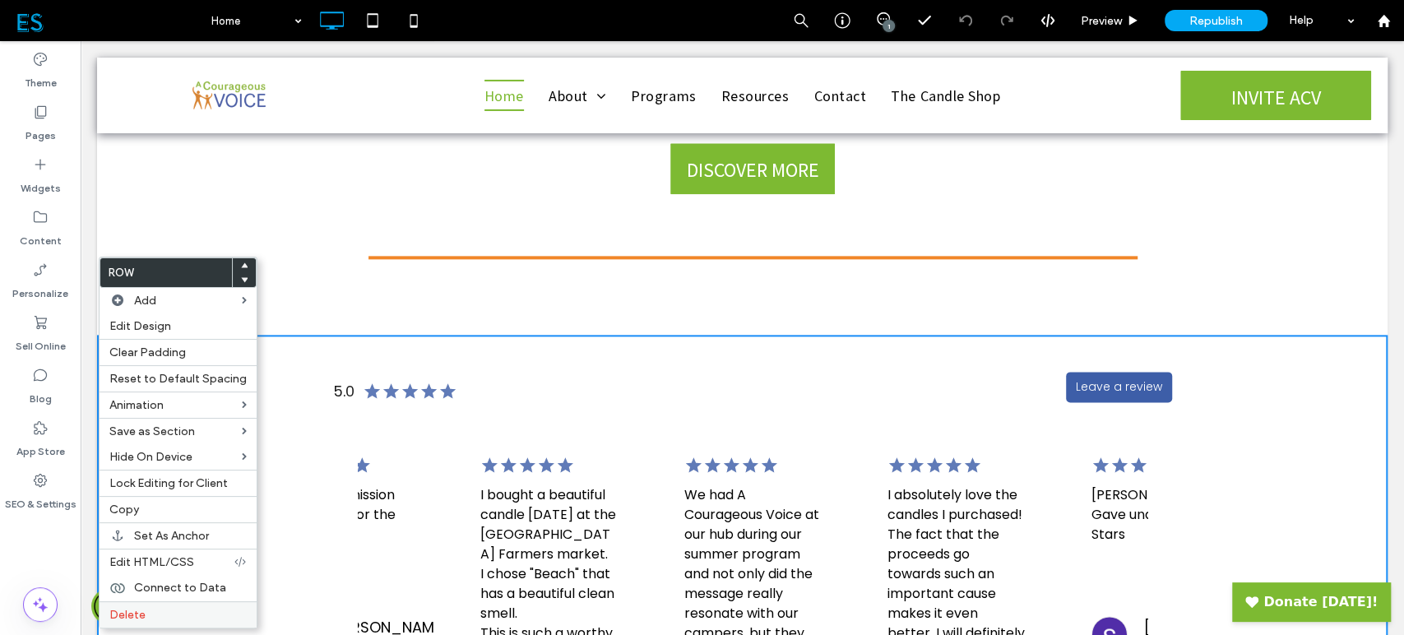
click at [182, 612] on label "Delete" at bounding box center [177, 615] width 137 height 14
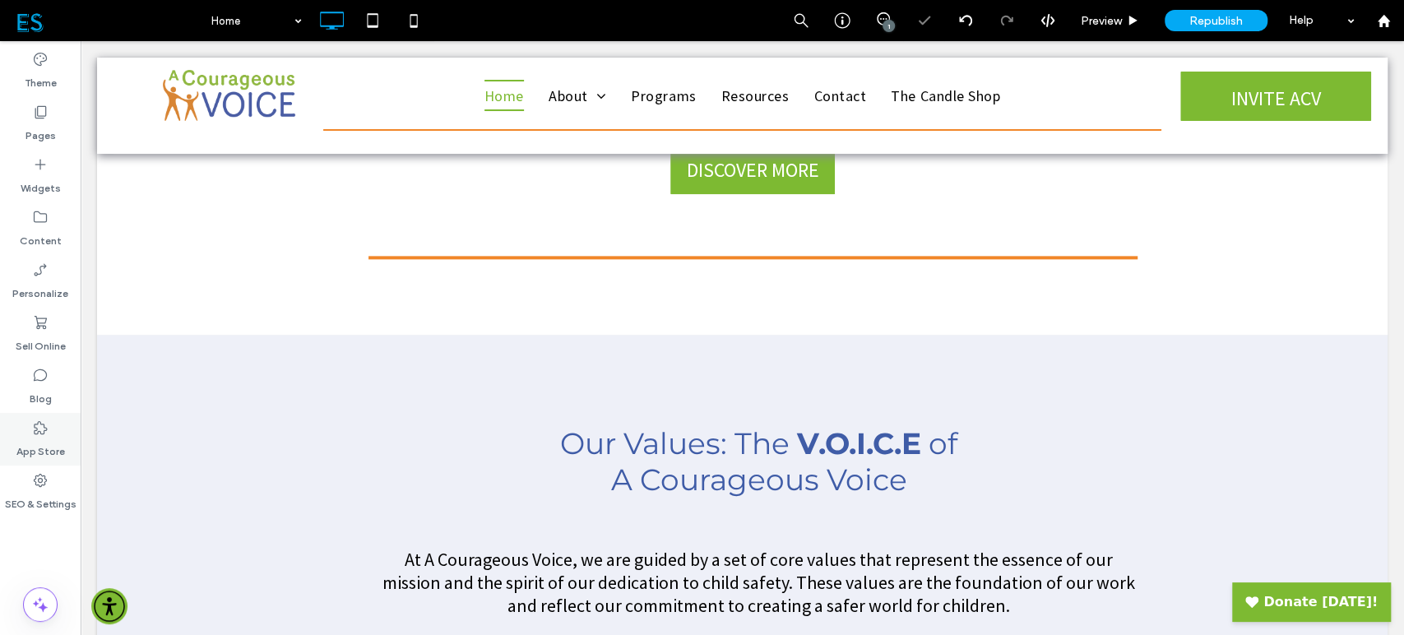
click at [35, 442] on label "App Store" at bounding box center [40, 447] width 49 height 23
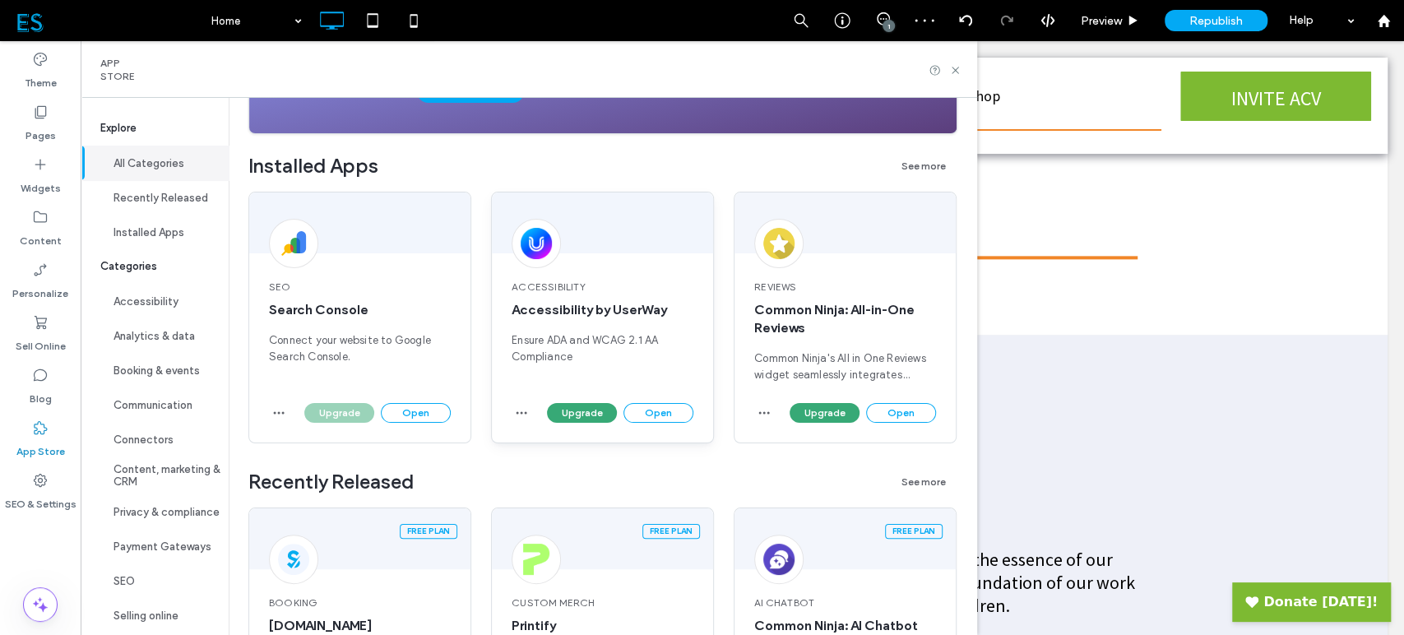
scroll to position [274, 0]
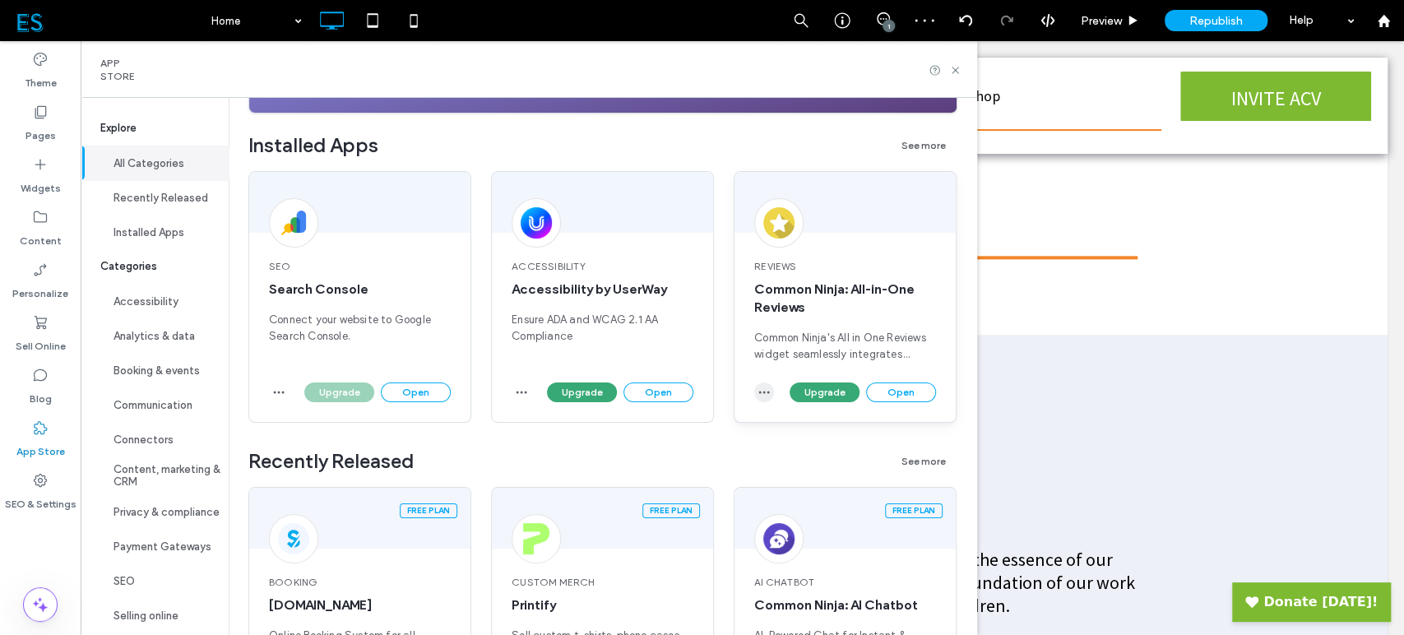
click at [764, 391] on use "button" at bounding box center [764, 392] width 11 height 2
click at [782, 432] on span "Uninstall app" at bounding box center [800, 431] width 67 height 16
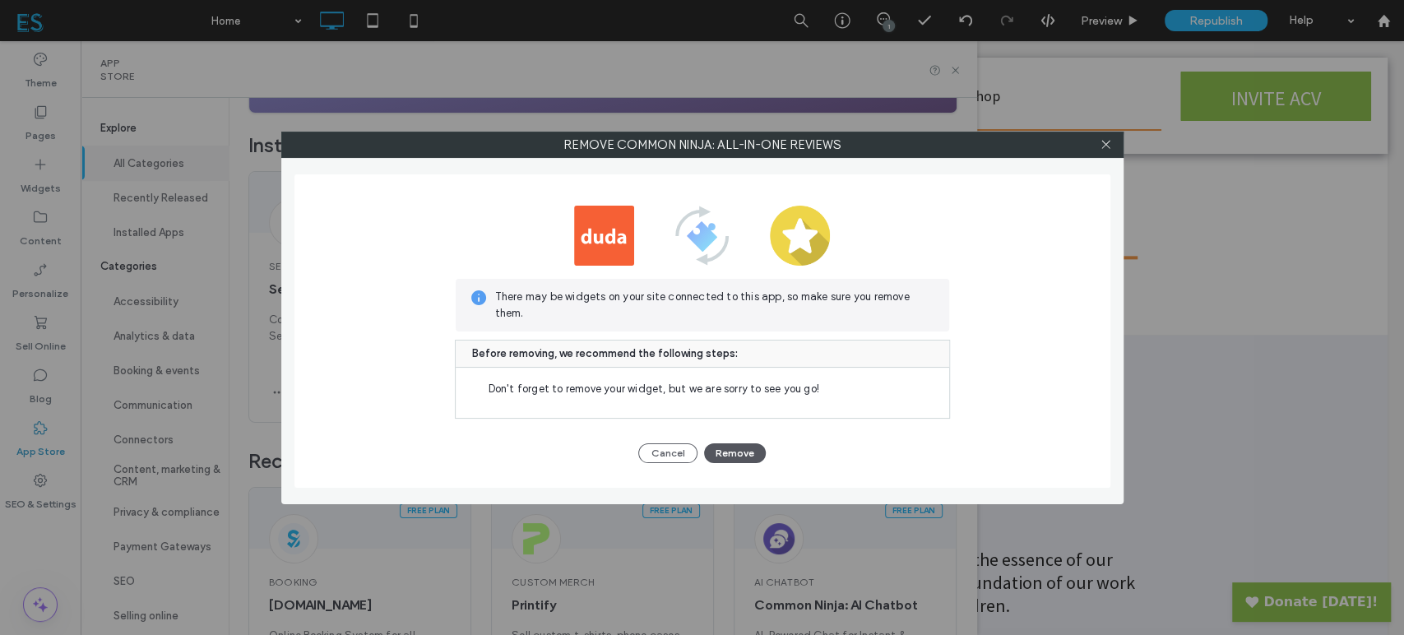
click at [735, 451] on button "Remove" at bounding box center [735, 453] width 62 height 20
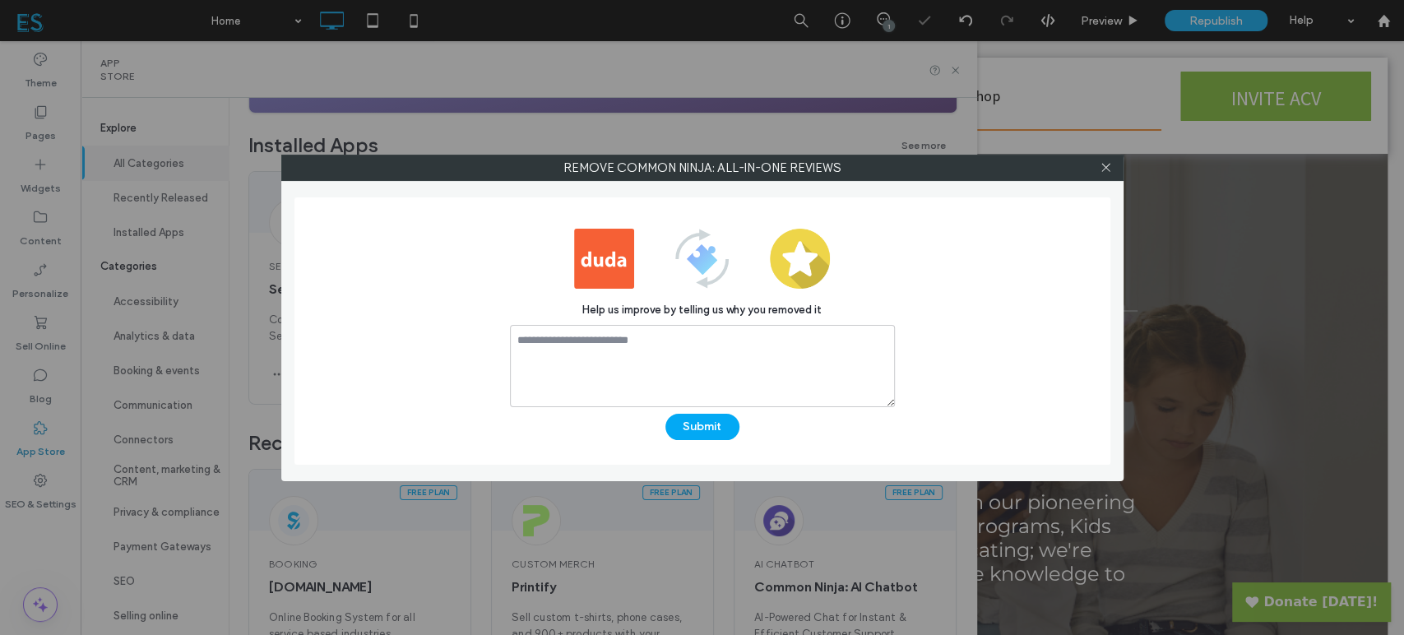
scroll to position [0, 0]
click at [766, 364] on textarea at bounding box center [702, 366] width 385 height 82
click at [625, 340] on textarea "**********" at bounding box center [702, 366] width 385 height 82
type textarea "**********"
click at [709, 426] on button "Submit" at bounding box center [702, 427] width 74 height 26
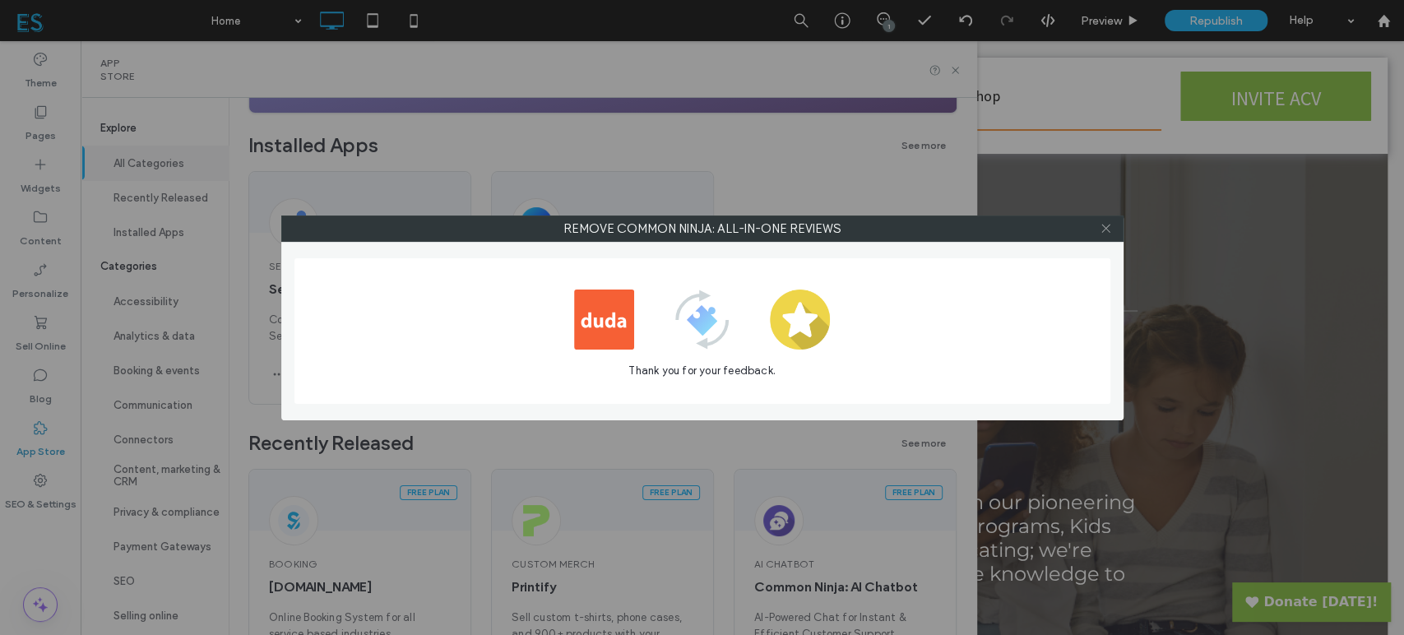
click at [1108, 228] on icon at bounding box center [1105, 228] width 12 height 12
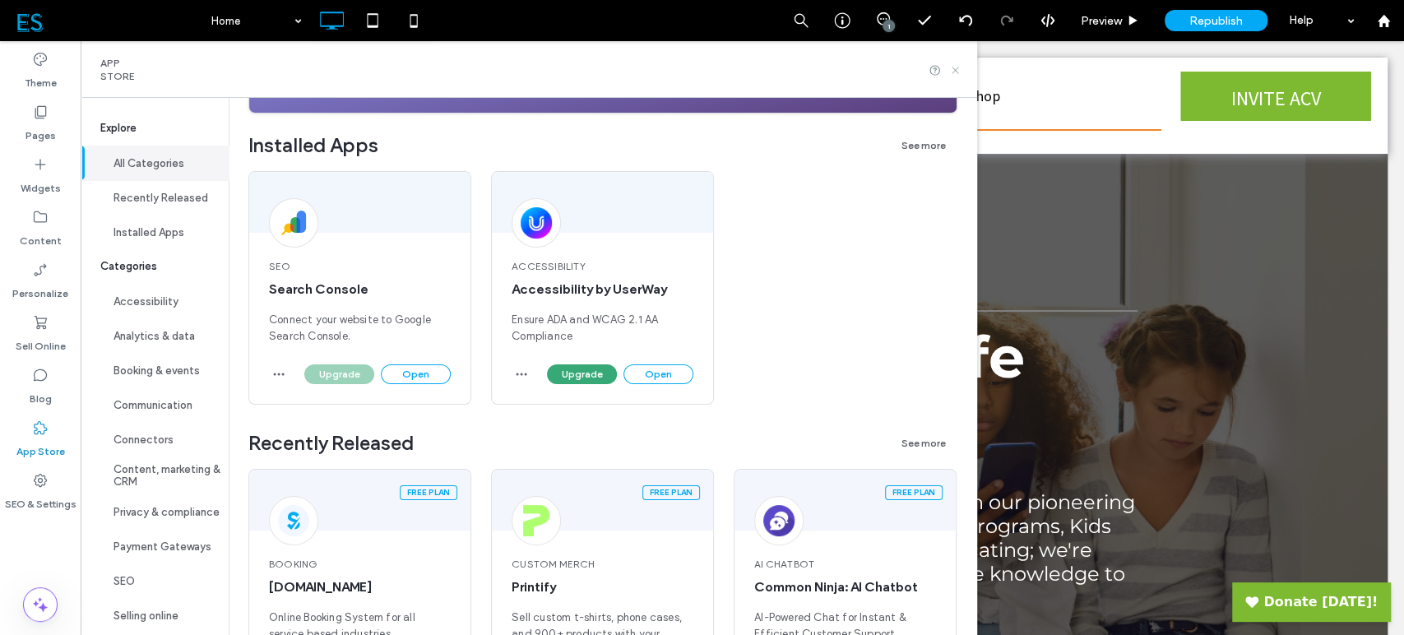
click at [957, 76] on div at bounding box center [554, 70] width 805 height 26
click at [961, 71] on icon at bounding box center [955, 70] width 12 height 12
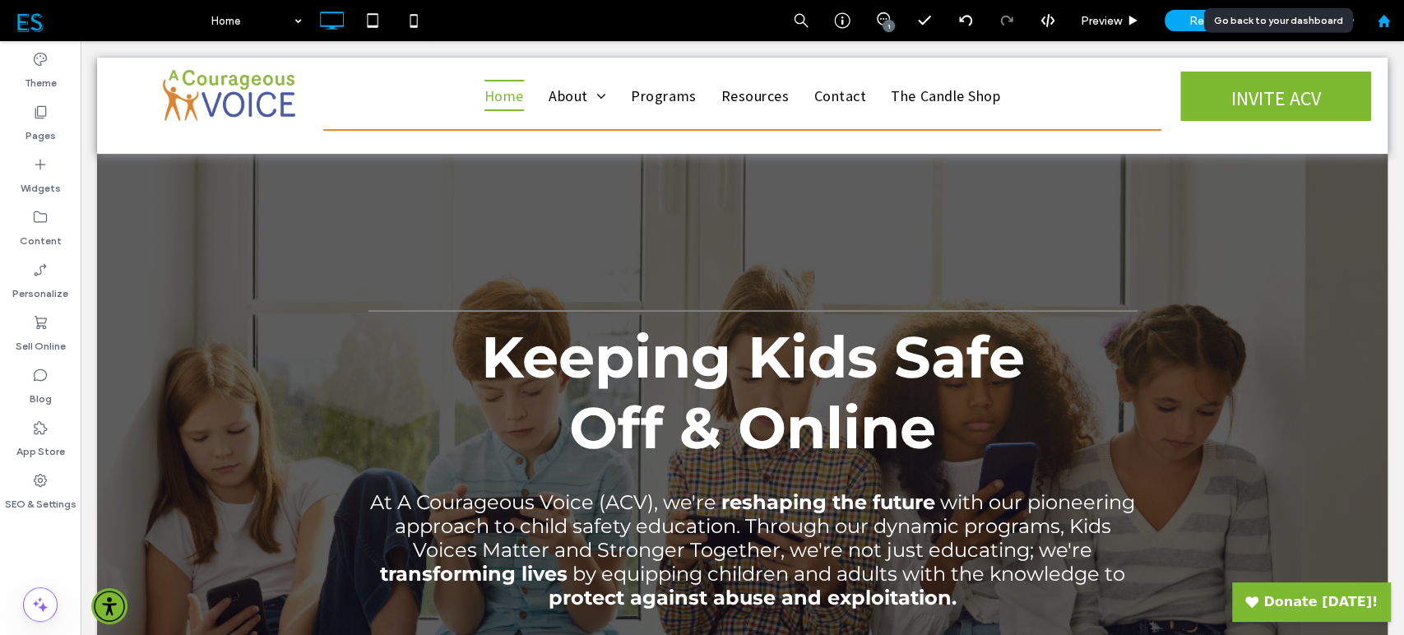
click at [1382, 25] on icon at bounding box center [1384, 21] width 14 height 14
